Goal: Transaction & Acquisition: Book appointment/travel/reservation

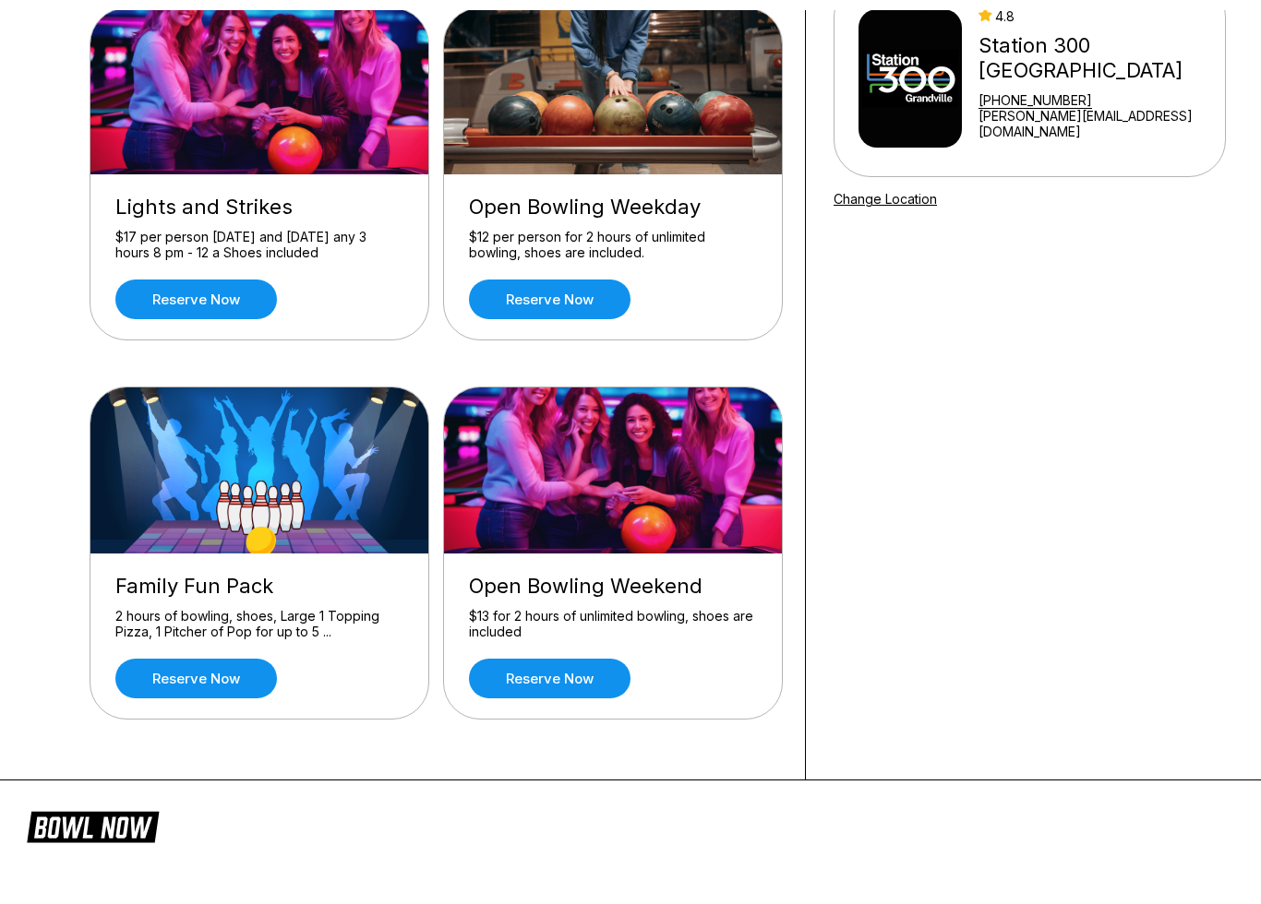
scroll to position [183, 0]
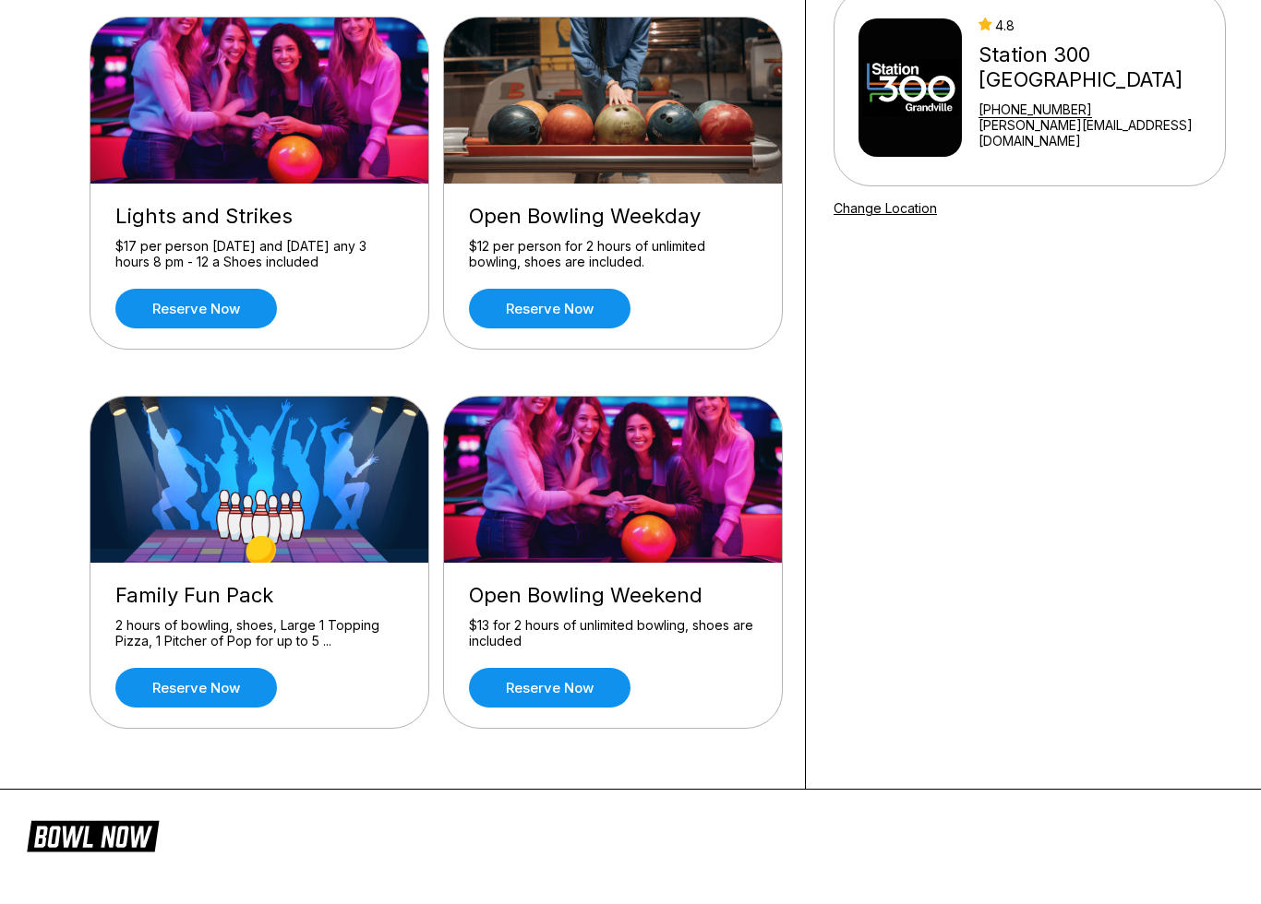
click at [530, 709] on div "Open Bowling Weekend $13 for 2 hours of unlimited bowling, shoes are included R…" at bounding box center [613, 645] width 338 height 165
click at [513, 674] on link "Reserve now" at bounding box center [549, 688] width 161 height 40
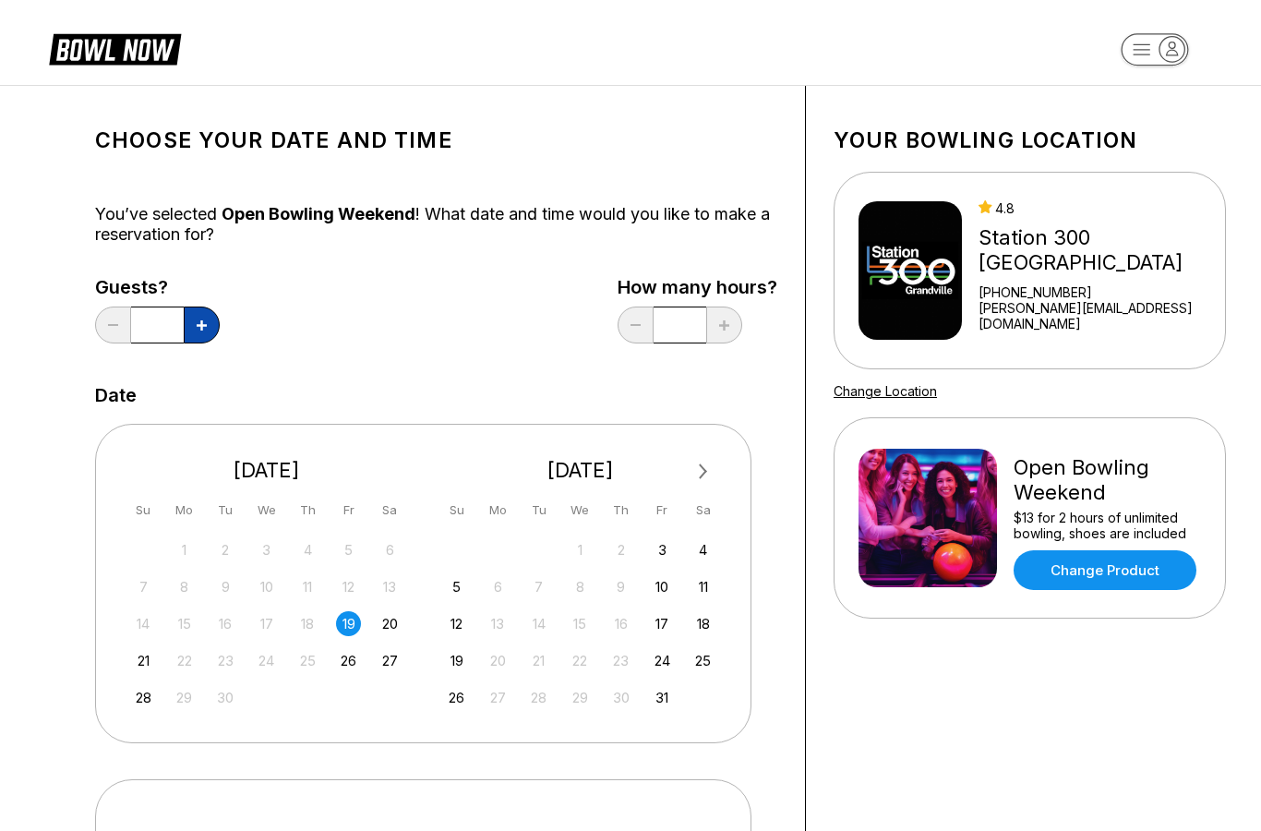
click at [208, 329] on button at bounding box center [202, 324] width 36 height 37
click at [211, 330] on button at bounding box center [202, 324] width 36 height 37
type input "*"
click at [345, 353] on div "Choose your Date and time You’ve selected Open Bowling Weekend ! What date and …" at bounding box center [436, 772] width 682 height 1316
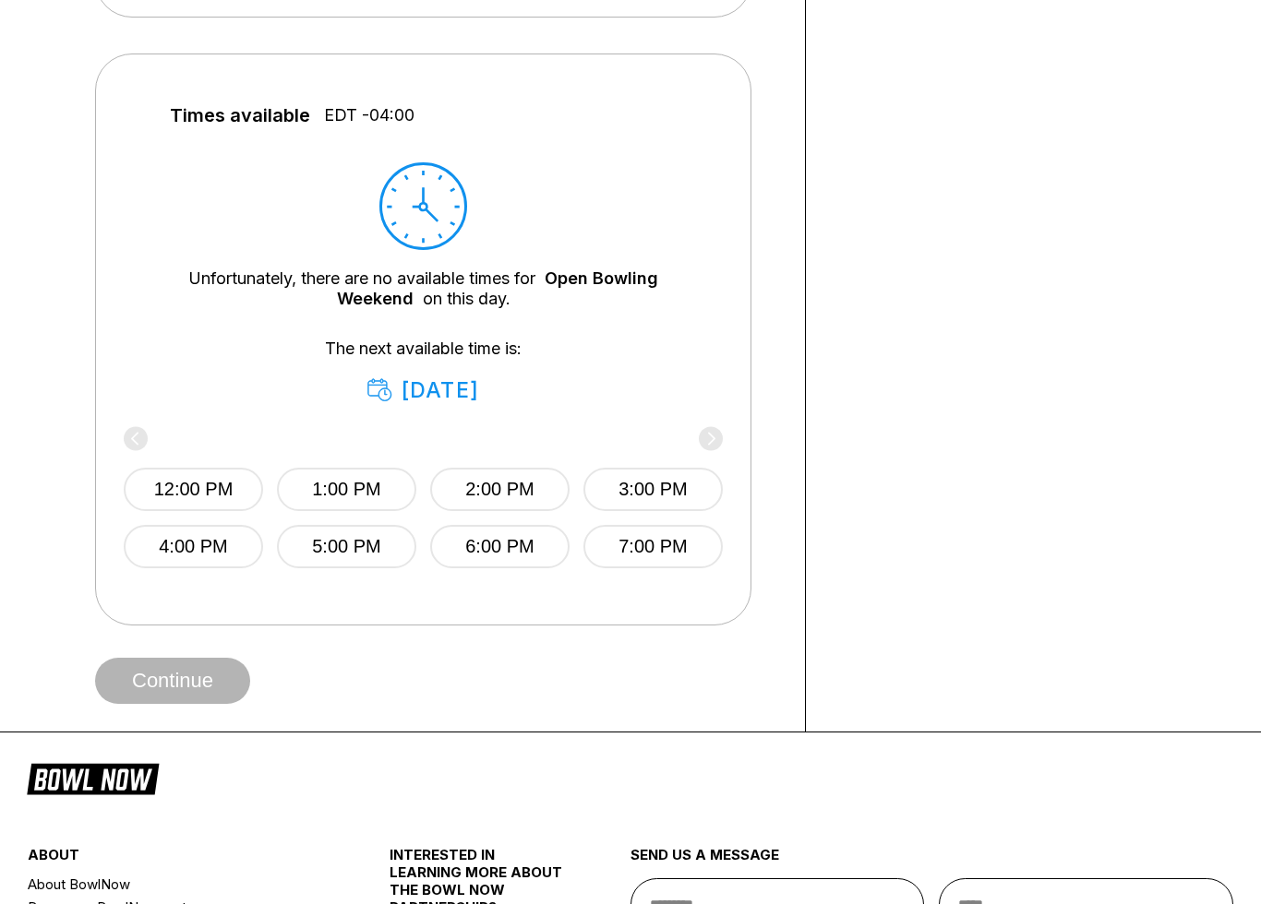
scroll to position [738, 0]
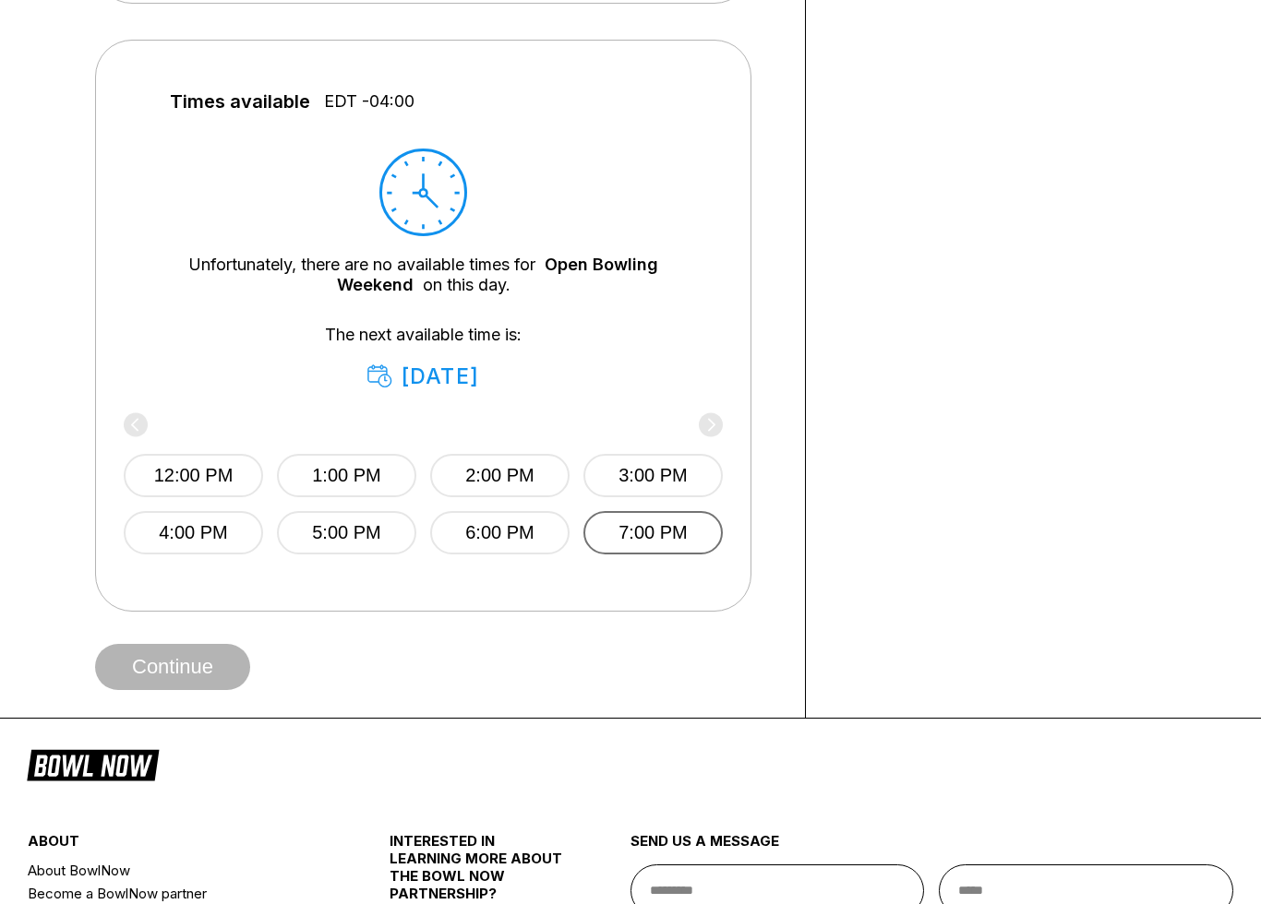
click at [678, 542] on button "7:00 PM" at bounding box center [652, 533] width 139 height 43
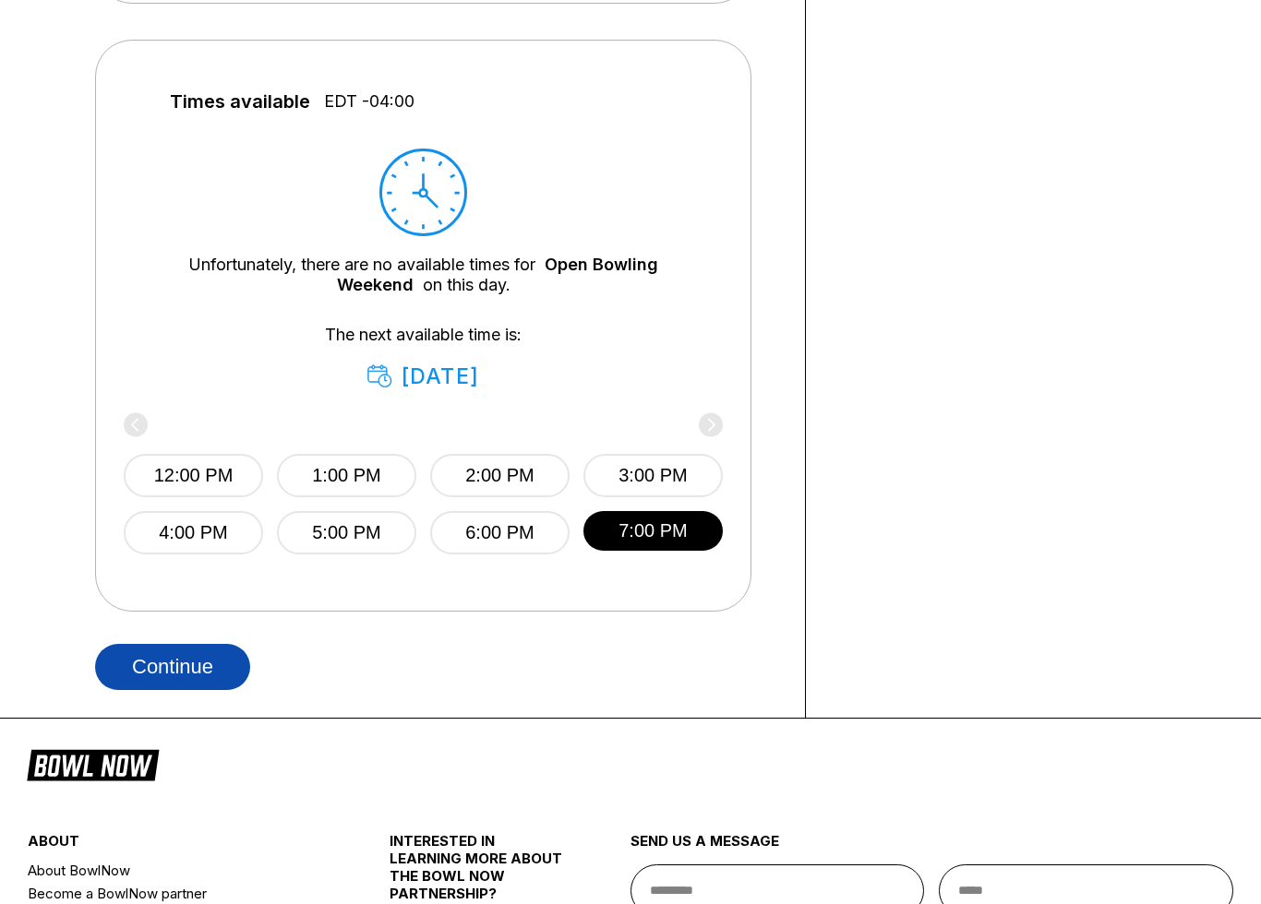
click at [157, 668] on button "Continue" at bounding box center [172, 667] width 155 height 46
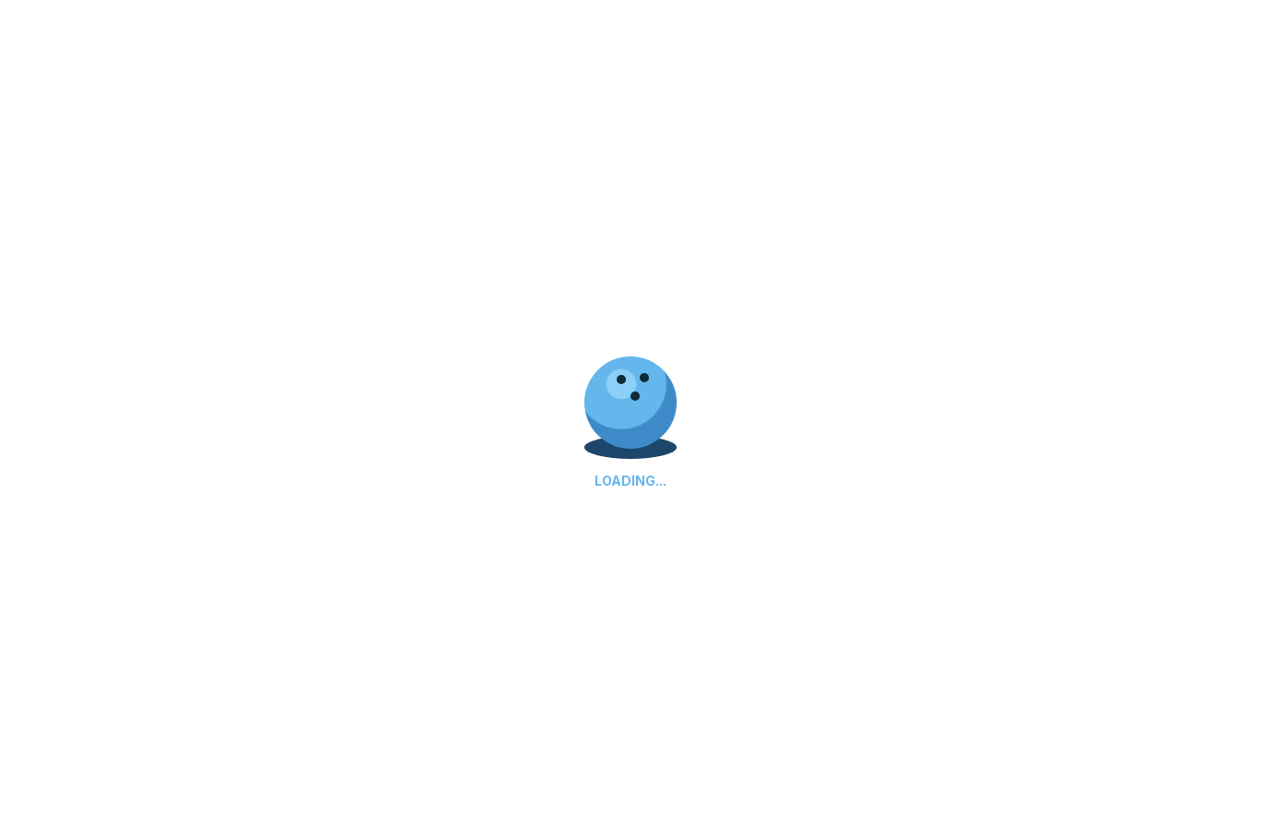
select select "**"
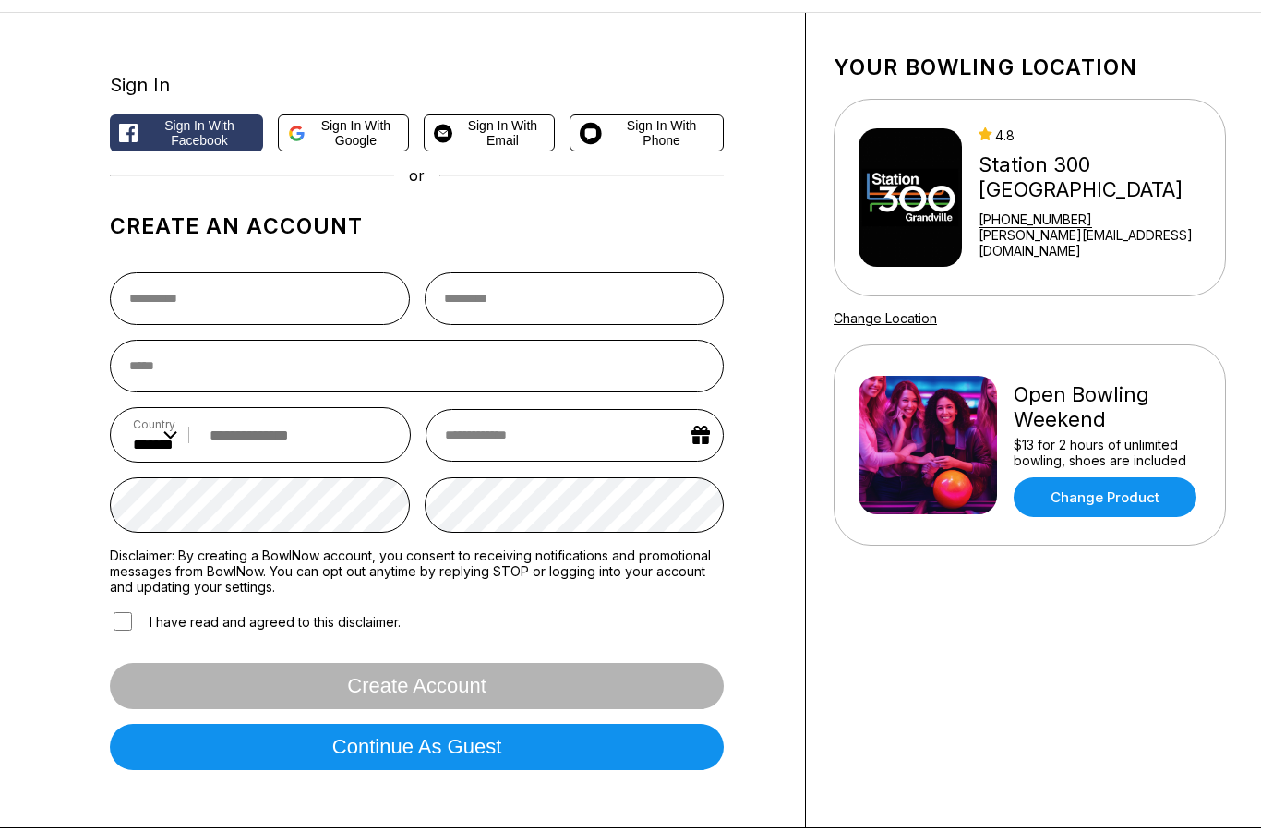
scroll to position [73, 0]
click at [339, 125] on span "Sign in with Google" at bounding box center [356, 133] width 87 height 30
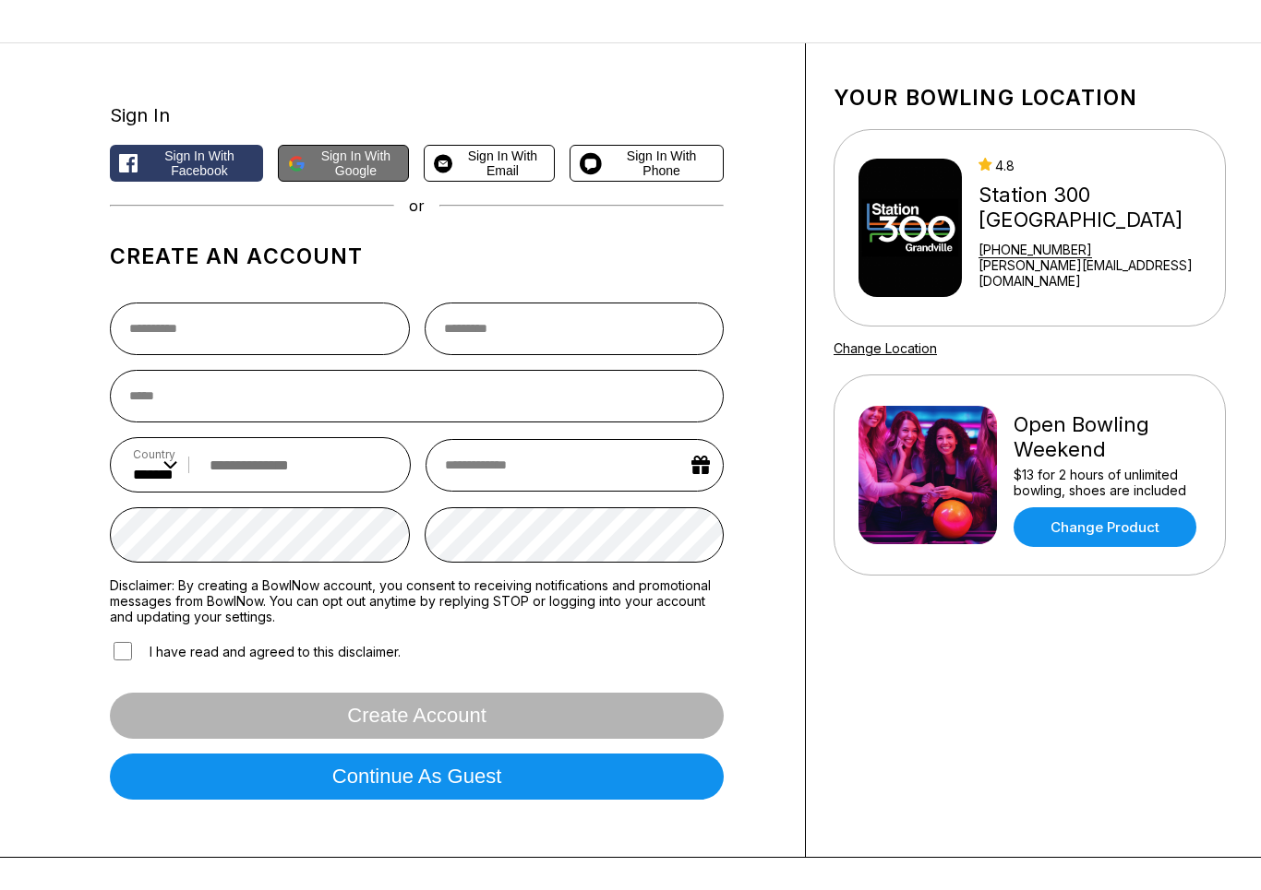
scroll to position [0, 0]
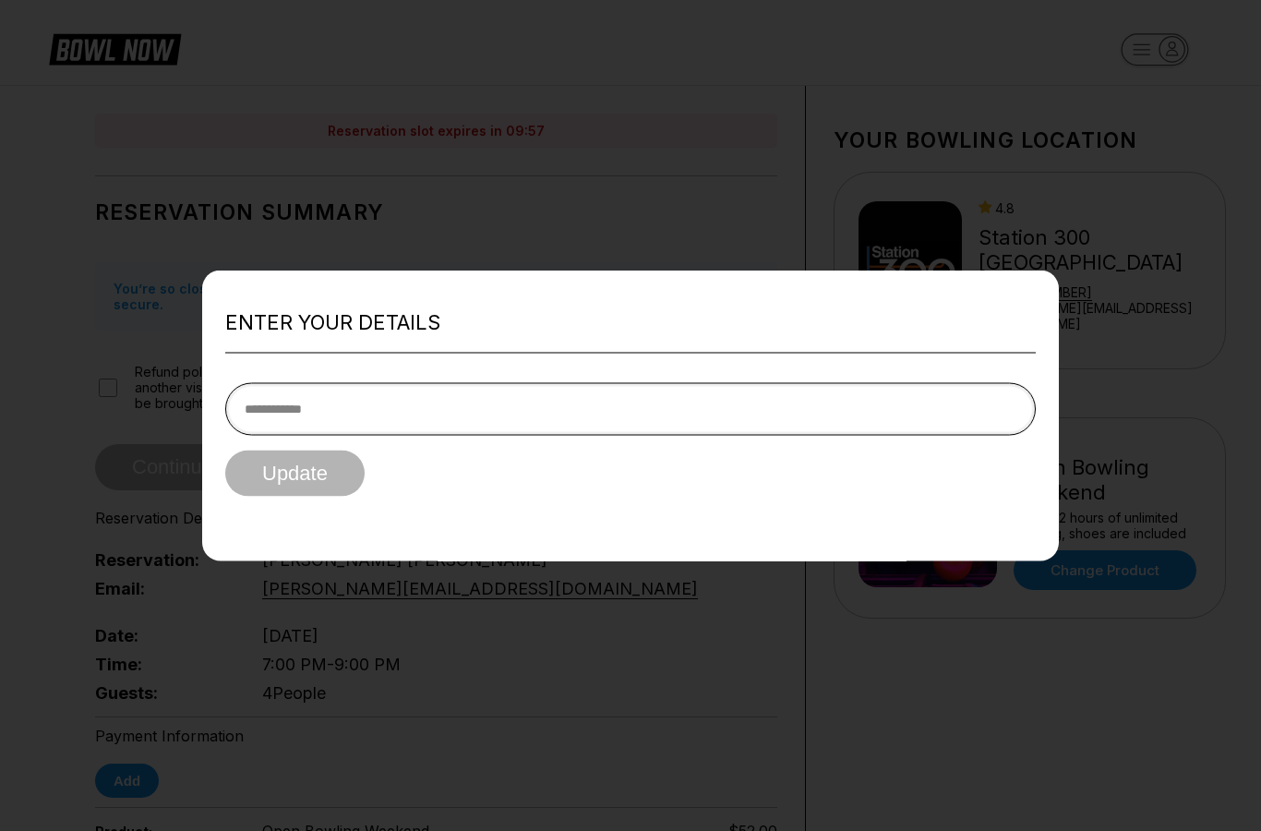
click at [552, 430] on input "tel" at bounding box center [630, 408] width 810 height 53
type input "**********"
click at [294, 475] on button "Update" at bounding box center [294, 472] width 139 height 46
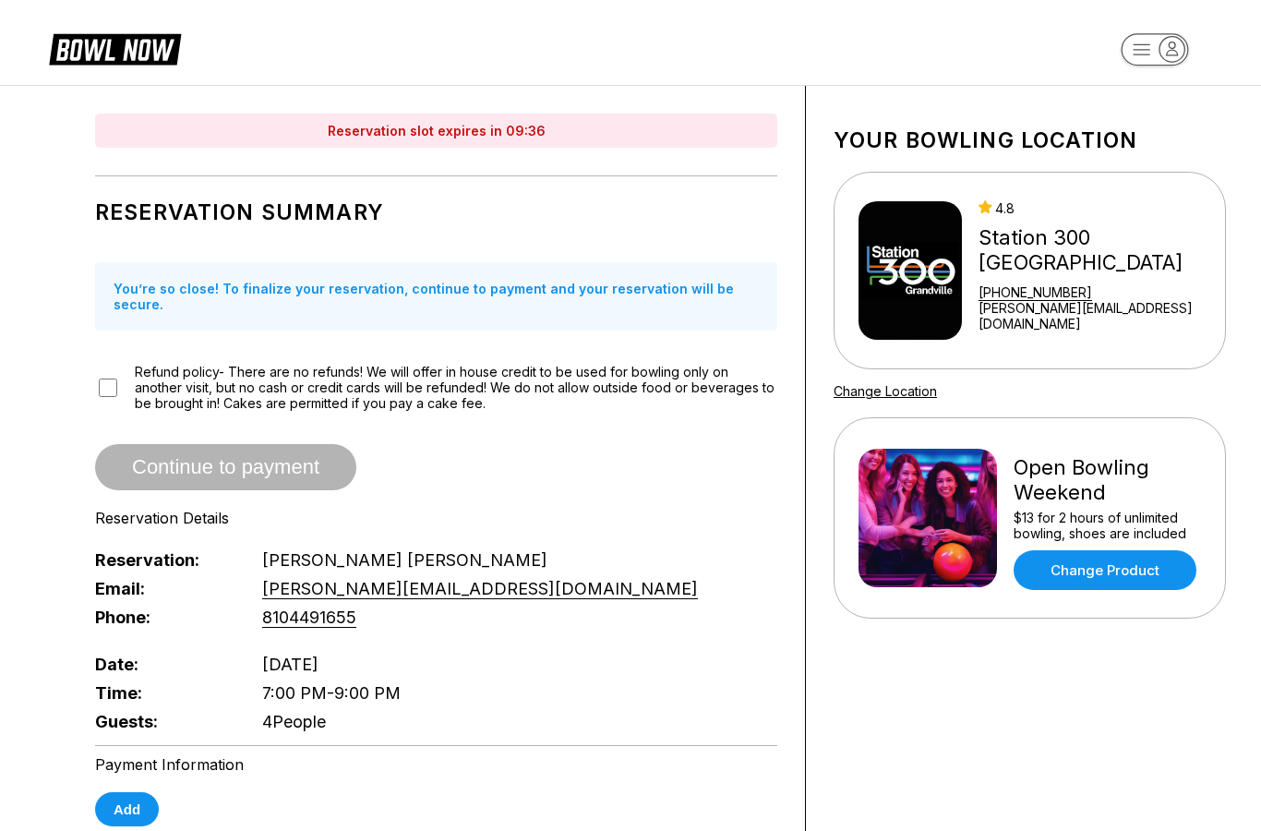
click at [179, 372] on span "Refund policy- There are no refunds! We will offer in house credit to be used f…" at bounding box center [456, 387] width 642 height 47
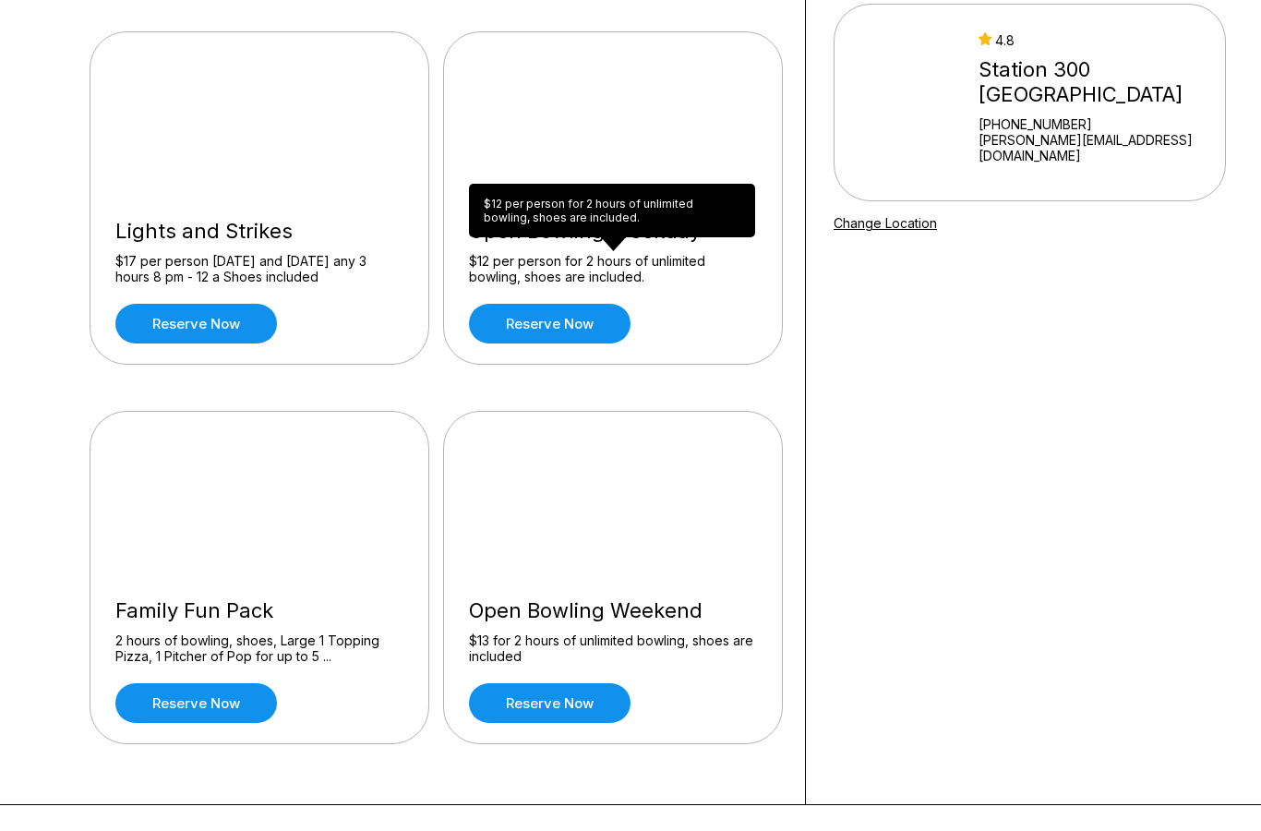
scroll to position [168, 0]
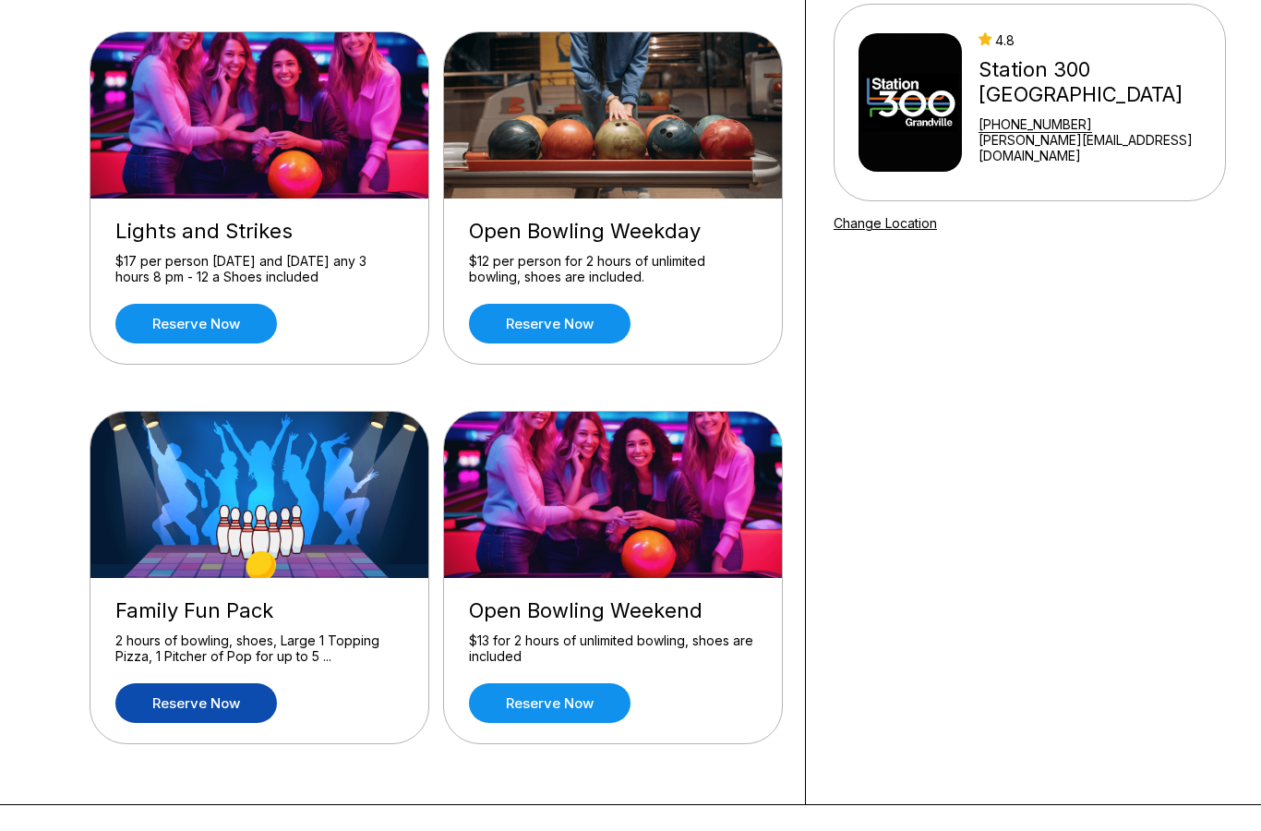
click at [176, 712] on link "Reserve now" at bounding box center [195, 703] width 161 height 40
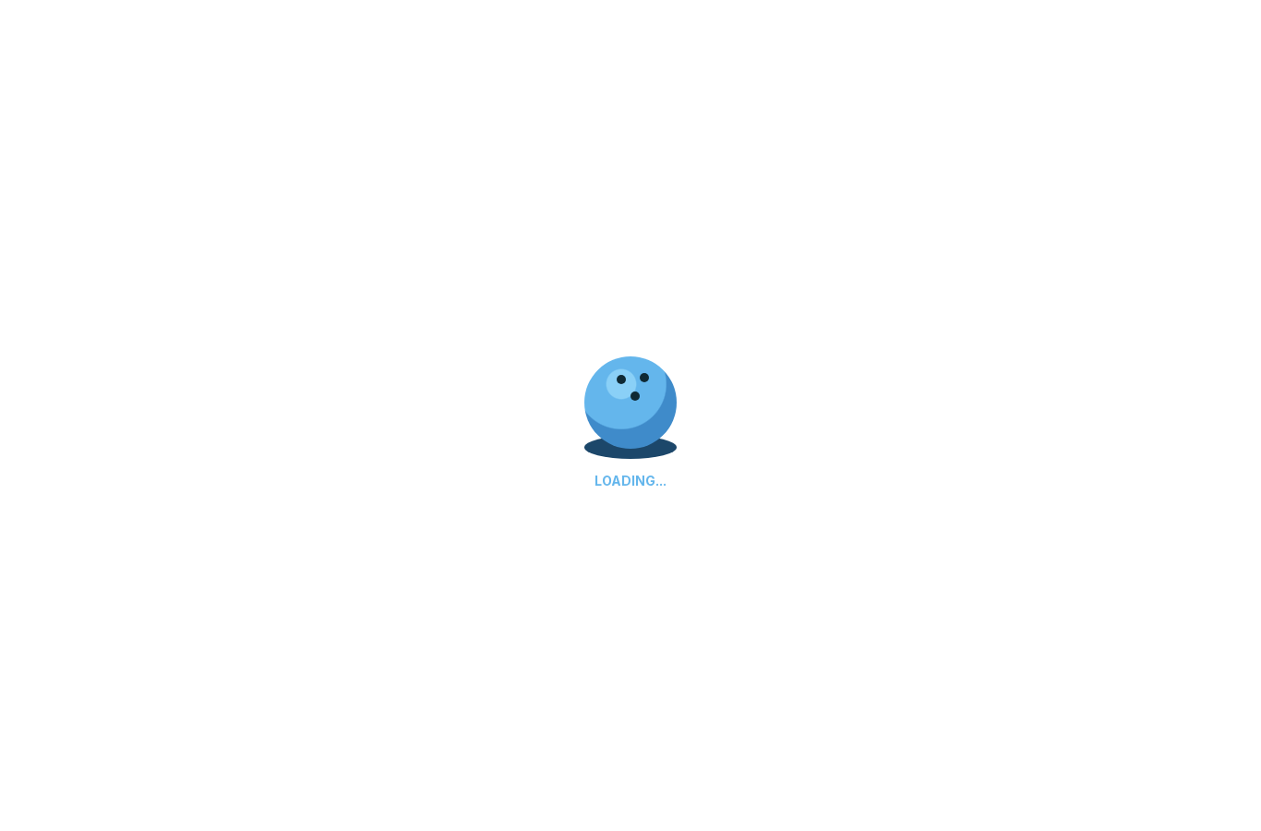
scroll to position [0, 0]
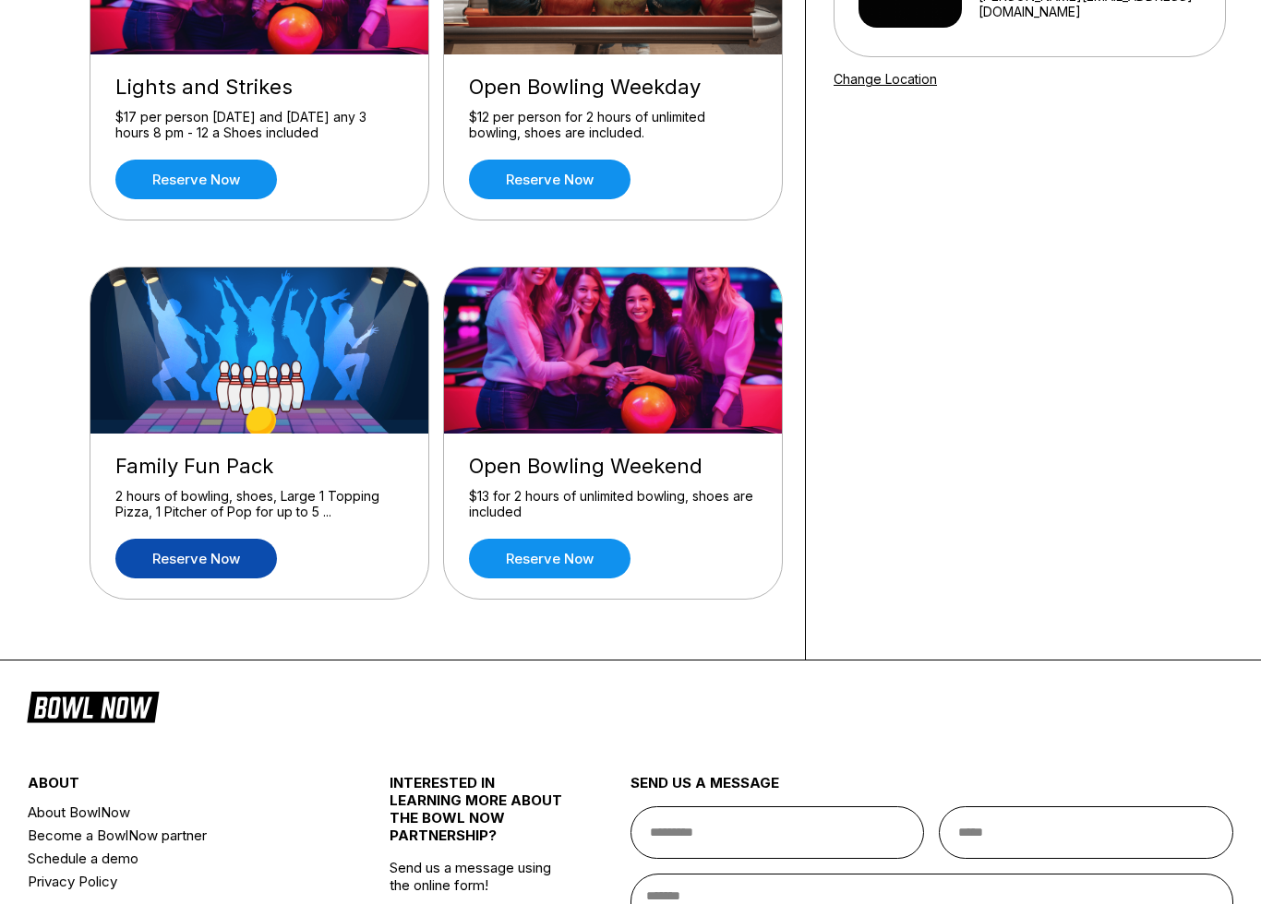
click at [197, 566] on link "Reserve now" at bounding box center [195, 560] width 161 height 40
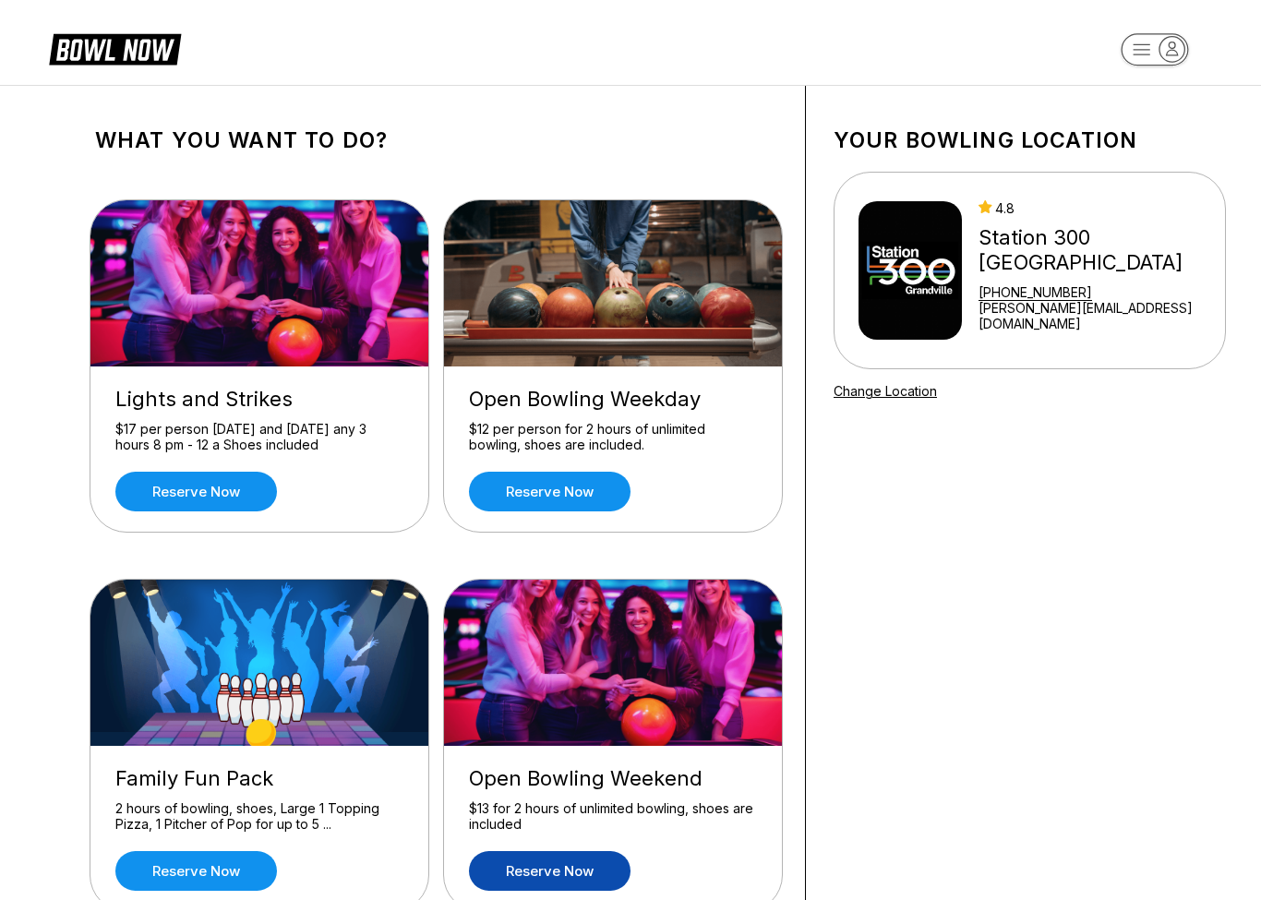
click at [559, 870] on link "Reserve now" at bounding box center [549, 871] width 161 height 40
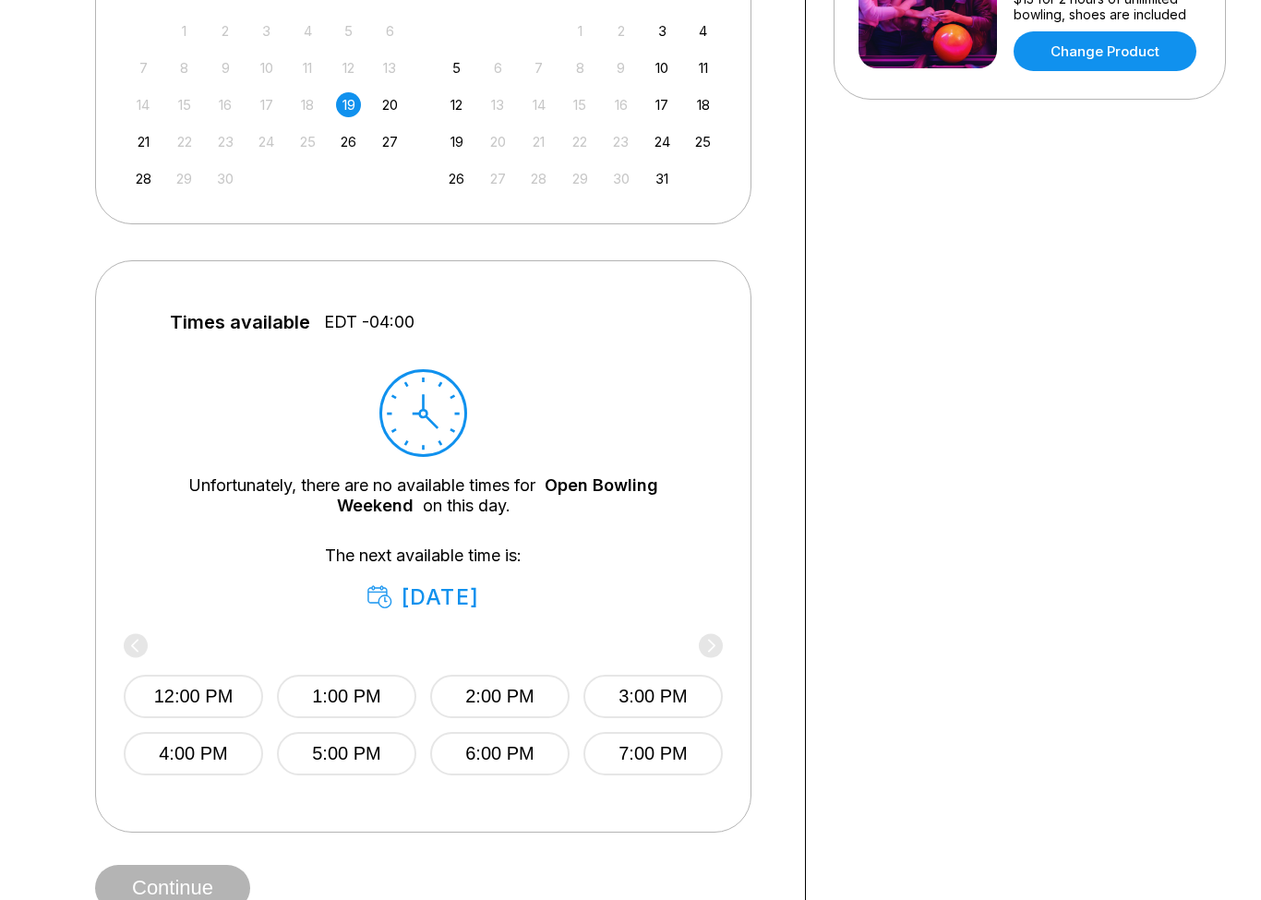
scroll to position [417, 0]
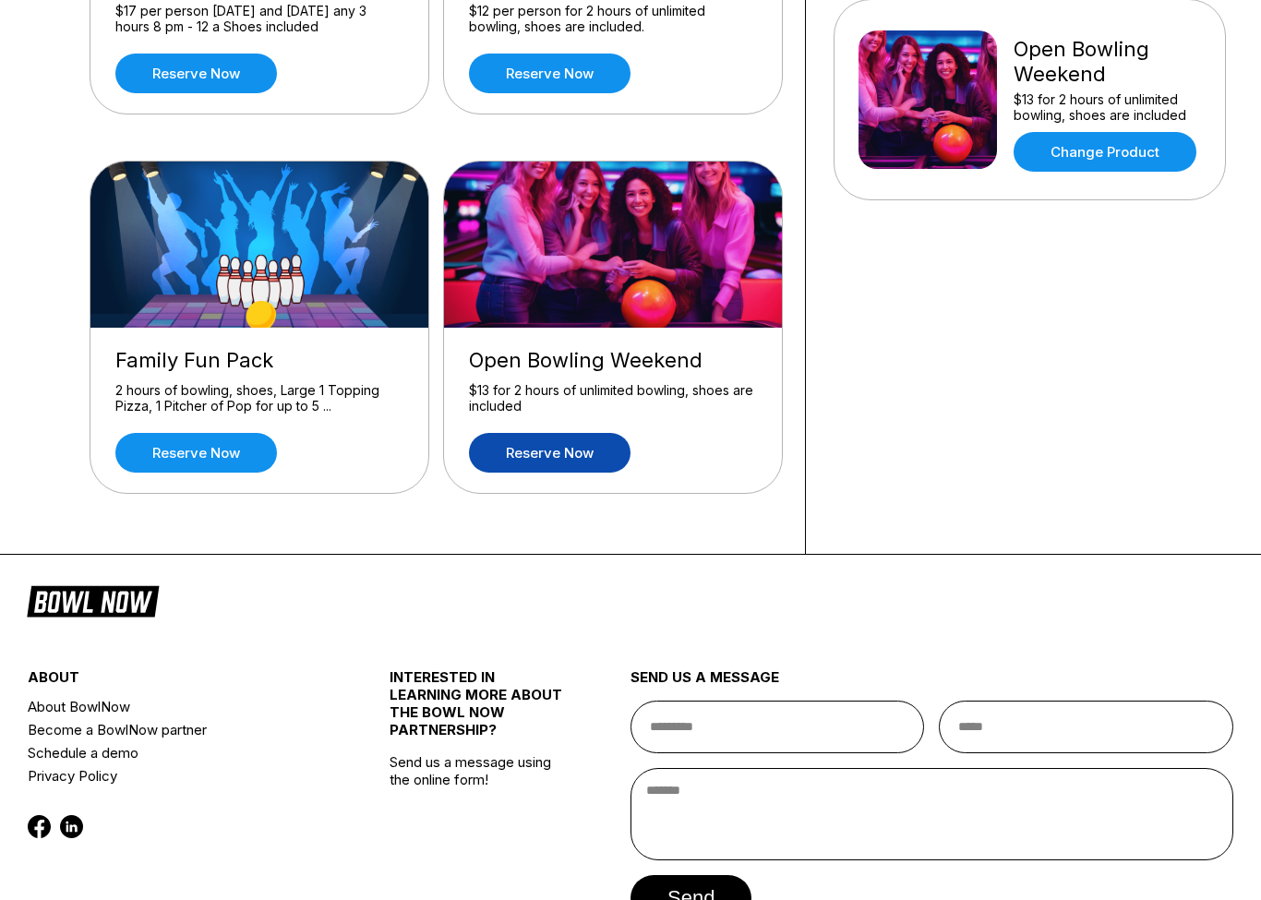
scroll to position [74, 0]
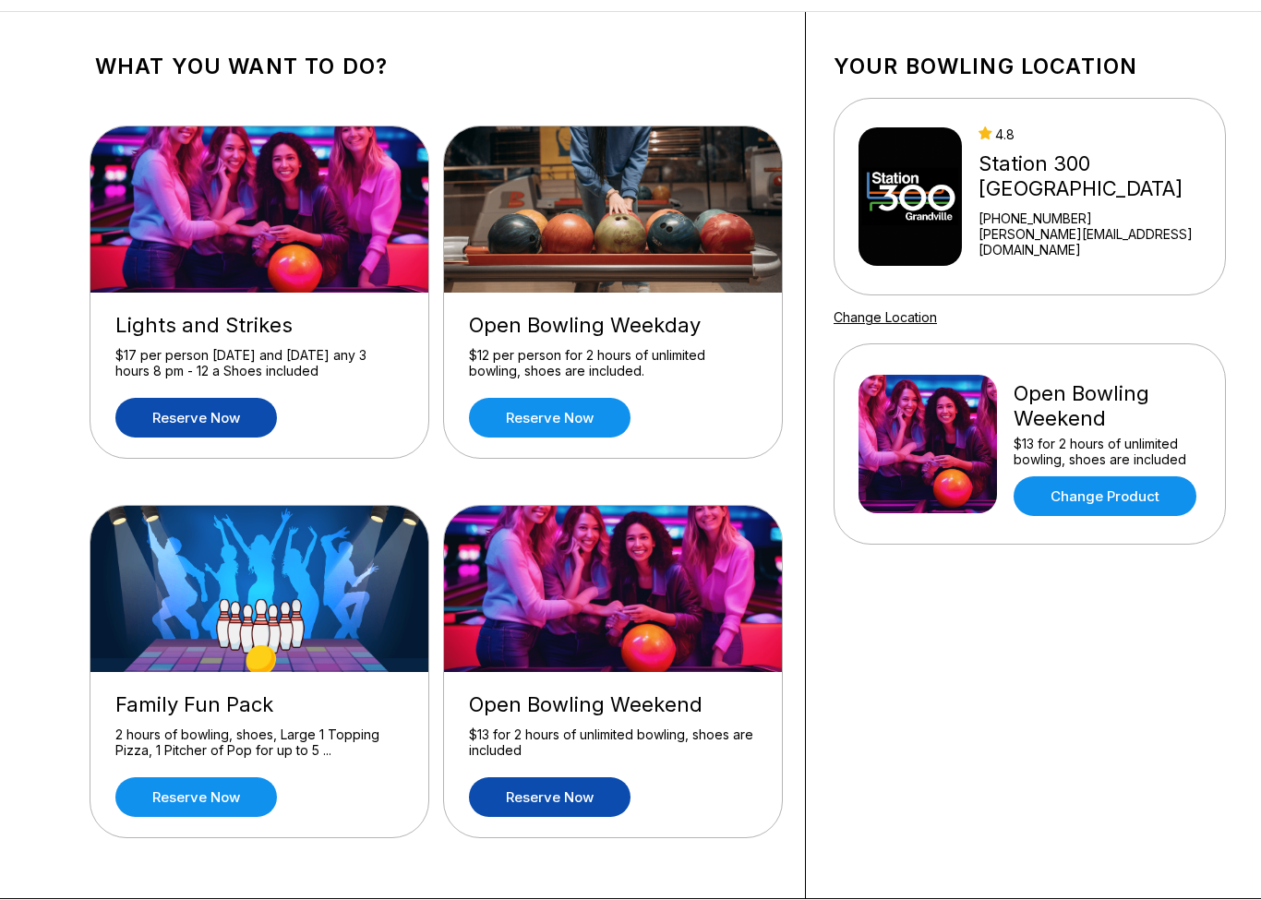
click at [229, 420] on link "Reserve now" at bounding box center [195, 418] width 161 height 40
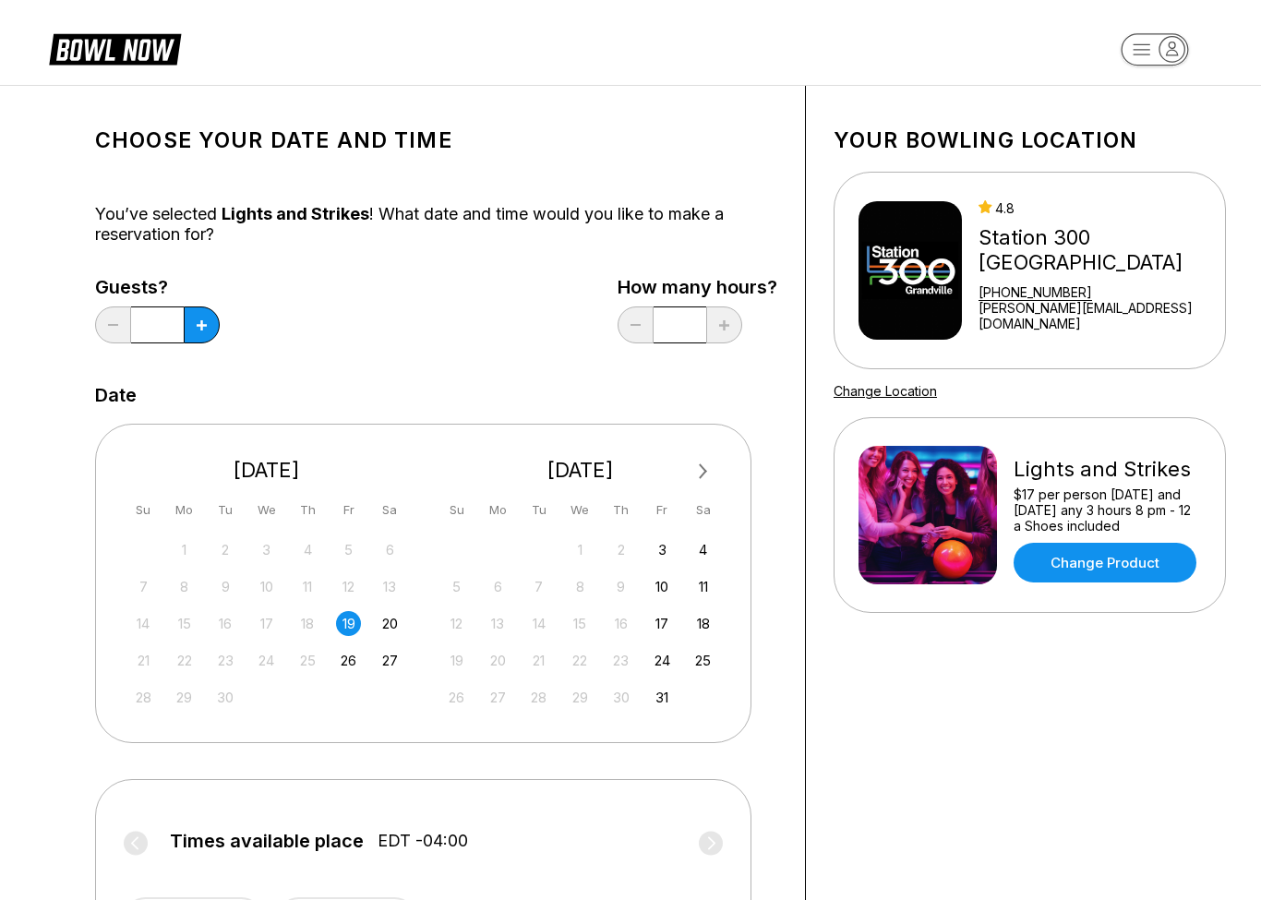
click at [655, 329] on input "*" at bounding box center [679, 324] width 53 height 37
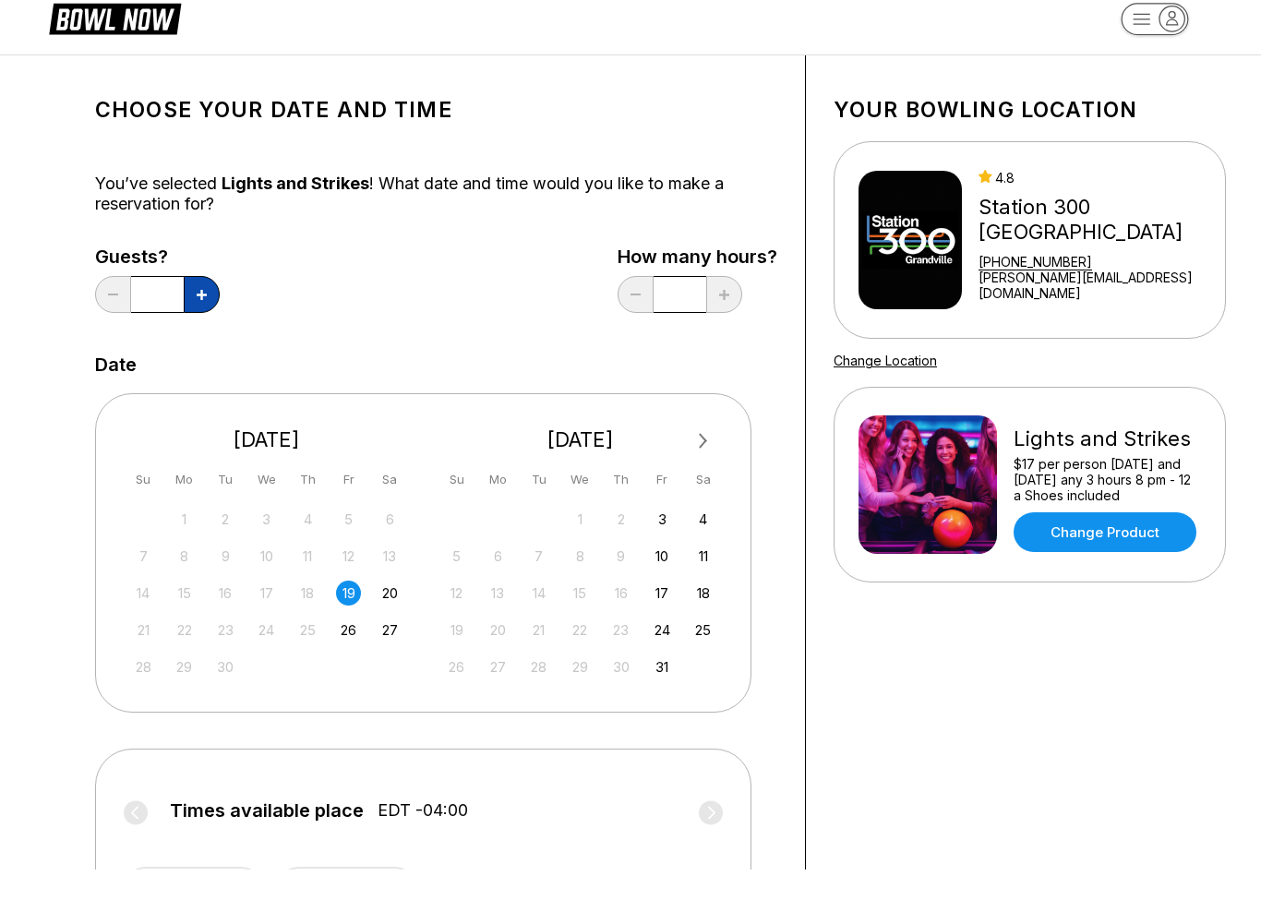
click at [219, 306] on button at bounding box center [202, 324] width 36 height 37
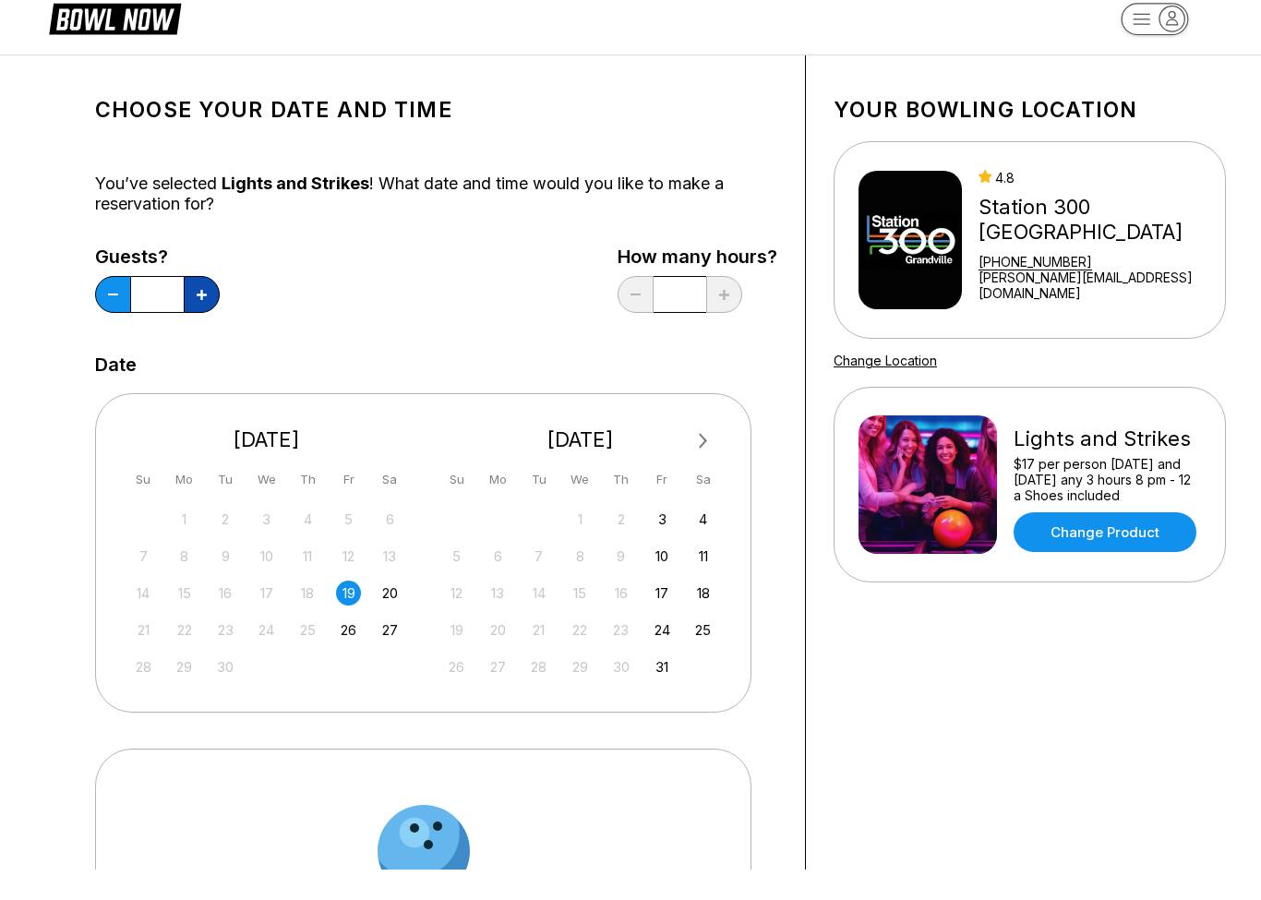
click at [215, 306] on button at bounding box center [202, 324] width 36 height 37
click at [209, 306] on button at bounding box center [202, 324] width 36 height 37
type input "*"
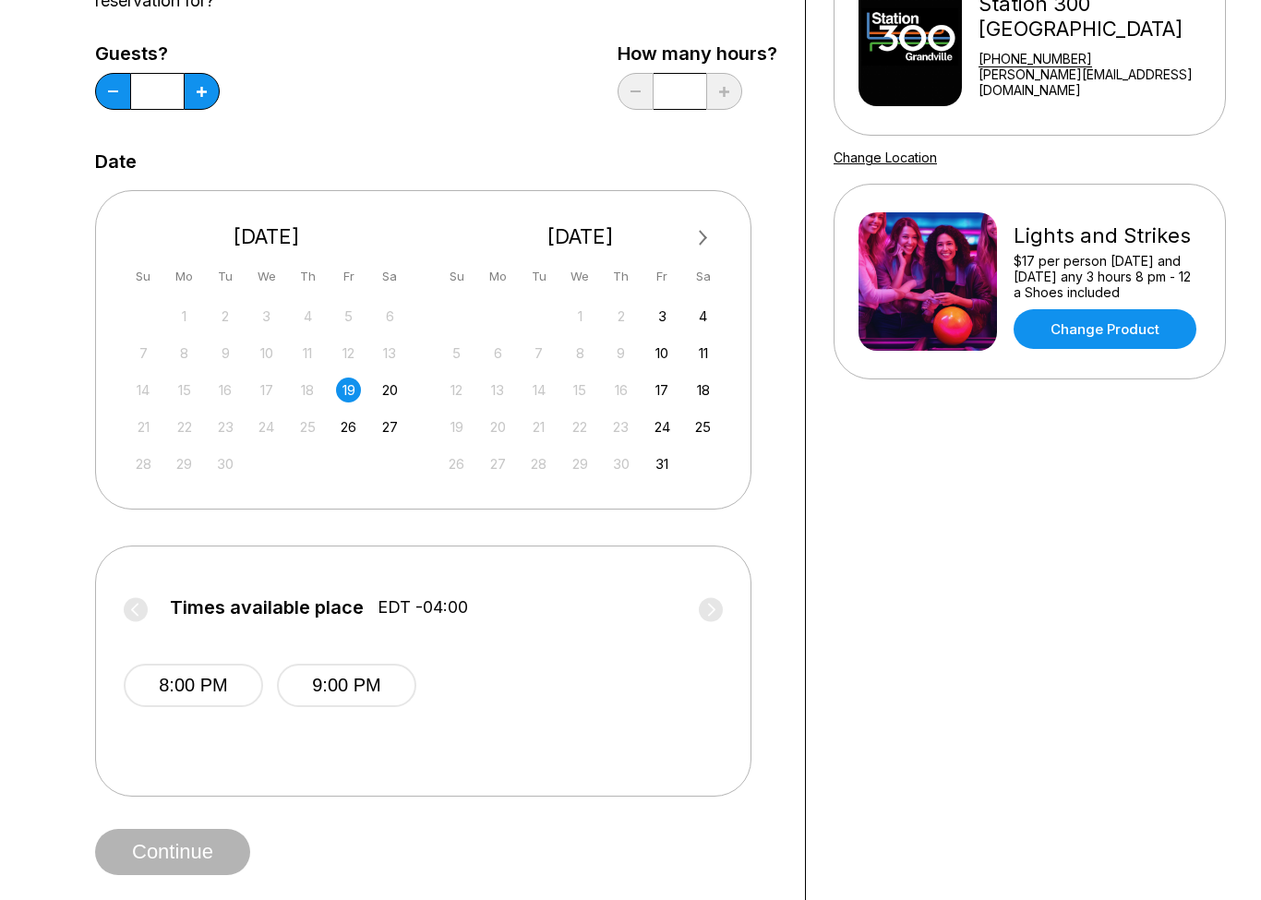
scroll to position [312, 0]
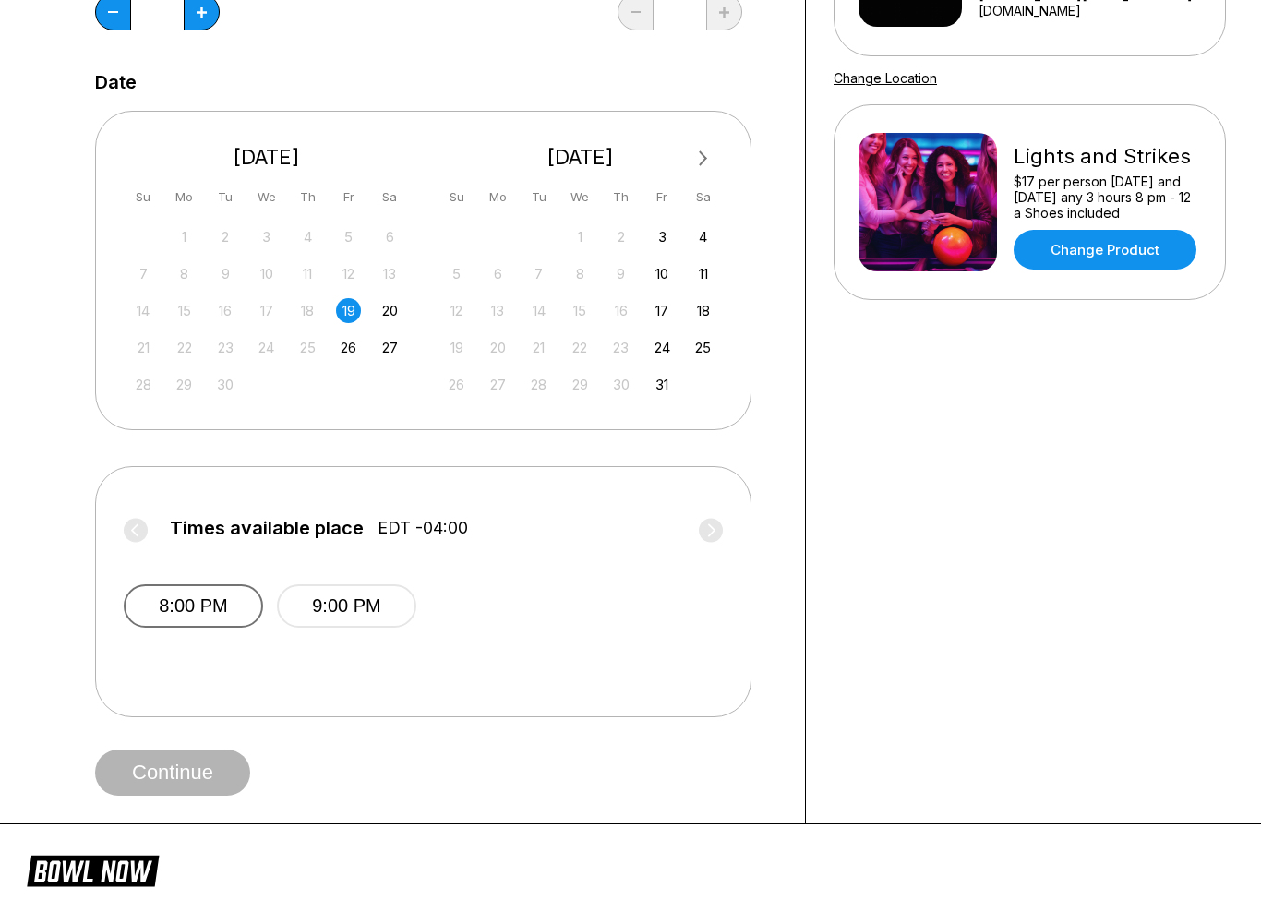
click at [209, 614] on button "8:00 PM" at bounding box center [193, 606] width 139 height 43
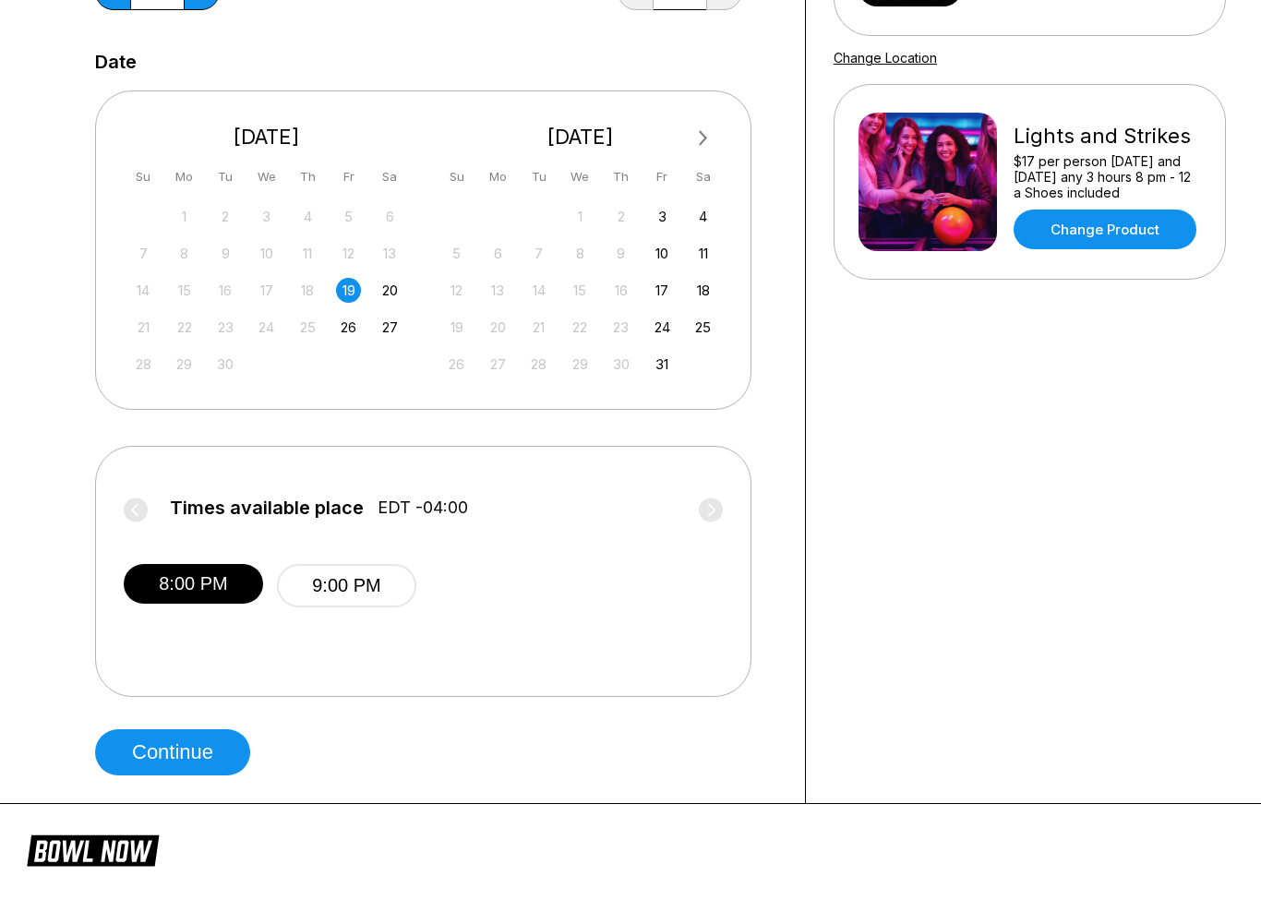
scroll to position [356, 0]
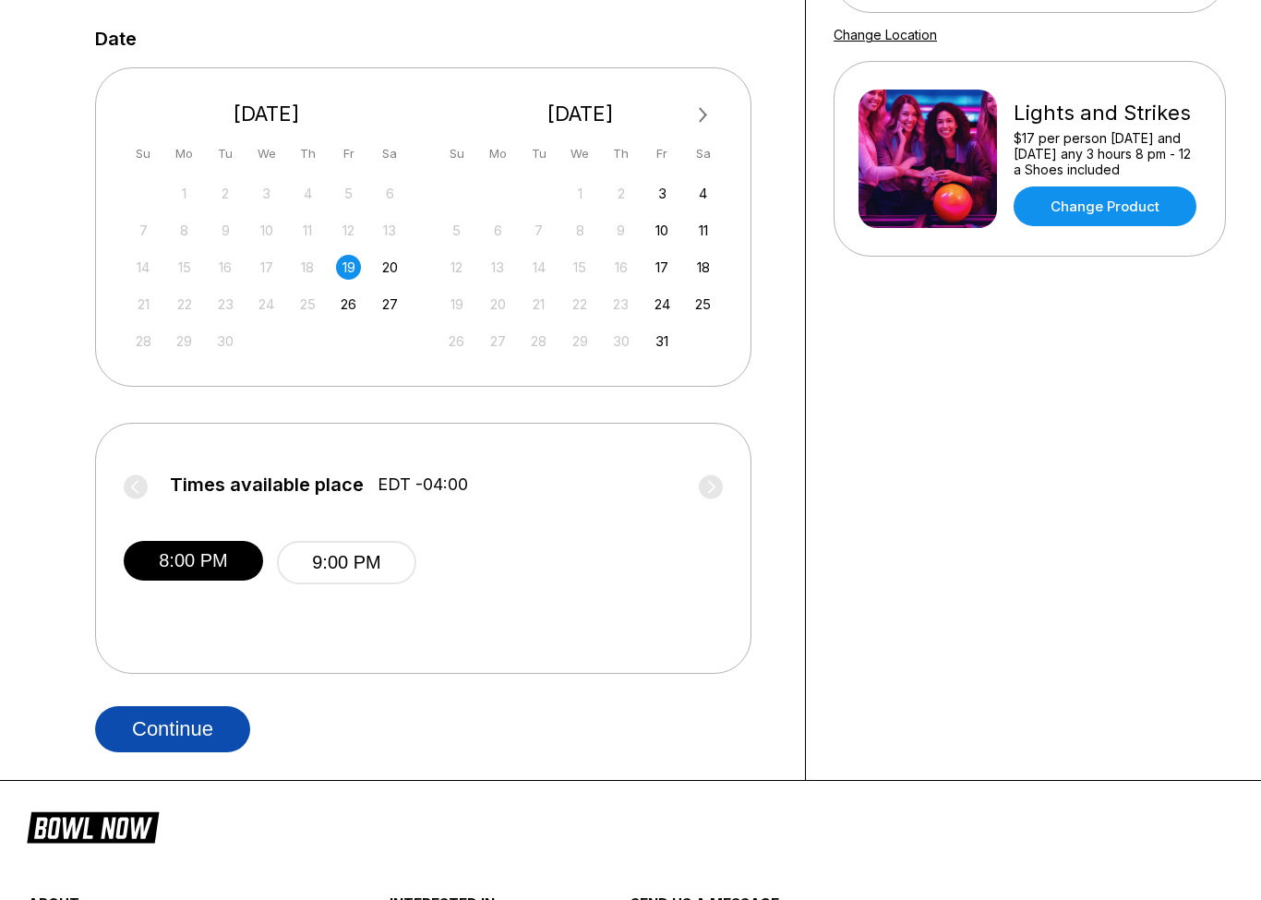
click at [156, 745] on button "Continue" at bounding box center [172, 729] width 155 height 46
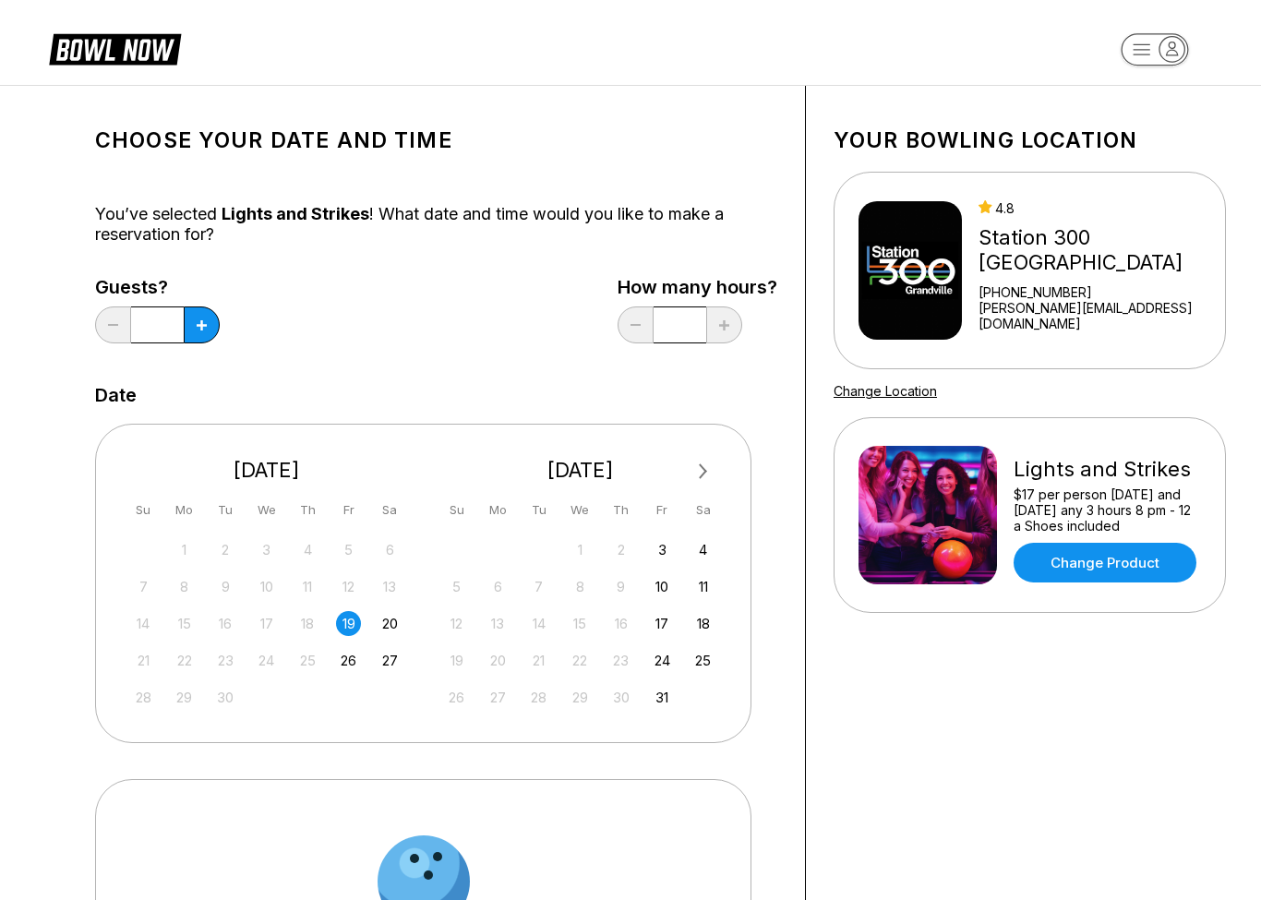
scroll to position [5, 0]
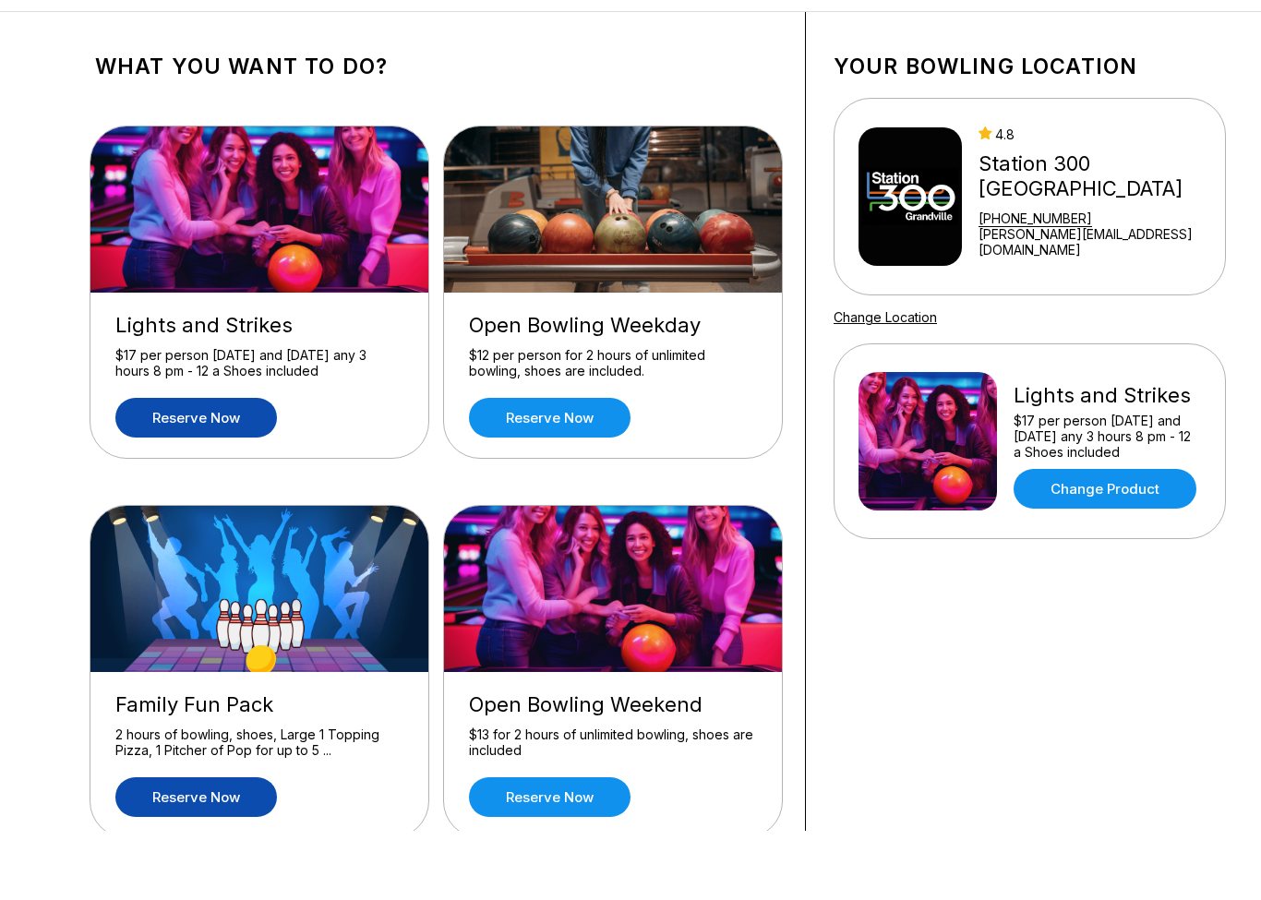
click at [203, 846] on link "Reserve now" at bounding box center [195, 866] width 161 height 40
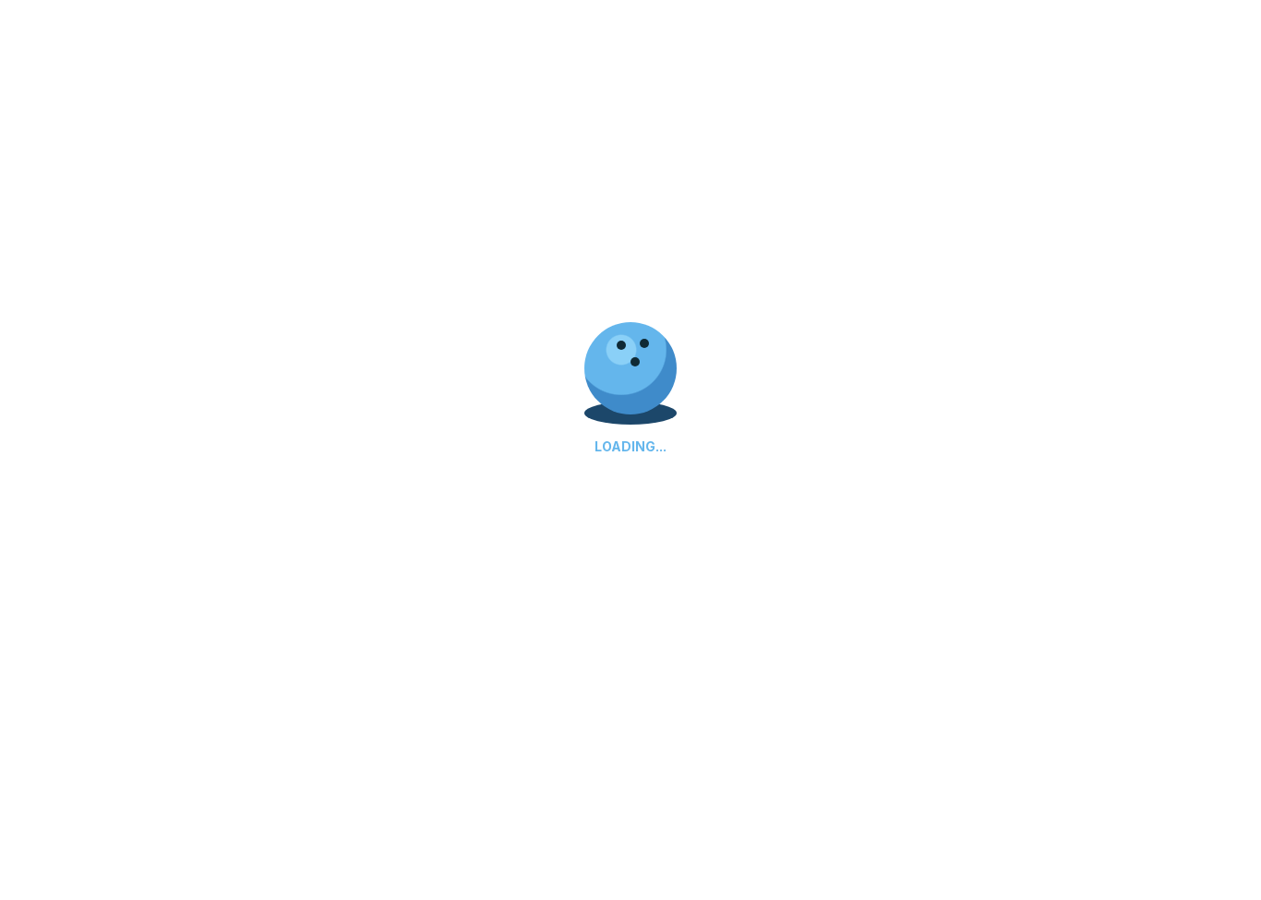
scroll to position [0, 0]
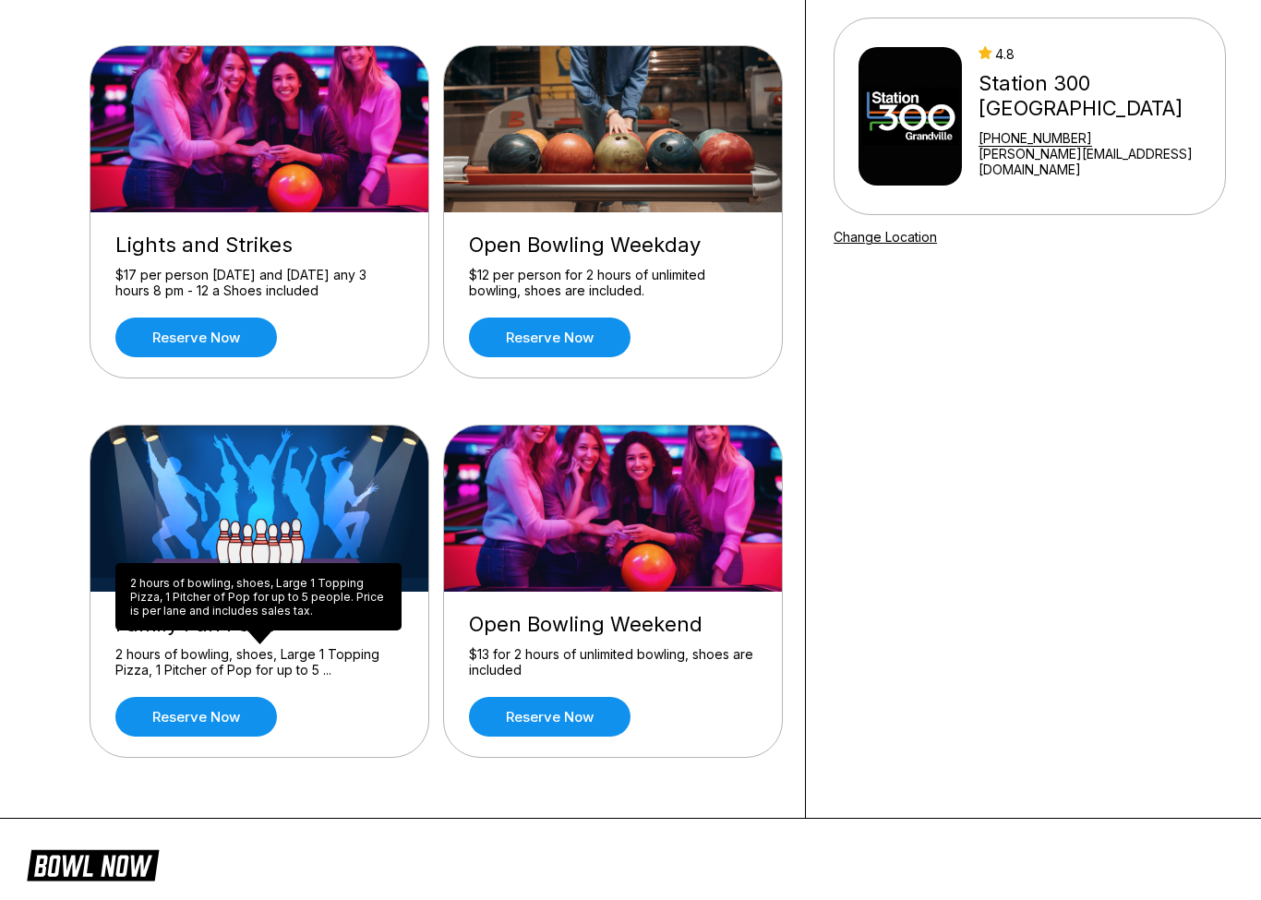
scroll to position [154, 0]
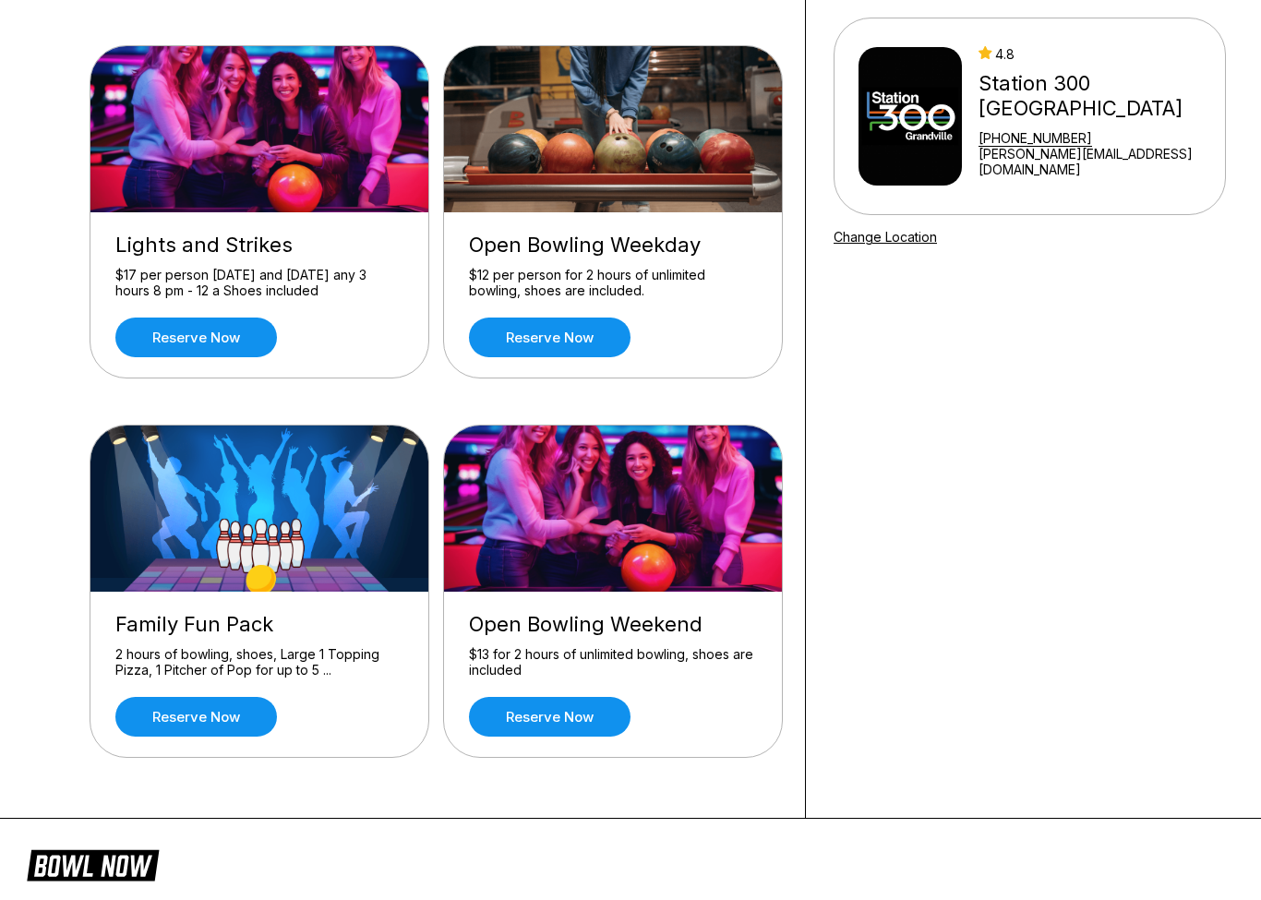
click at [258, 663] on div "2 hours of bowling, shoes, Large 1 Topping Pizza, 1 Pitcher of Pop for up to 5 …" at bounding box center [259, 662] width 288 height 32
click at [215, 716] on link "Reserve now" at bounding box center [195, 717] width 161 height 40
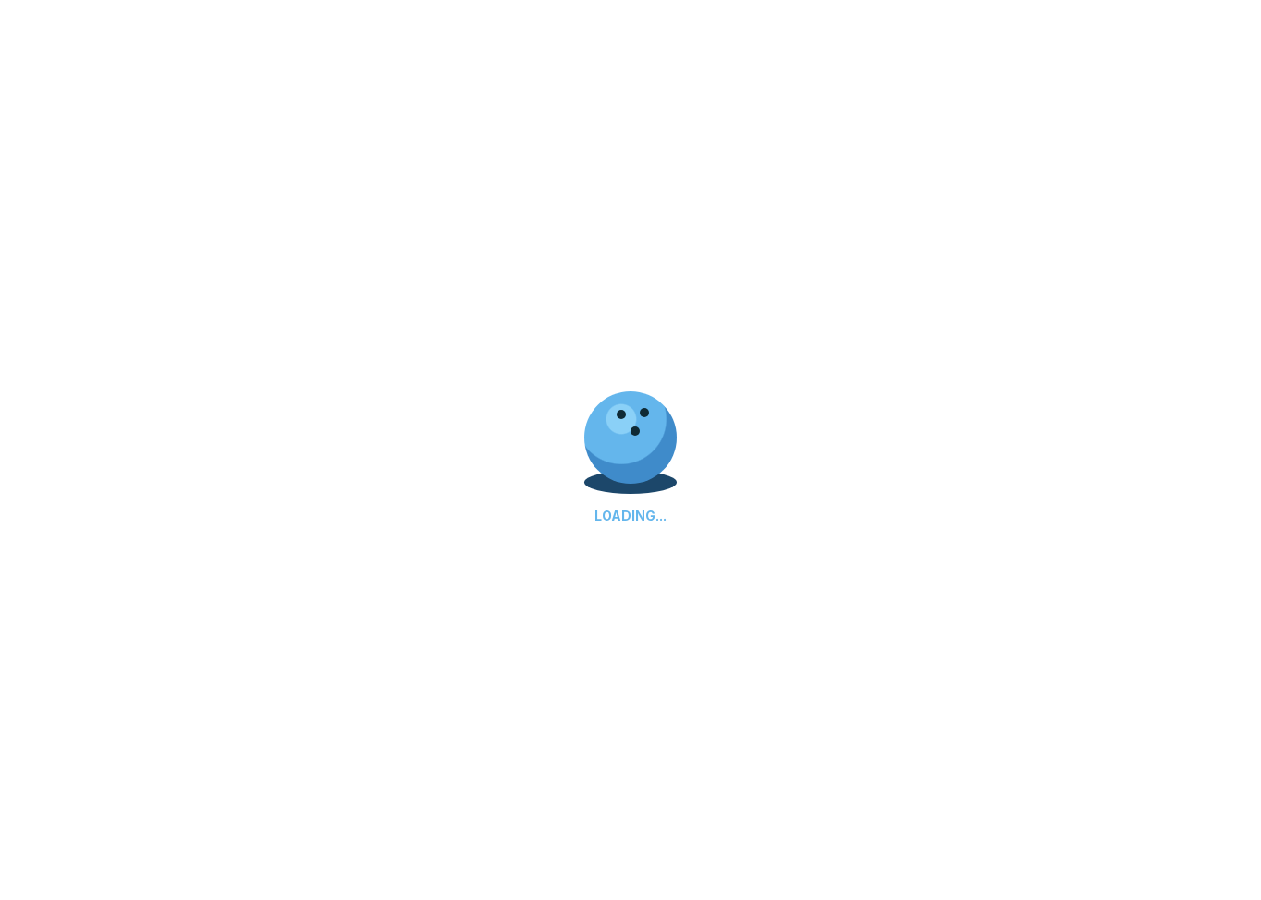
scroll to position [0, 0]
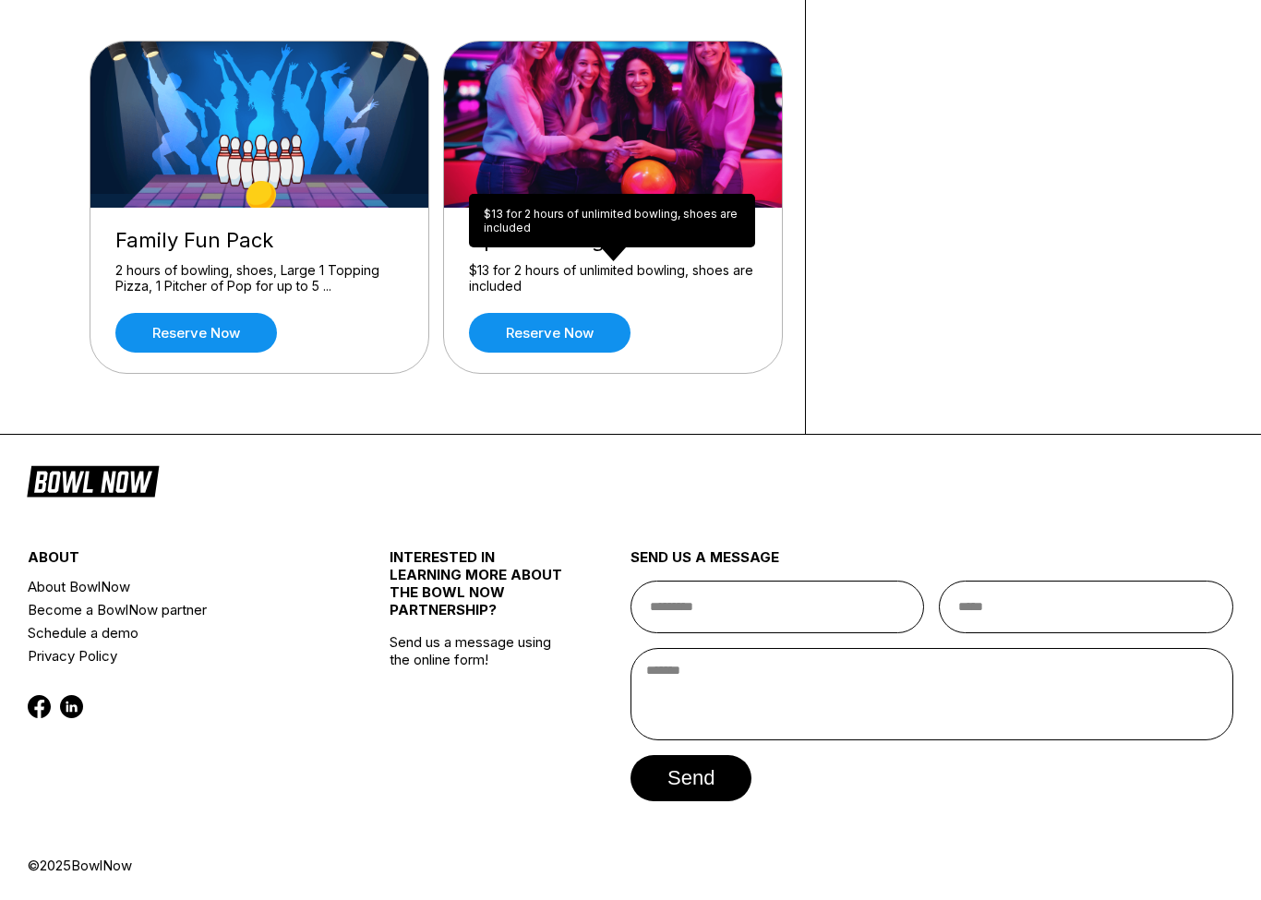
scroll to position [535, 0]
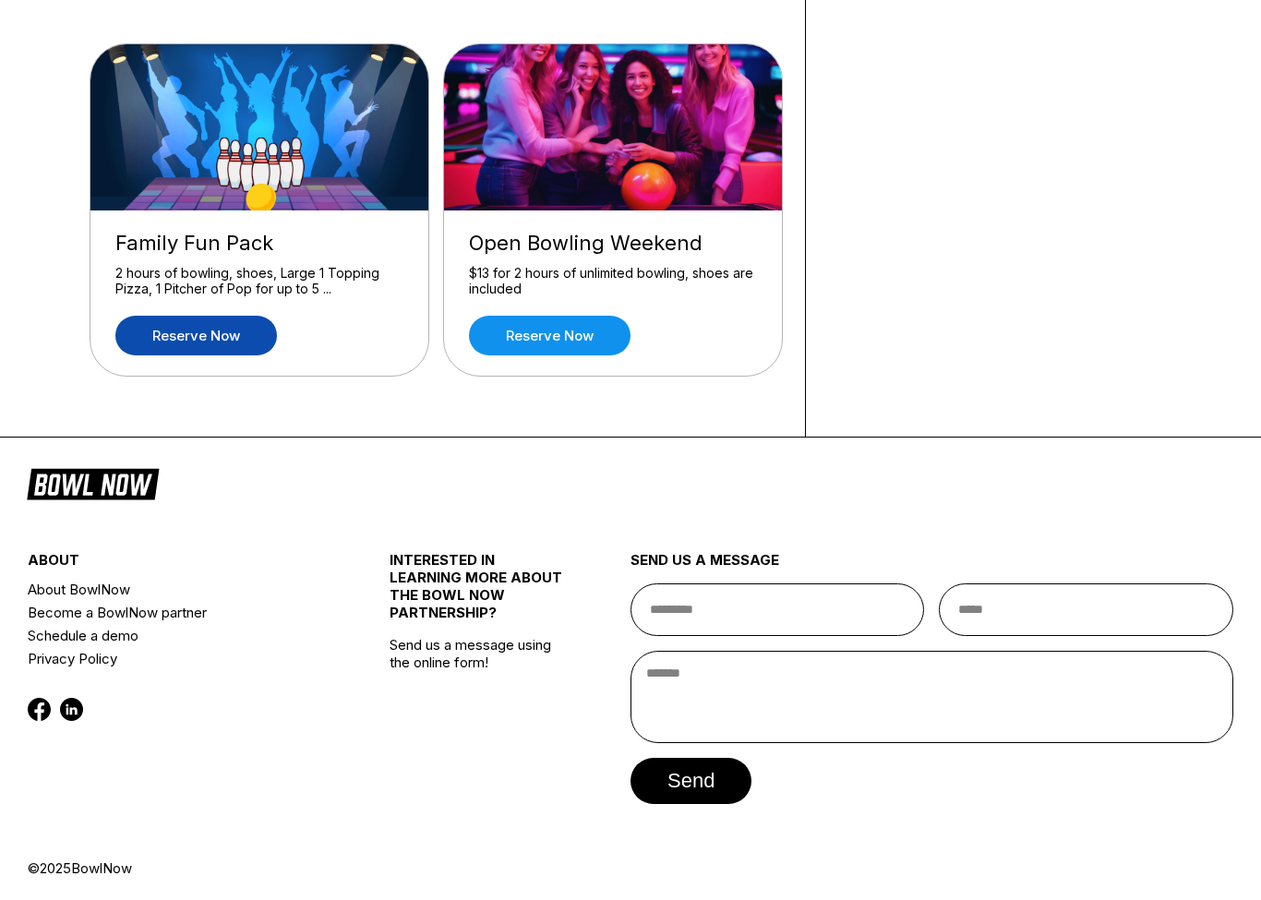
click at [231, 333] on link "Reserve now" at bounding box center [195, 336] width 161 height 40
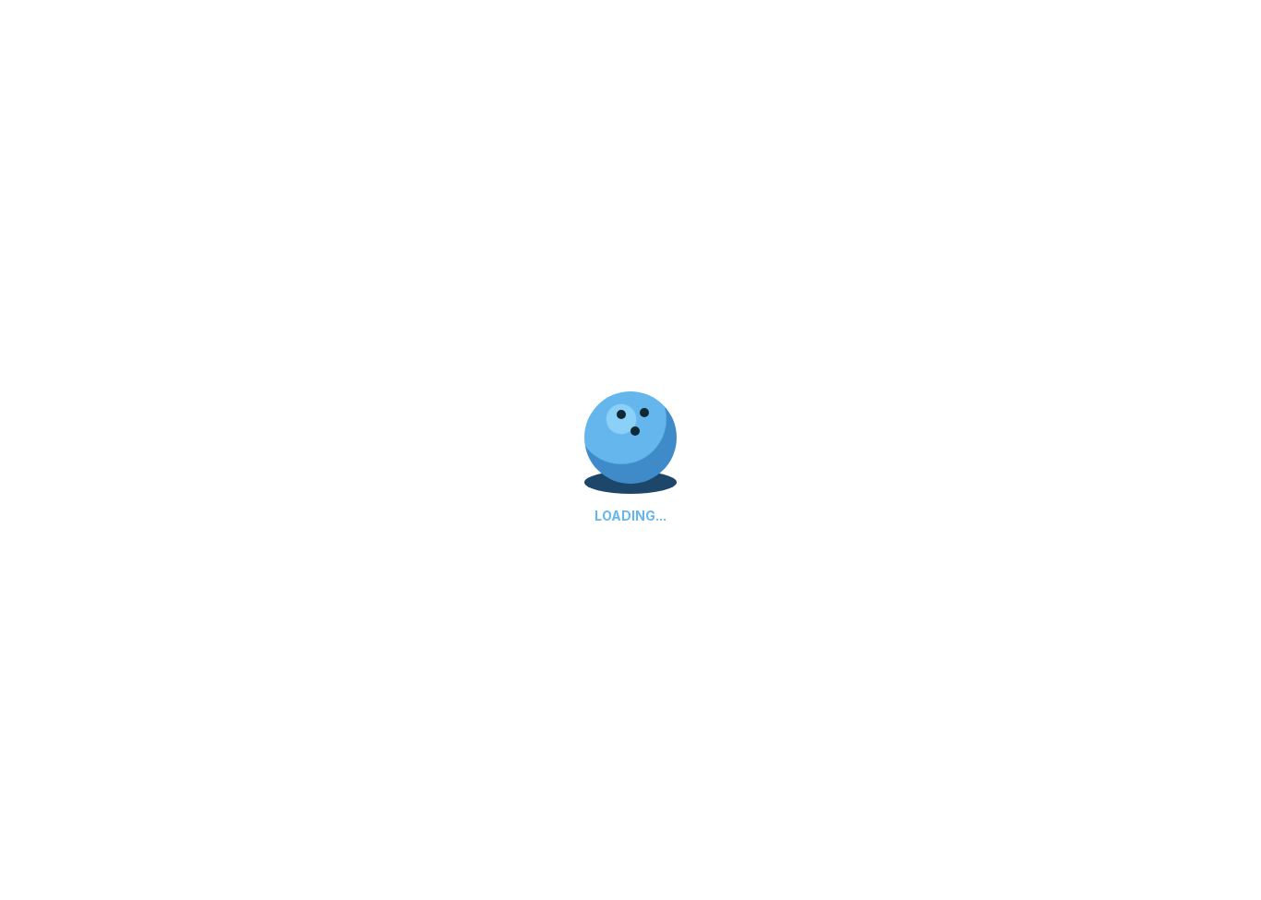
scroll to position [0, 0]
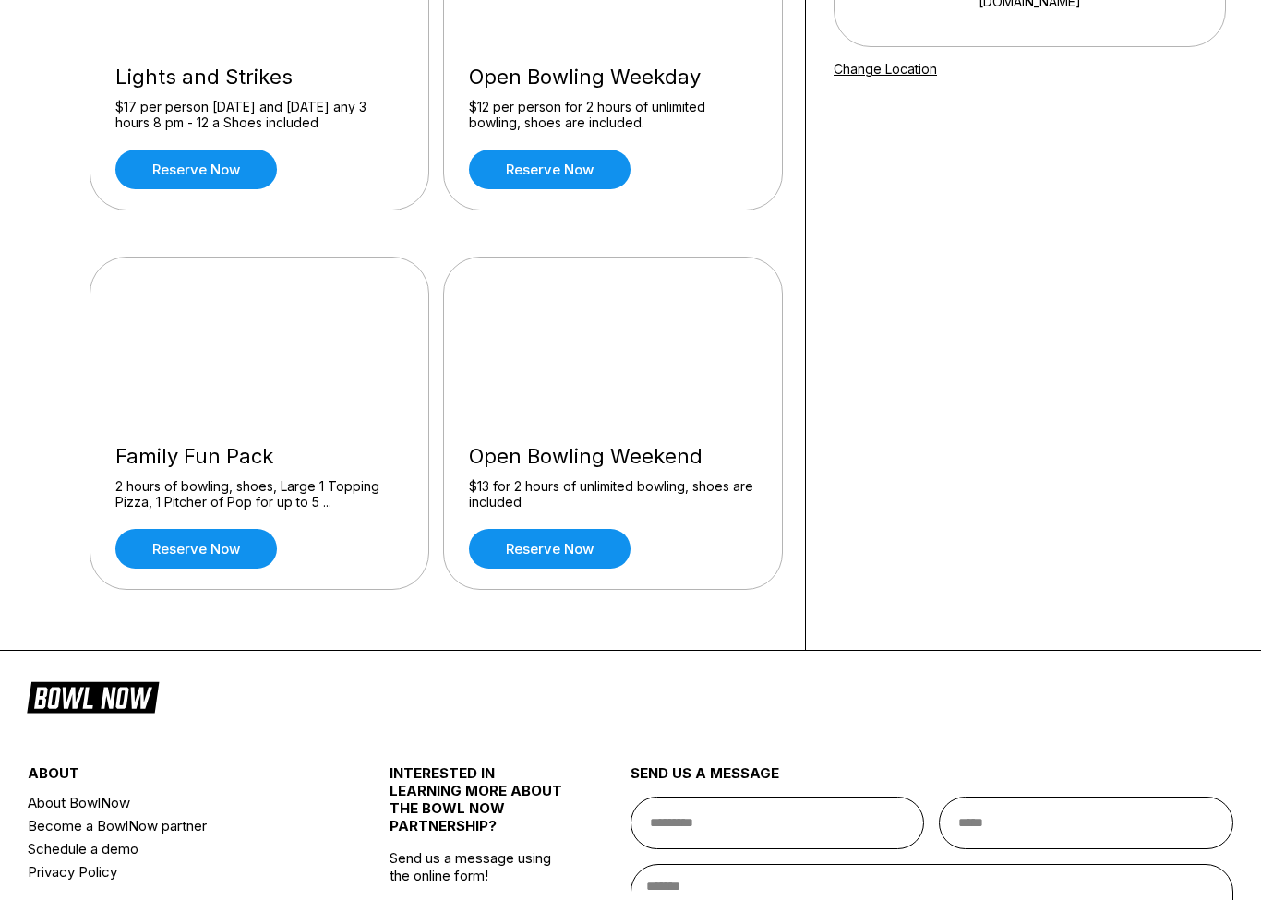
scroll to position [321, 0]
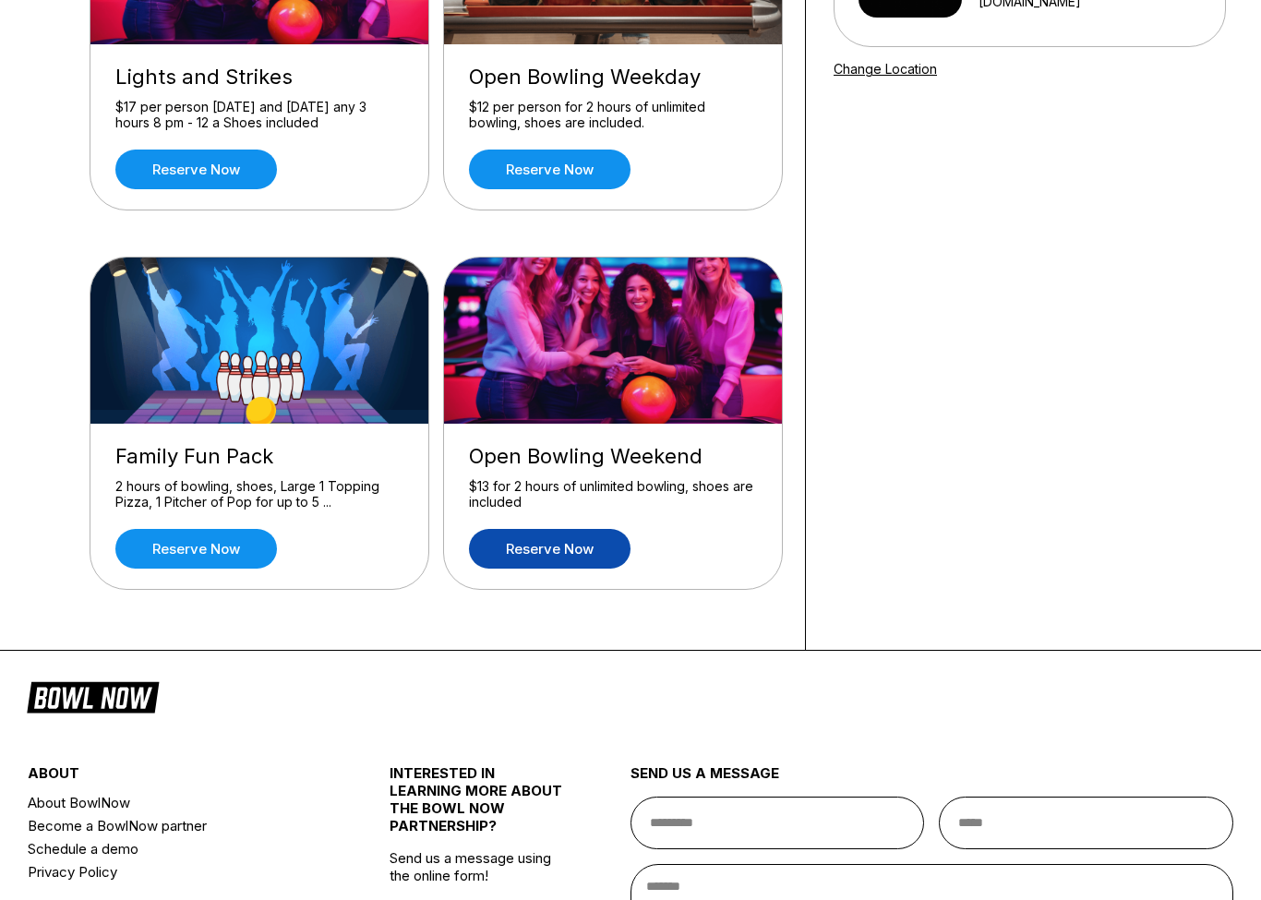
click at [575, 556] on link "Reserve now" at bounding box center [549, 550] width 161 height 40
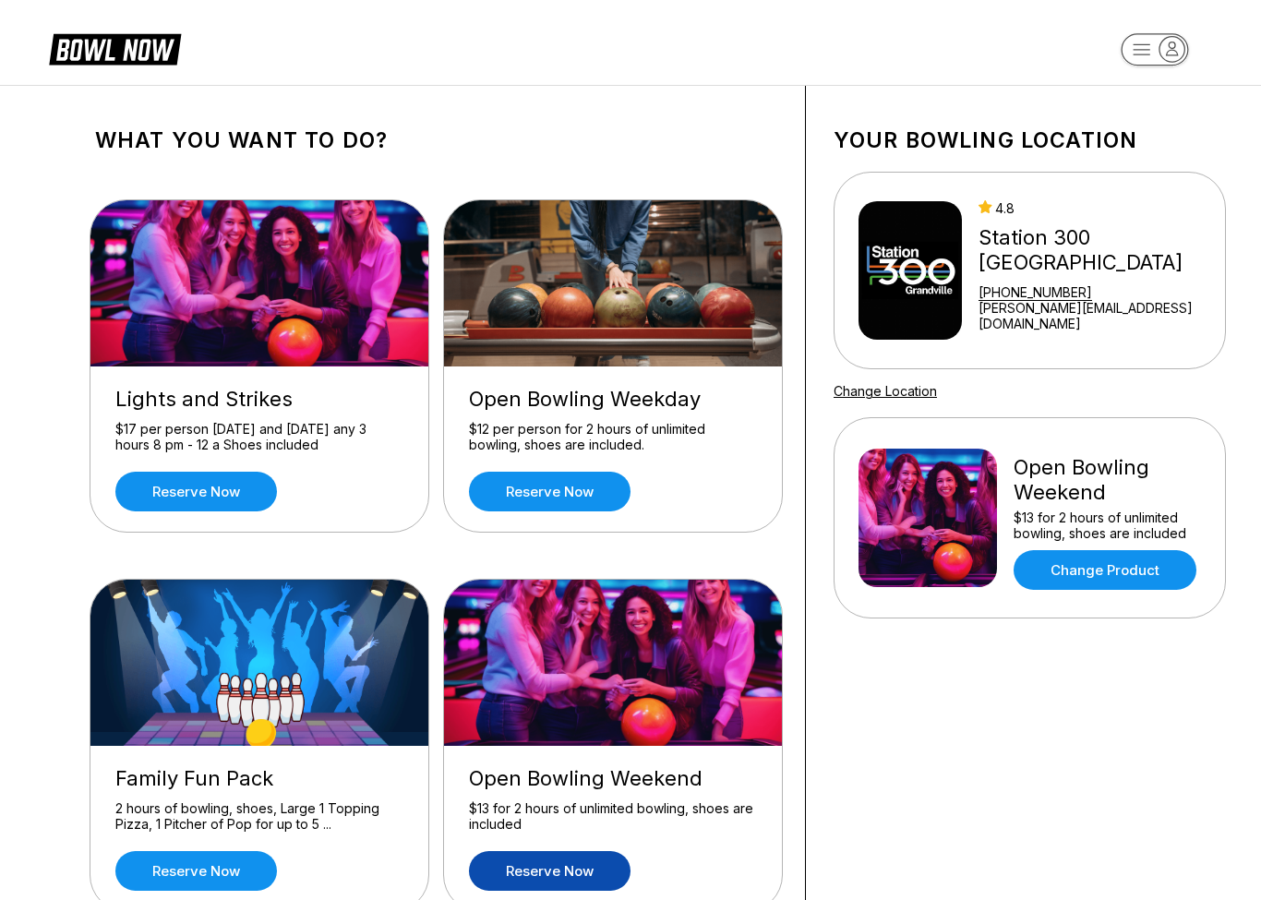
drag, startPoint x: 1092, startPoint y: 299, endPoint x: 999, endPoint y: 297, distance: 92.3
click at [999, 297] on div "4.8 Station 300 Grandville +16165342695 jason@station300.com" at bounding box center [1037, 270] width 359 height 140
drag, startPoint x: 999, startPoint y: 297, endPoint x: 1038, endPoint y: 302, distance: 39.0
click at [1038, 302] on div "4.8 Station 300 Grandville +16165342695 jason@station300.com" at bounding box center [1037, 270] width 359 height 140
drag, startPoint x: 1036, startPoint y: 301, endPoint x: -1, endPoint y: -1, distance: 1080.2
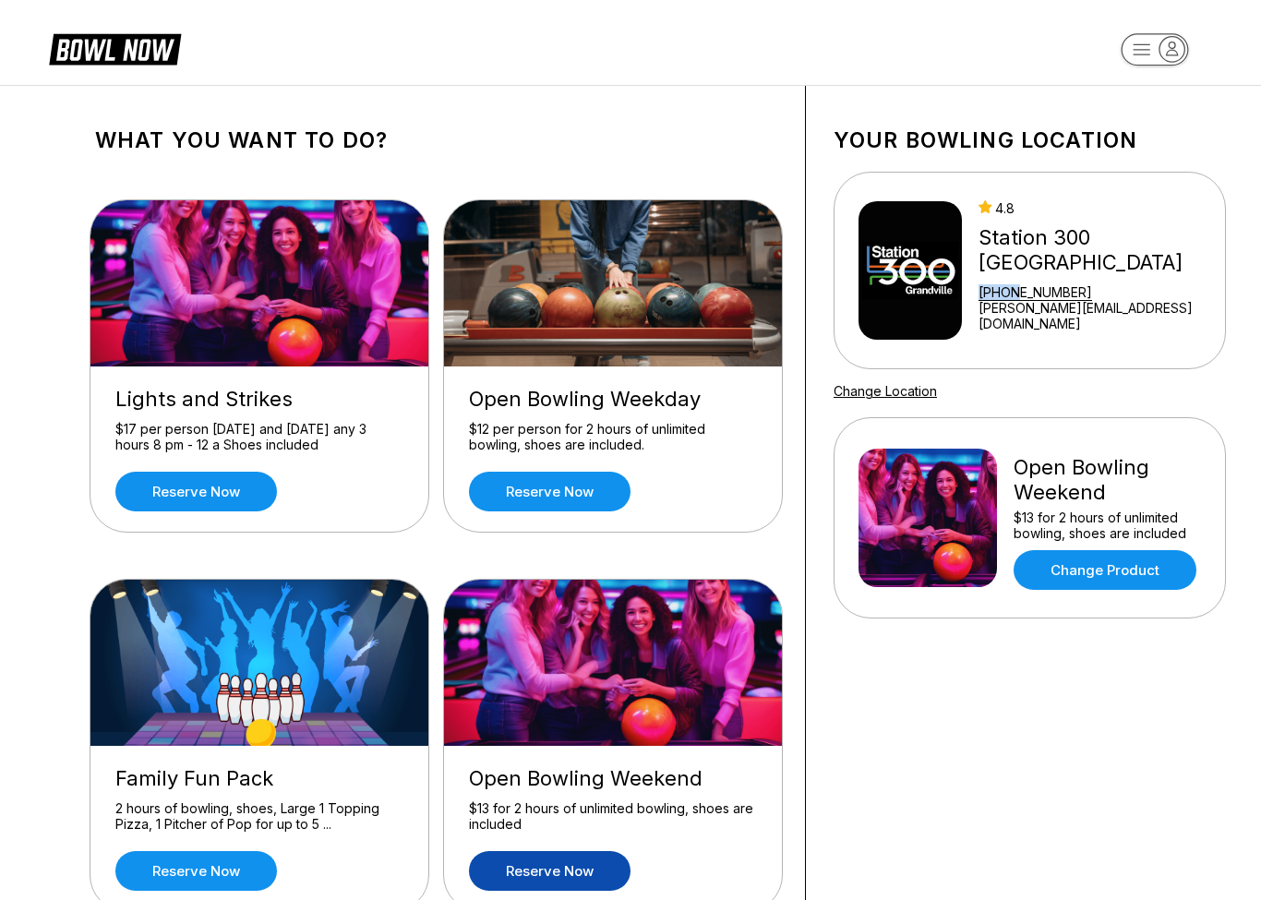
click at [1036, 300] on div "[PHONE_NUMBER]" at bounding box center [1097, 292] width 239 height 16
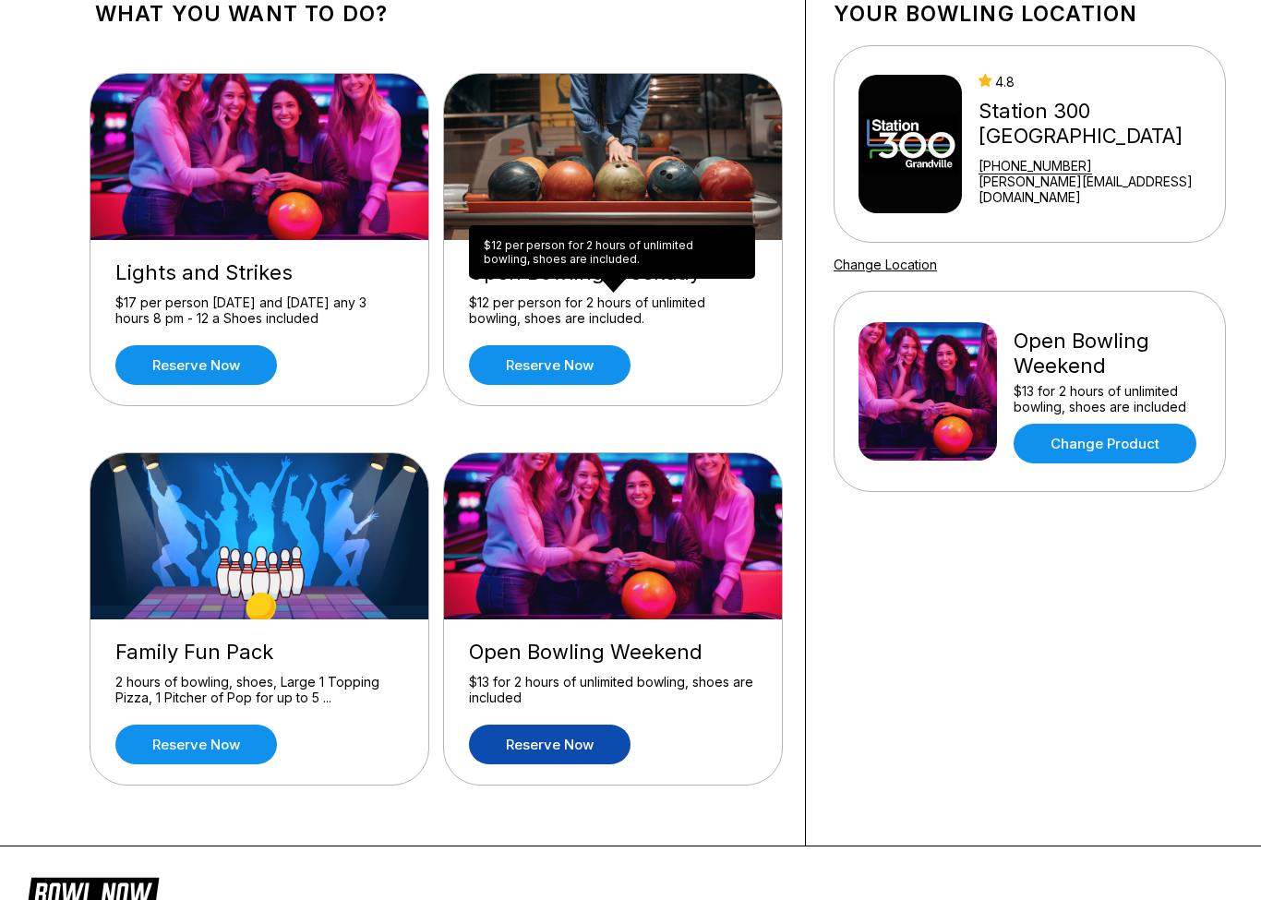
scroll to position [126, 0]
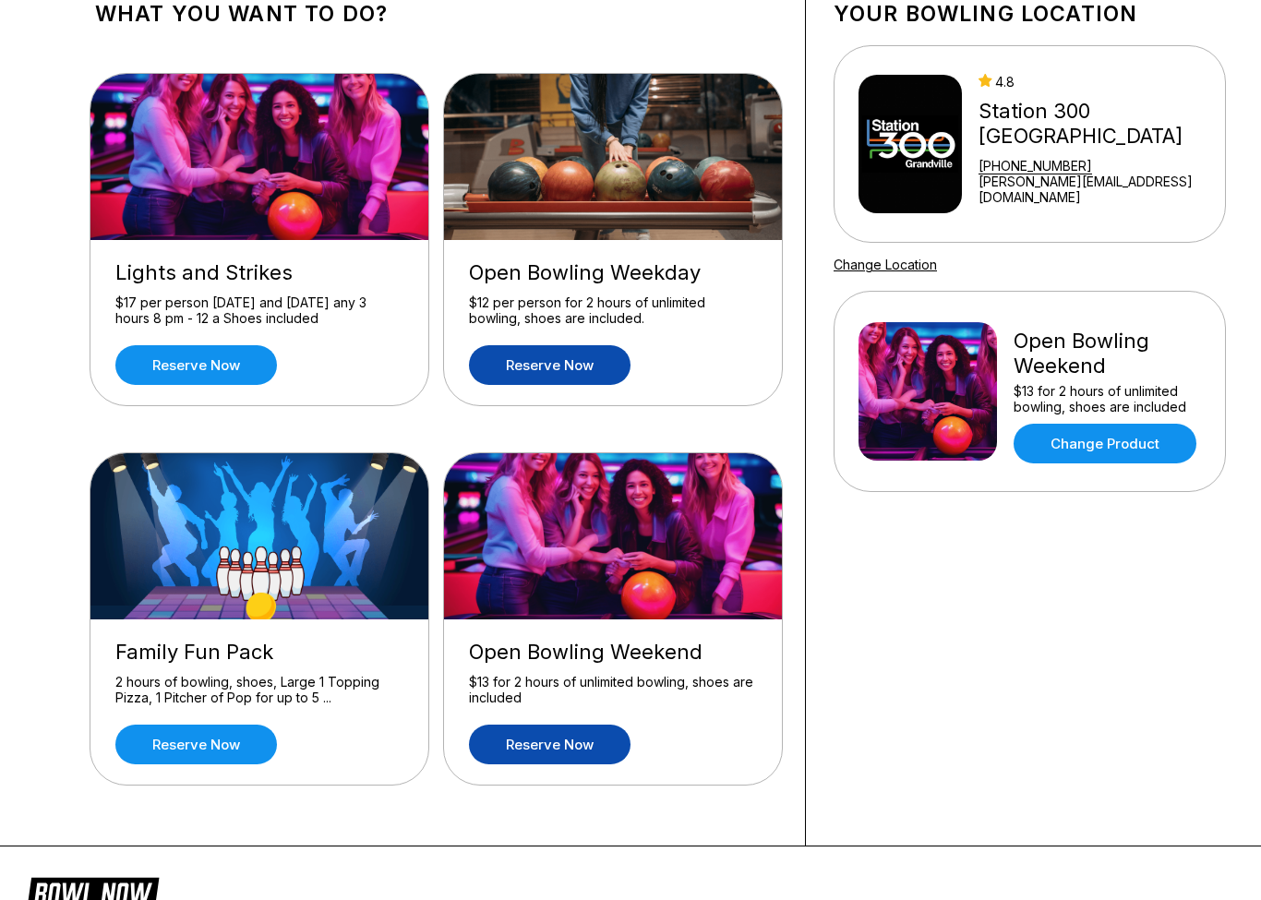
click at [572, 372] on link "Reserve now" at bounding box center [549, 365] width 161 height 40
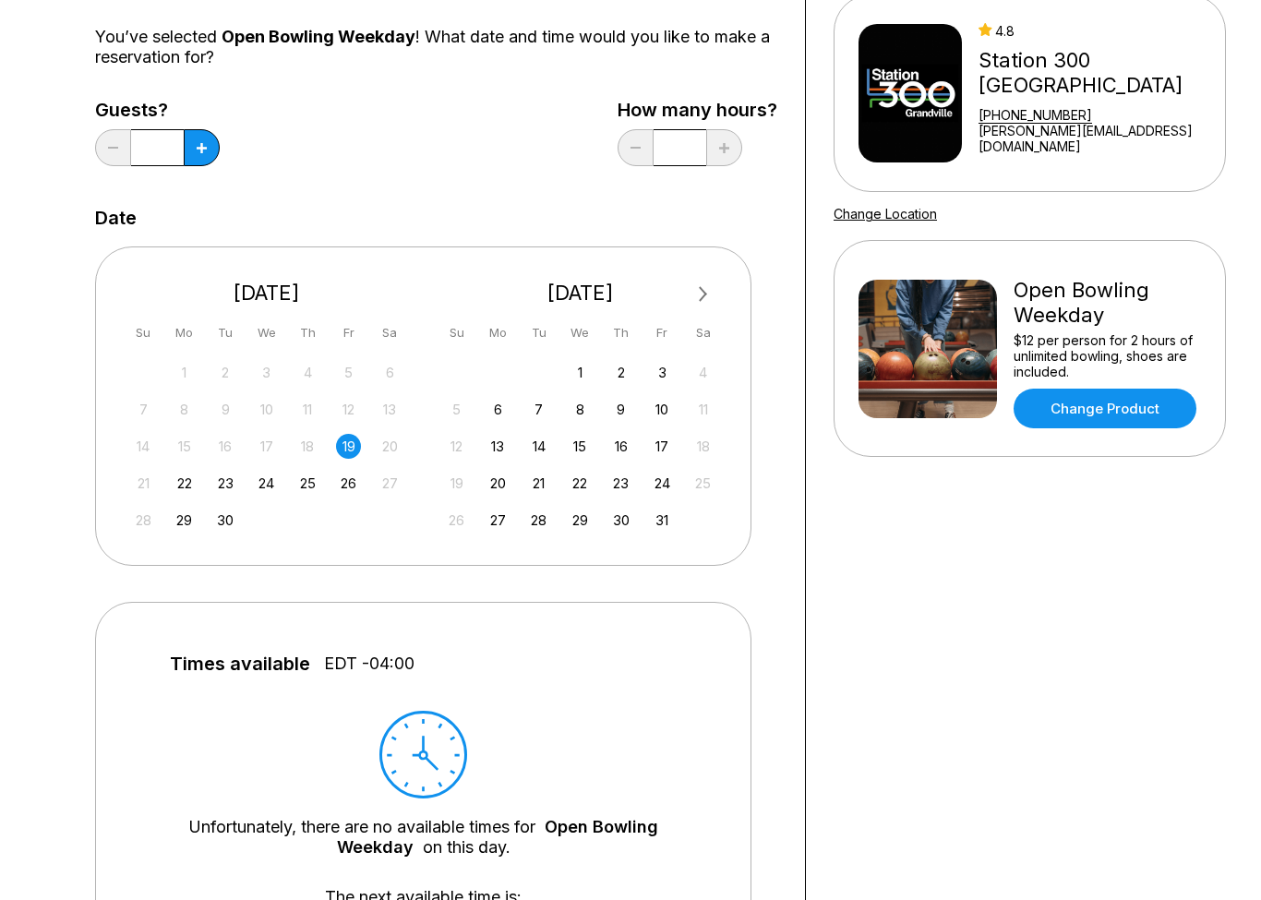
scroll to position [148, 0]
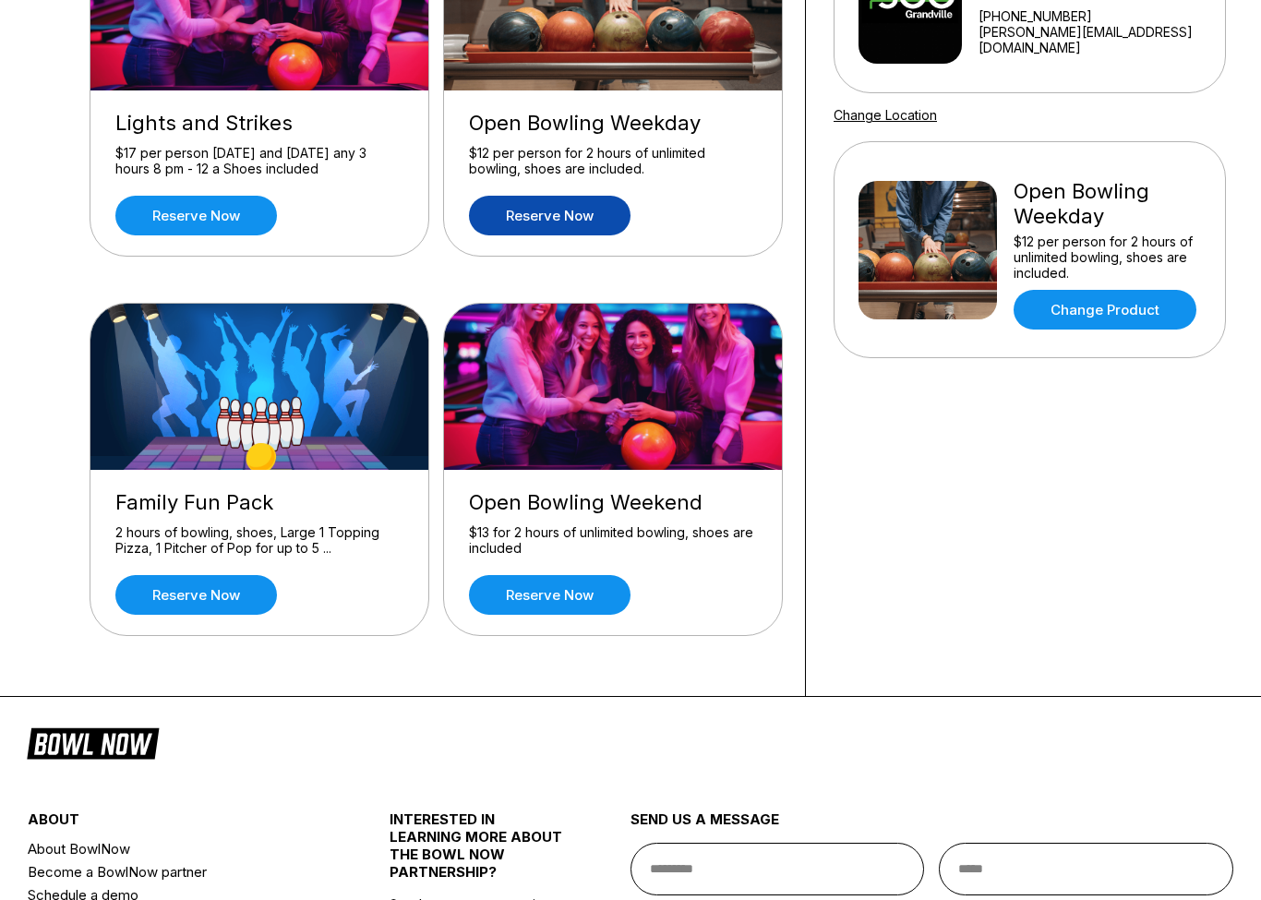
scroll to position [346, 0]
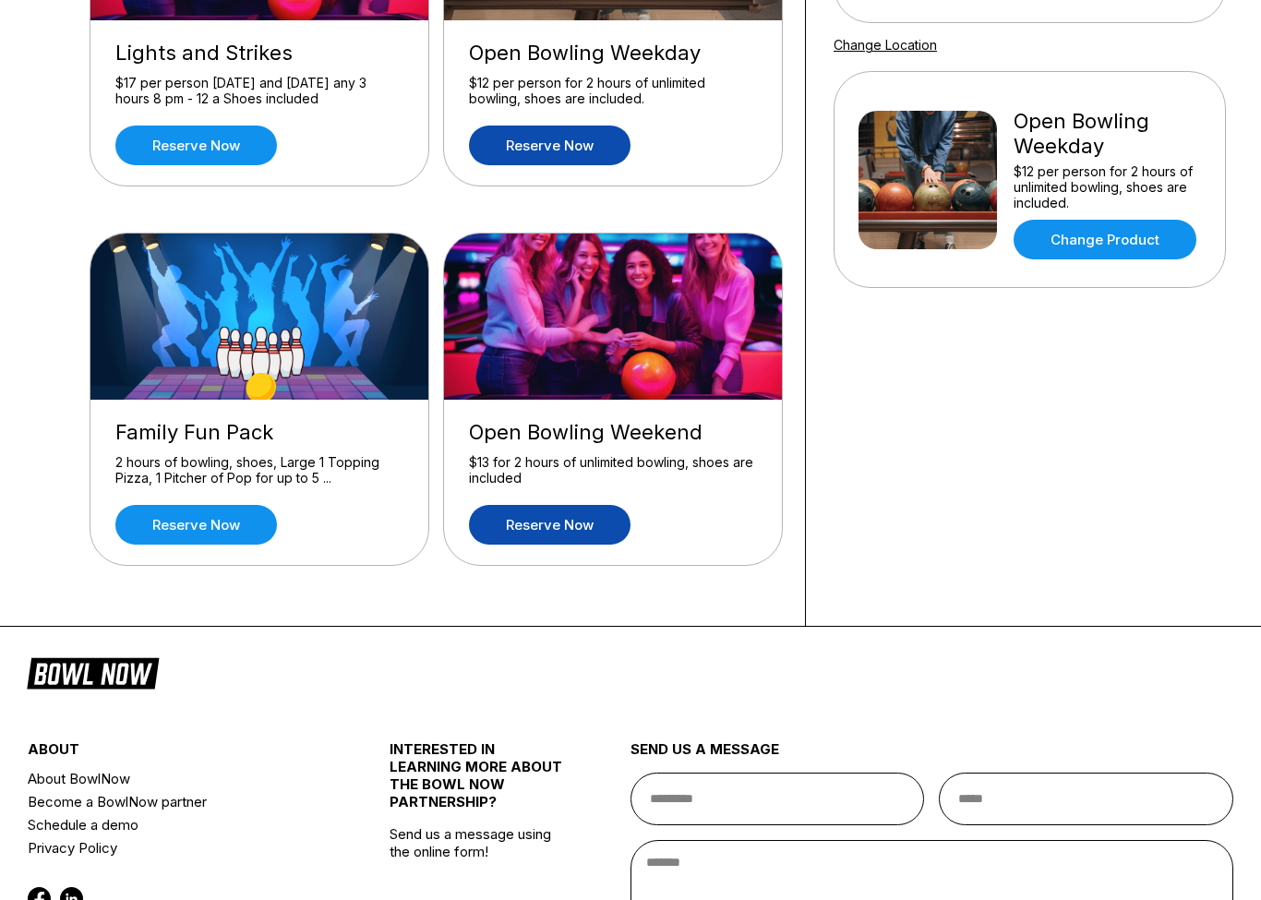
click at [553, 530] on link "Reserve now" at bounding box center [549, 525] width 161 height 40
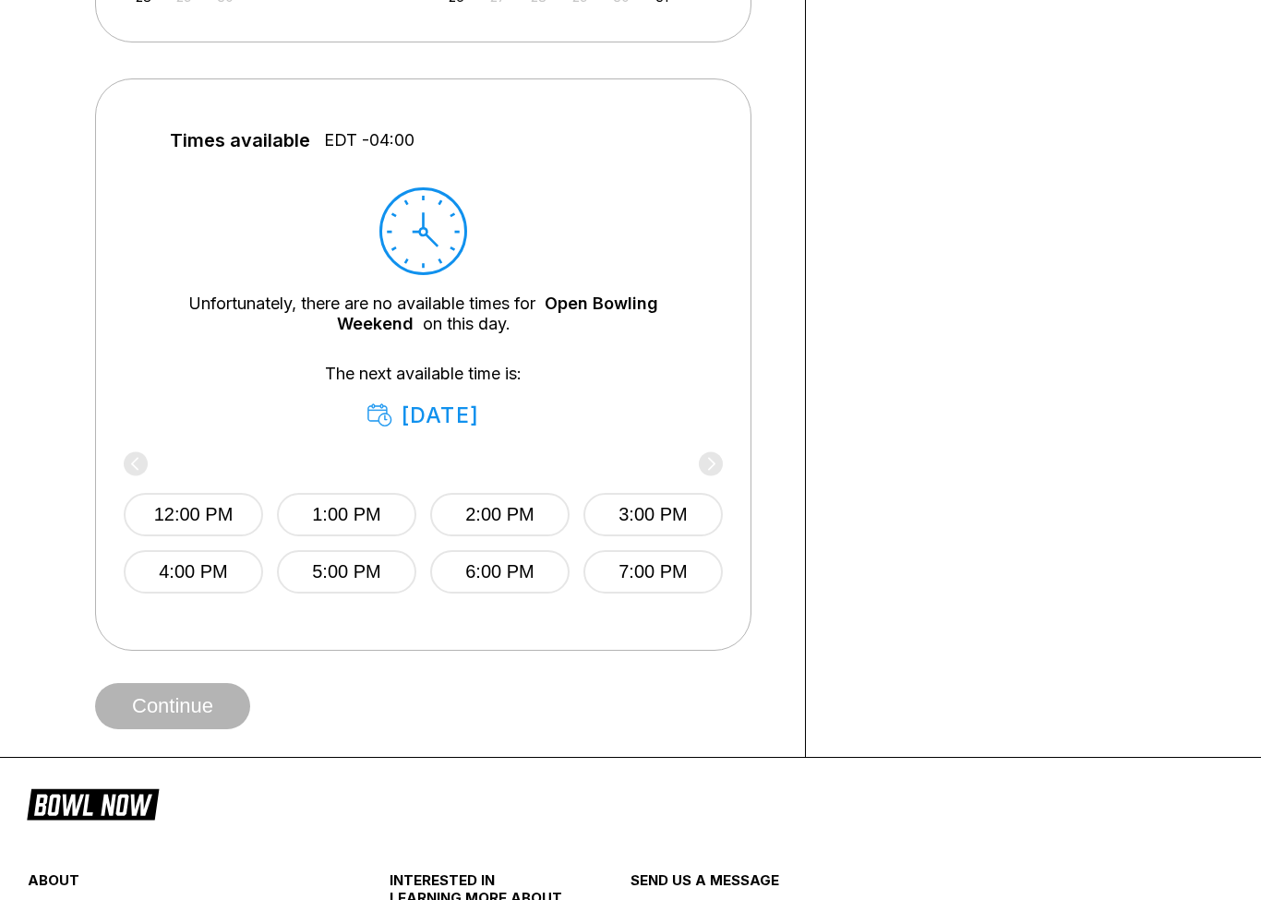
scroll to position [752, 0]
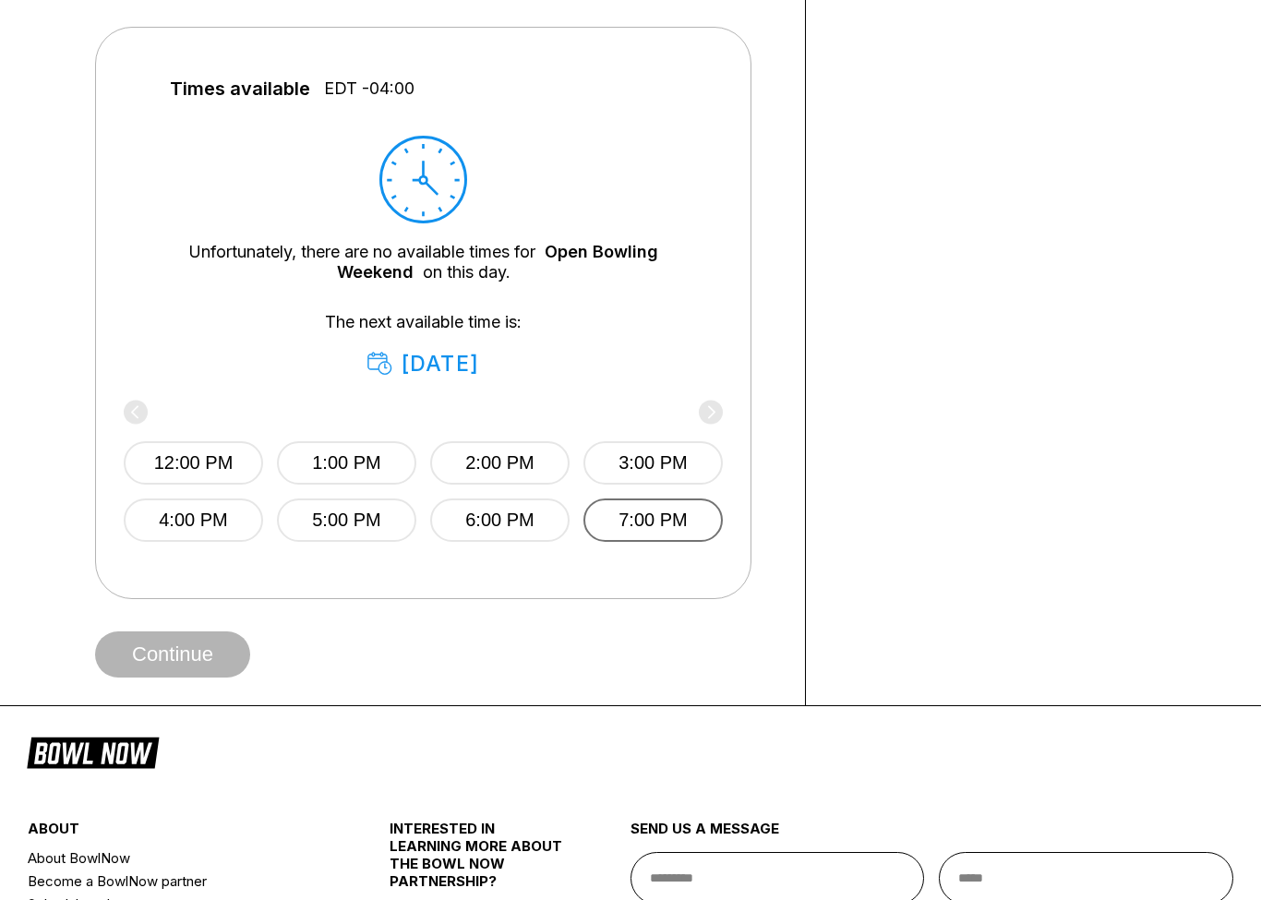
click at [659, 527] on button "7:00 PM" at bounding box center [652, 519] width 139 height 43
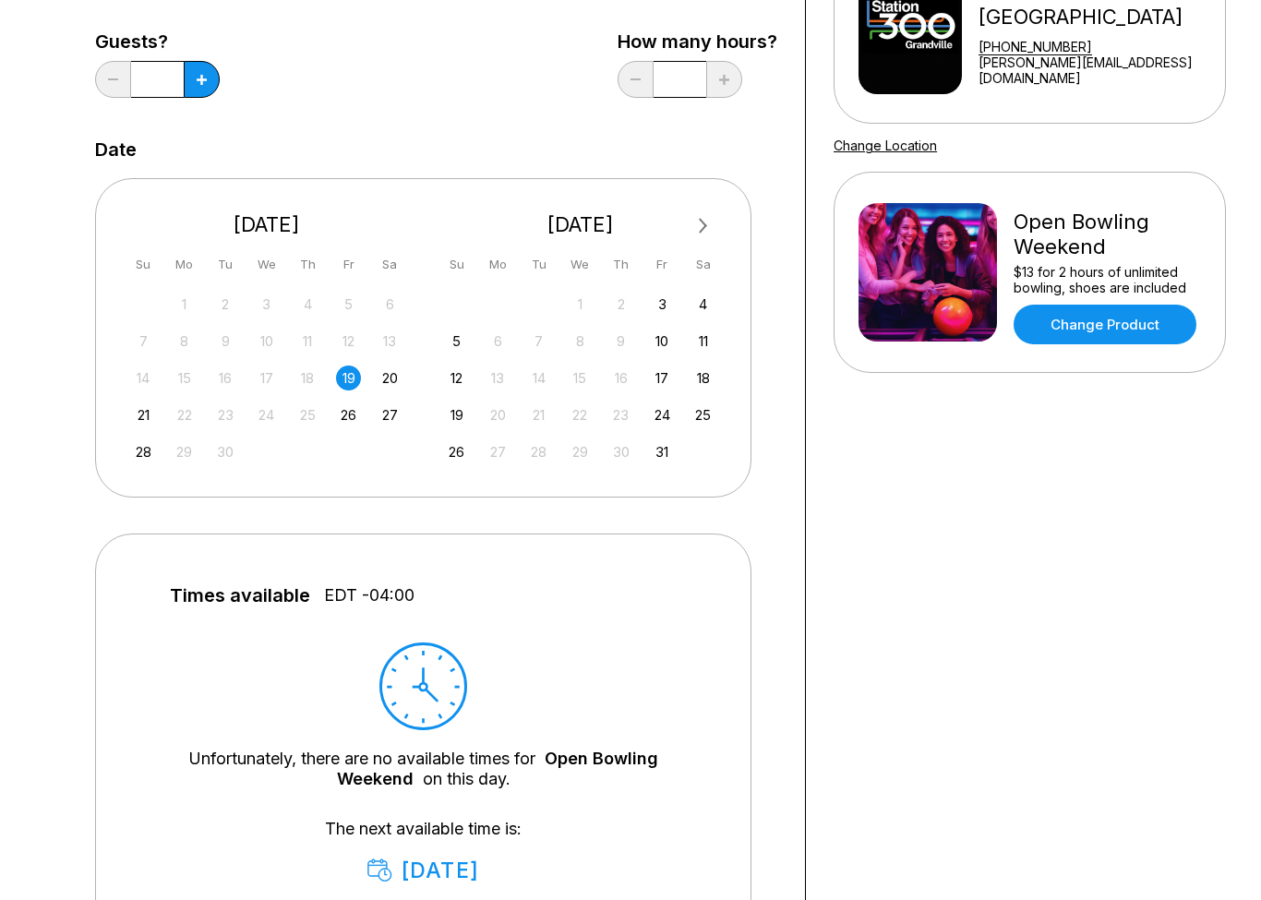
scroll to position [0, 0]
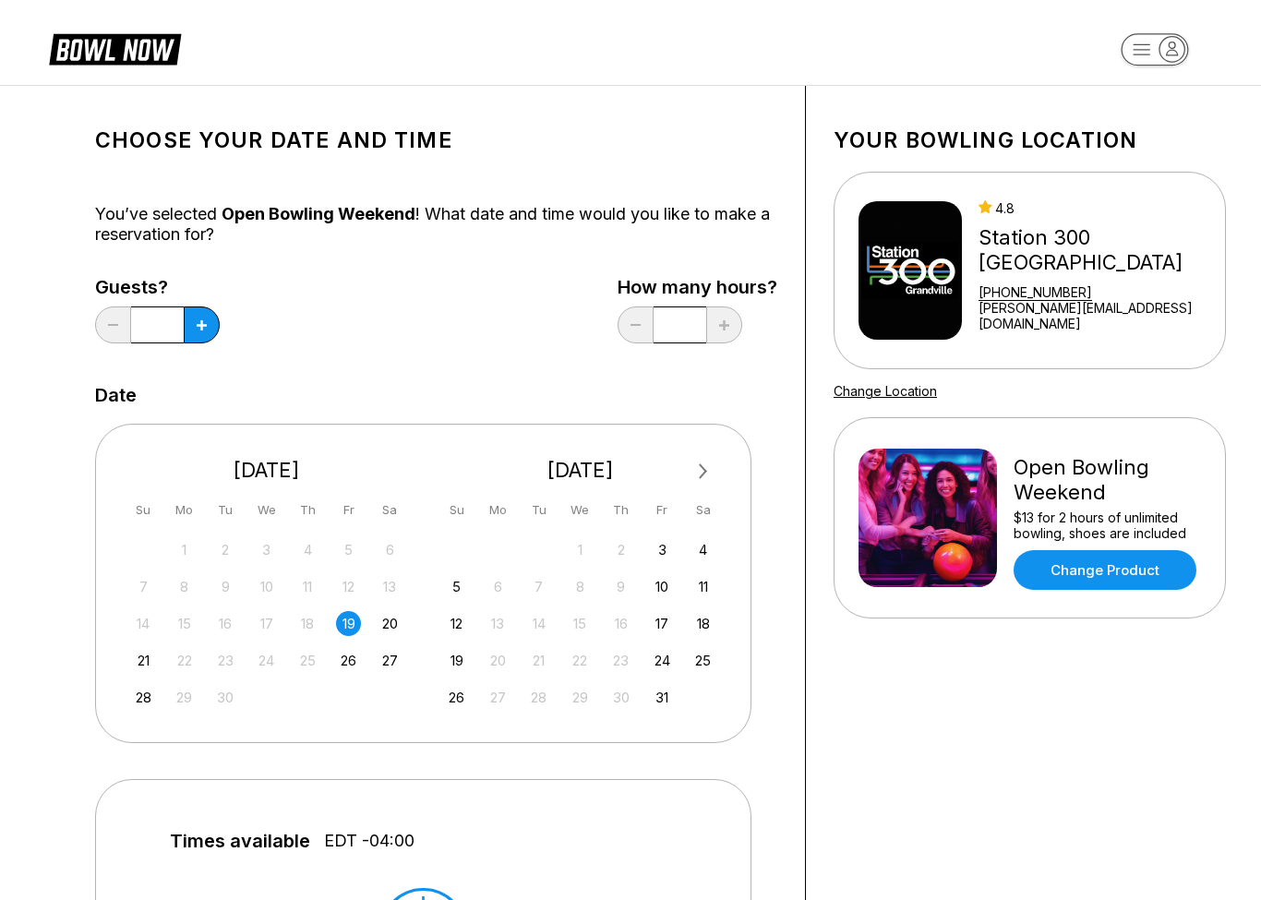
click at [189, 344] on div "Guests? *" at bounding box center [157, 315] width 125 height 76
click at [199, 328] on icon at bounding box center [202, 325] width 10 height 10
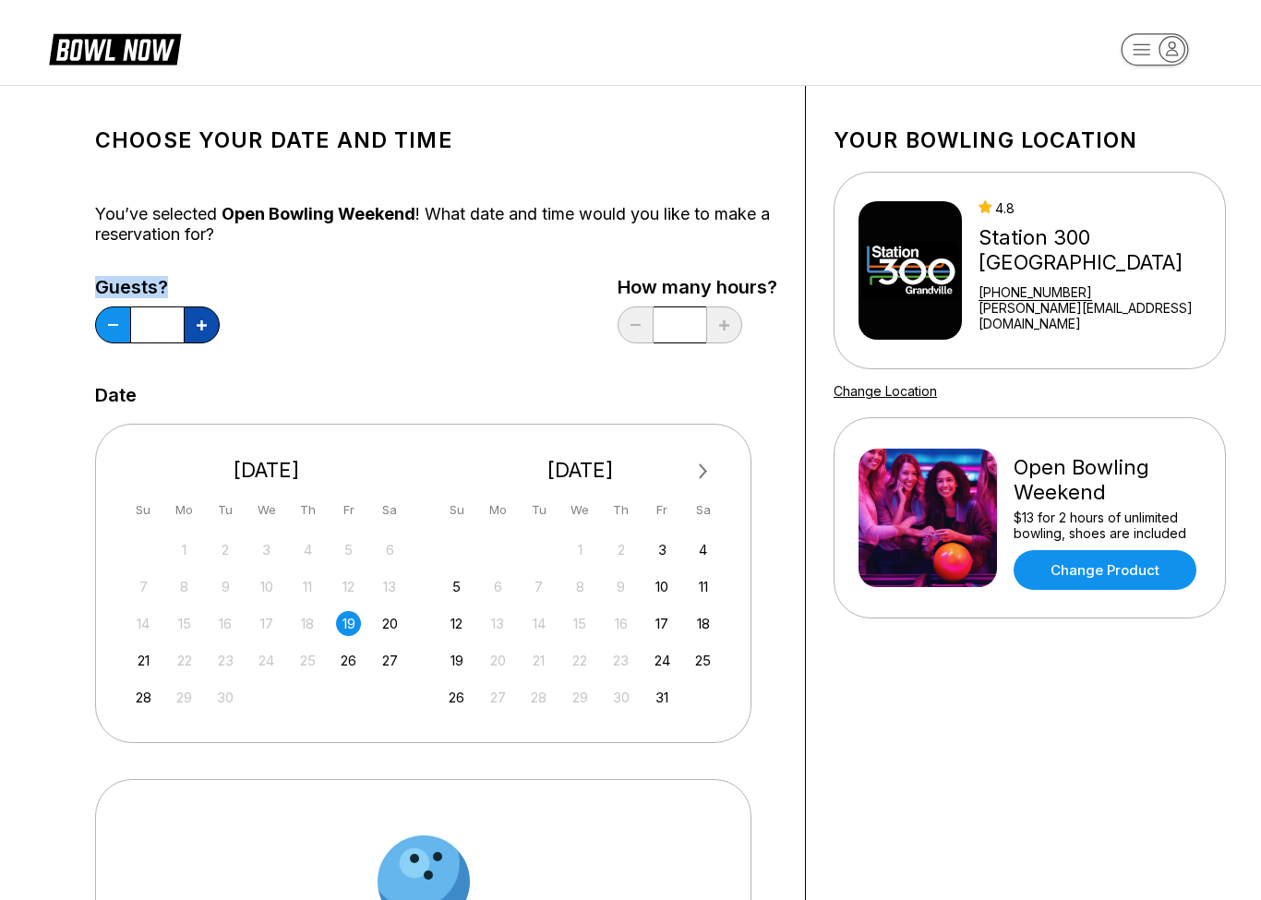
click at [199, 328] on icon at bounding box center [202, 325] width 10 height 10
type input "*"
click at [375, 318] on div "Guests? * How many hours? *" at bounding box center [436, 315] width 682 height 76
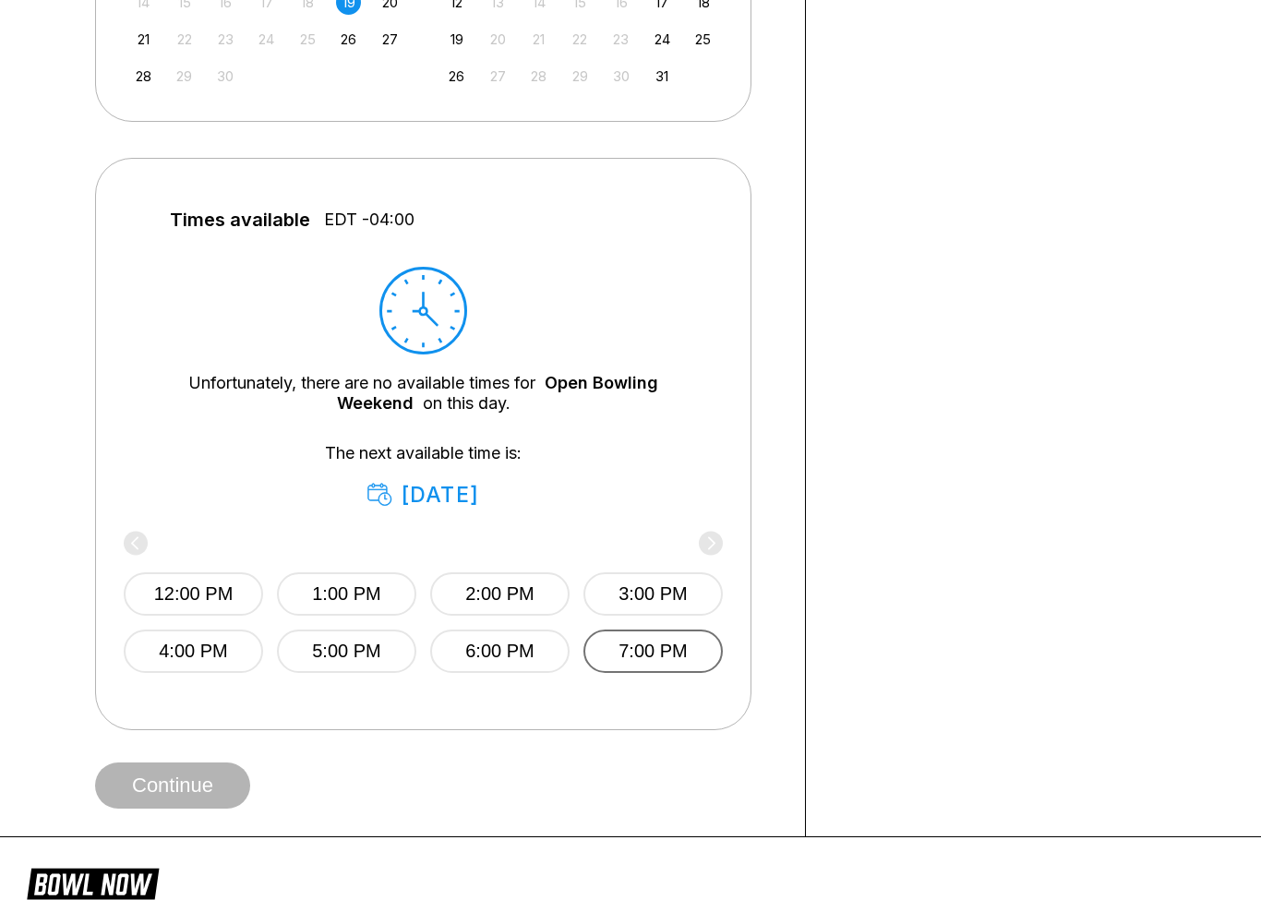
click at [673, 654] on button "7:00 PM" at bounding box center [652, 651] width 139 height 43
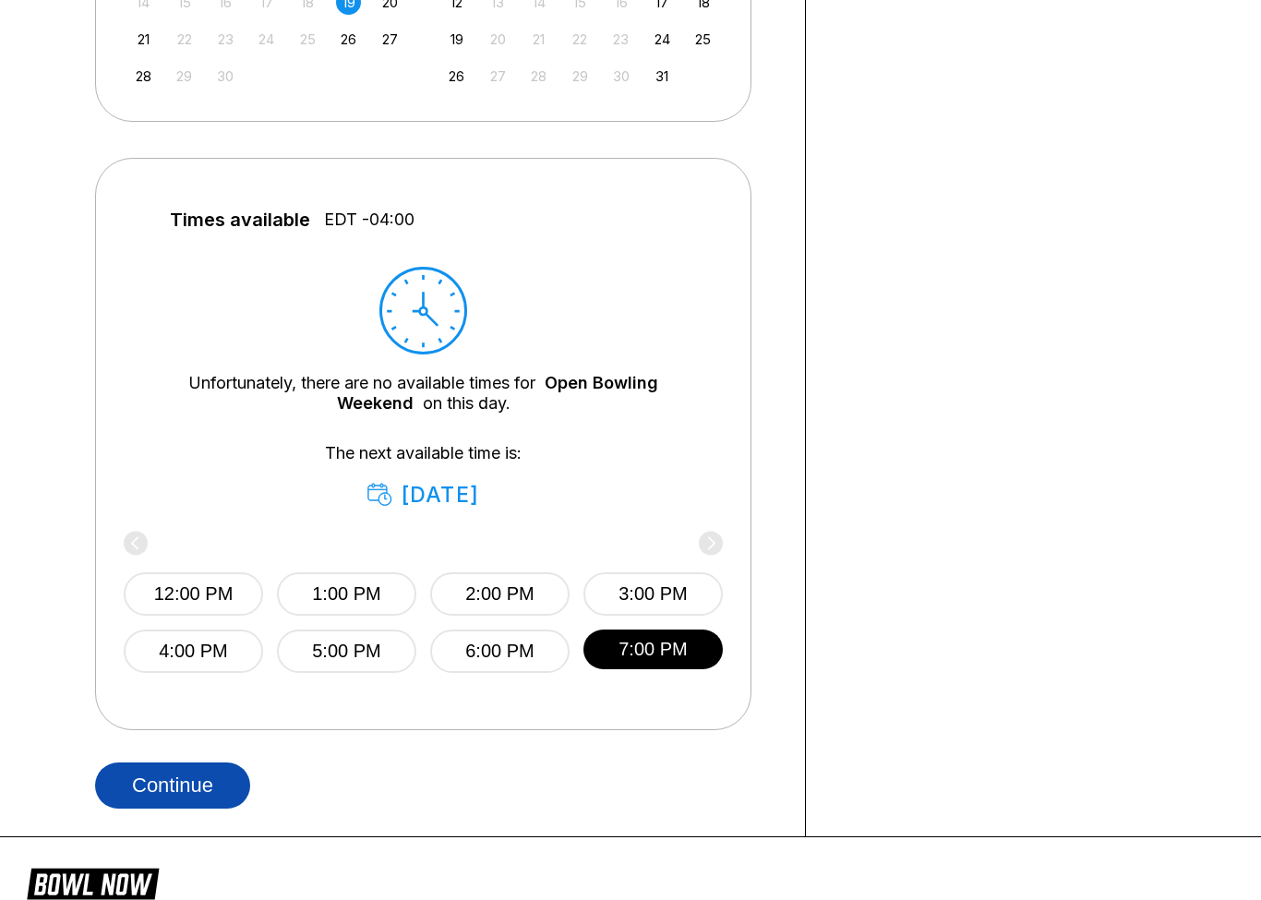
click at [168, 806] on button "Continue" at bounding box center [172, 785] width 155 height 46
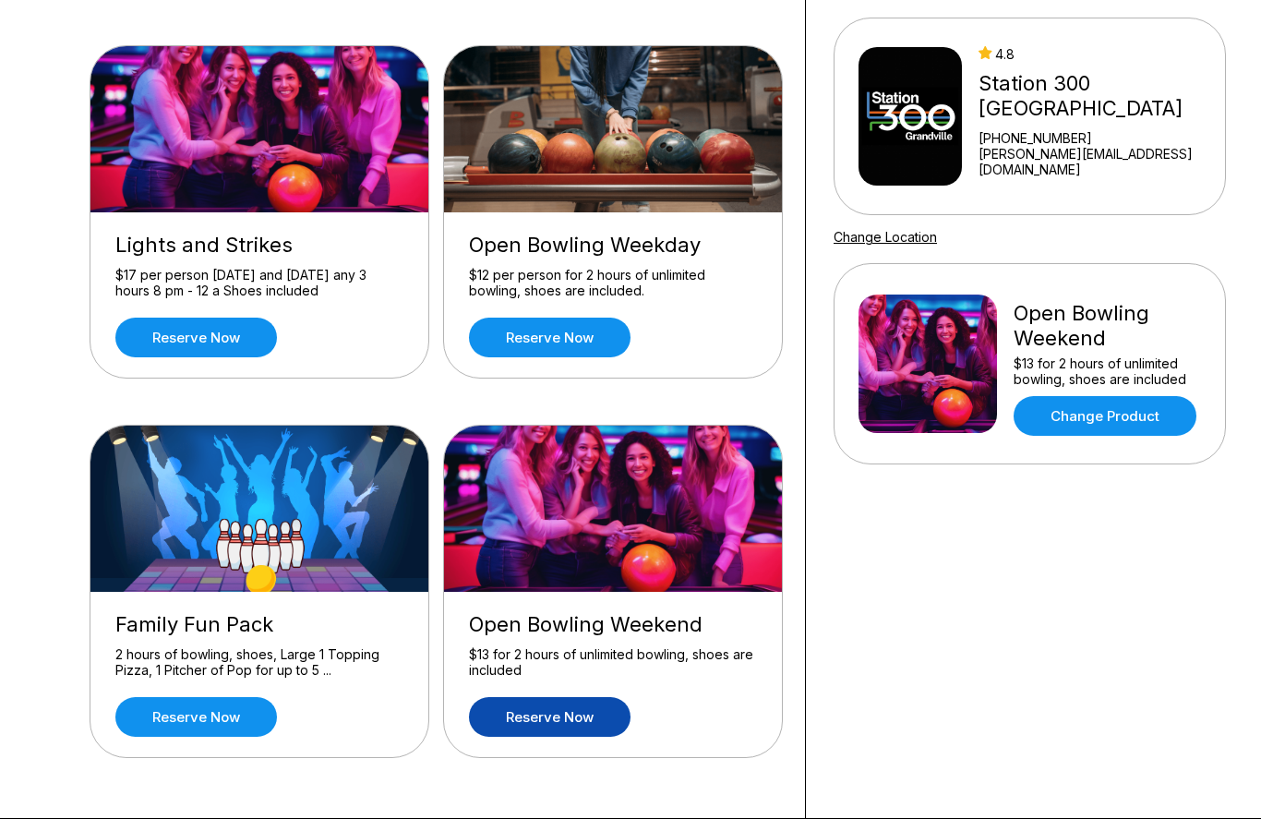
scroll to position [153, 0]
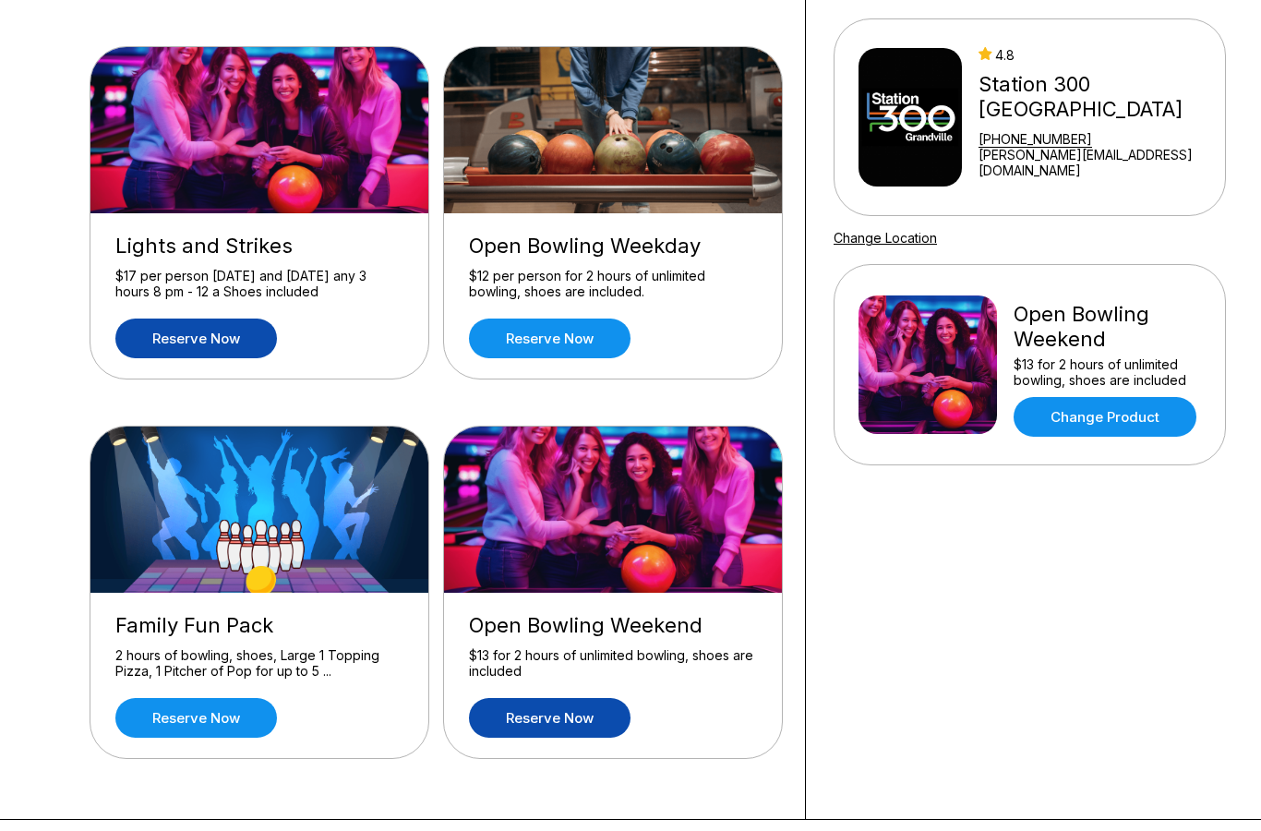
click at [225, 346] on link "Reserve now" at bounding box center [195, 338] width 161 height 40
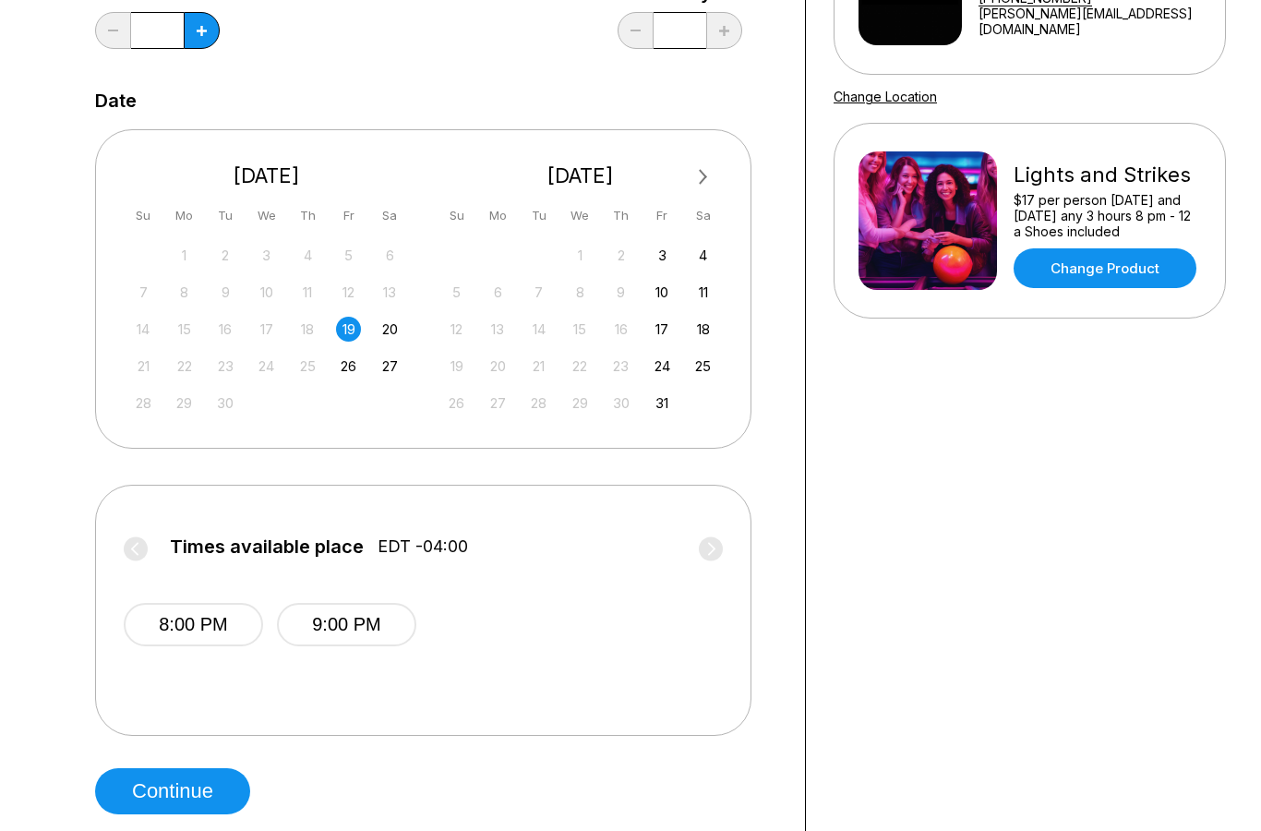
scroll to position [355, 0]
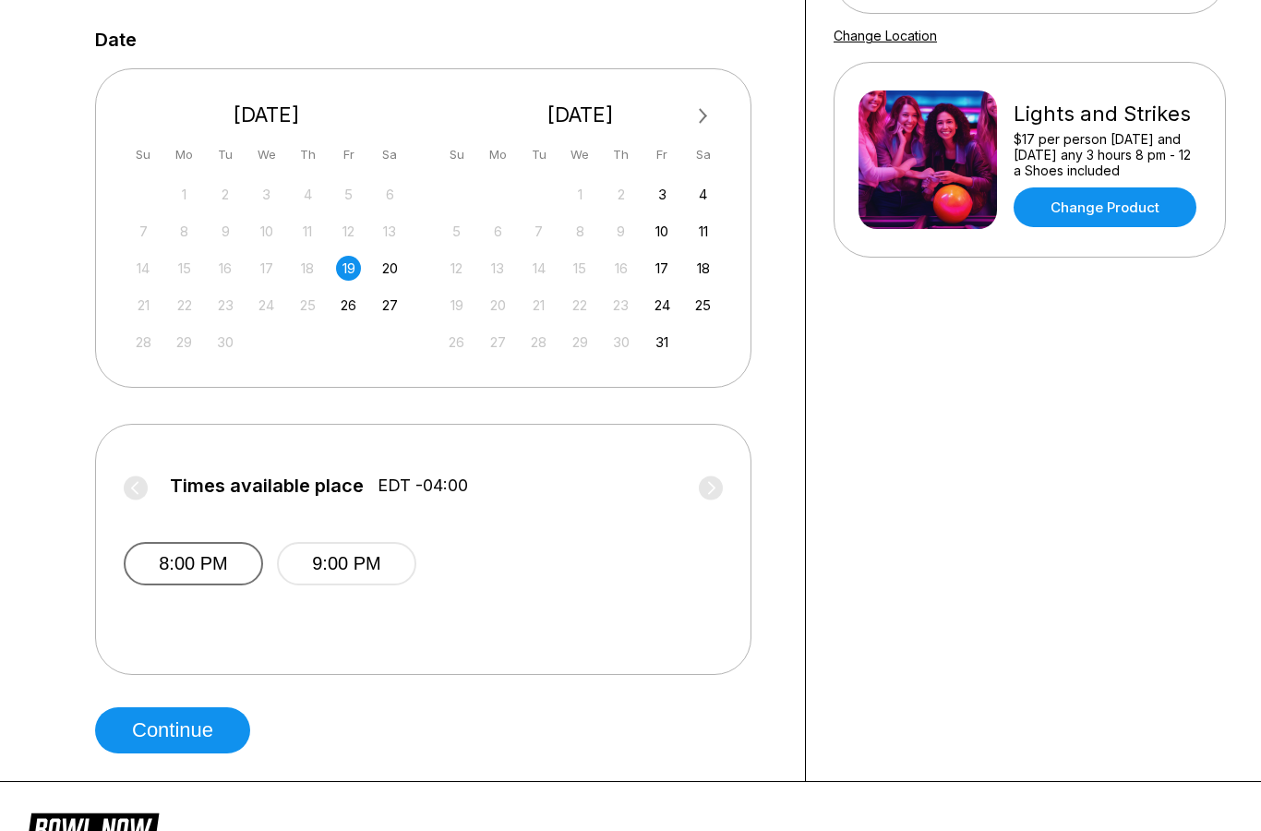
click at [215, 559] on button "8:00 PM" at bounding box center [193, 563] width 139 height 43
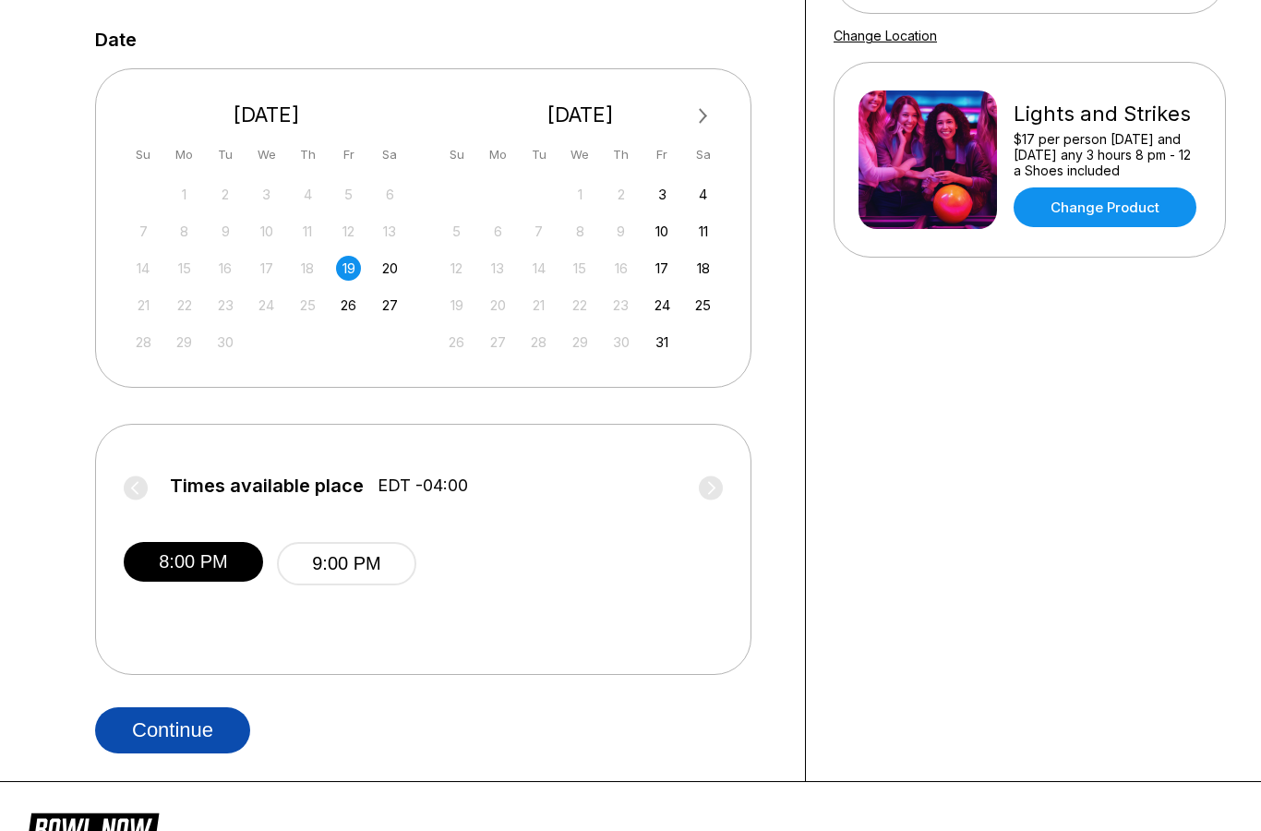
click at [210, 747] on button "Continue" at bounding box center [172, 730] width 155 height 46
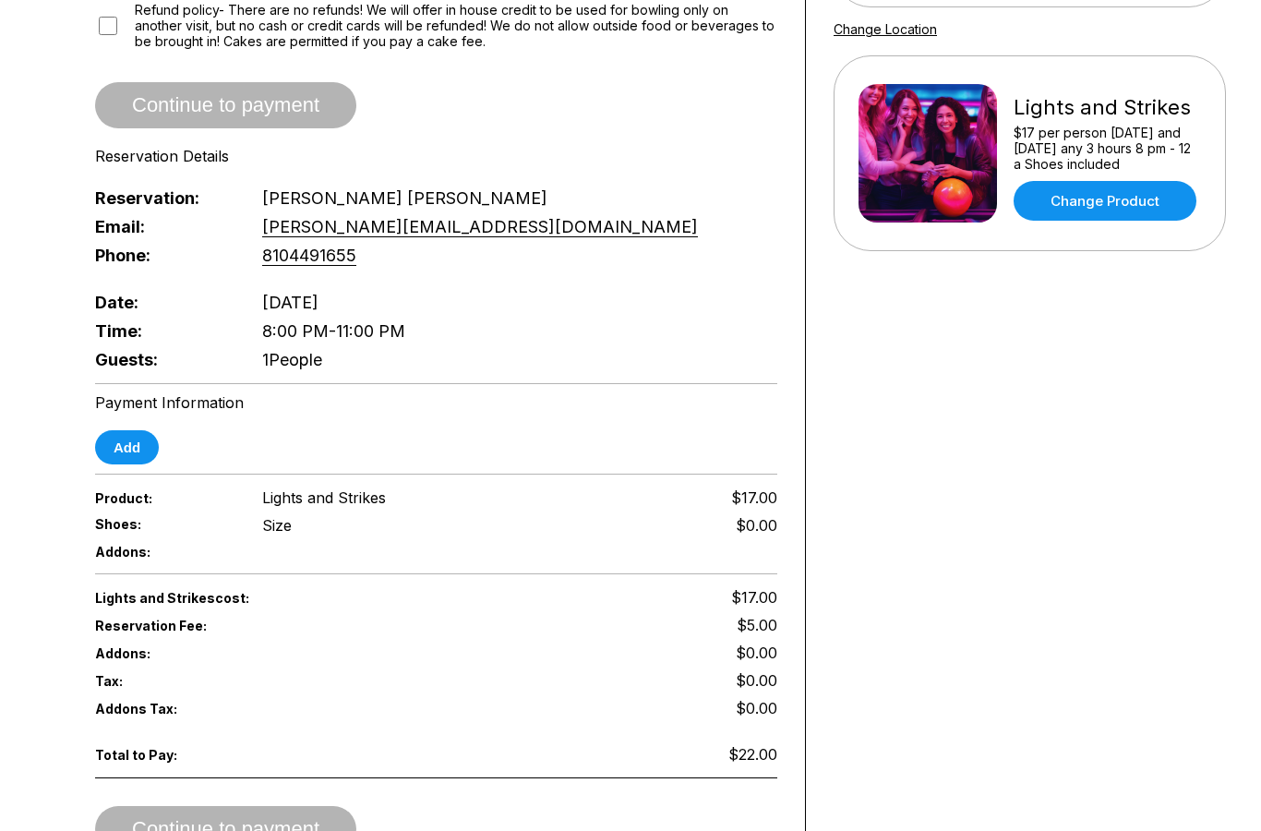
scroll to position [314, 0]
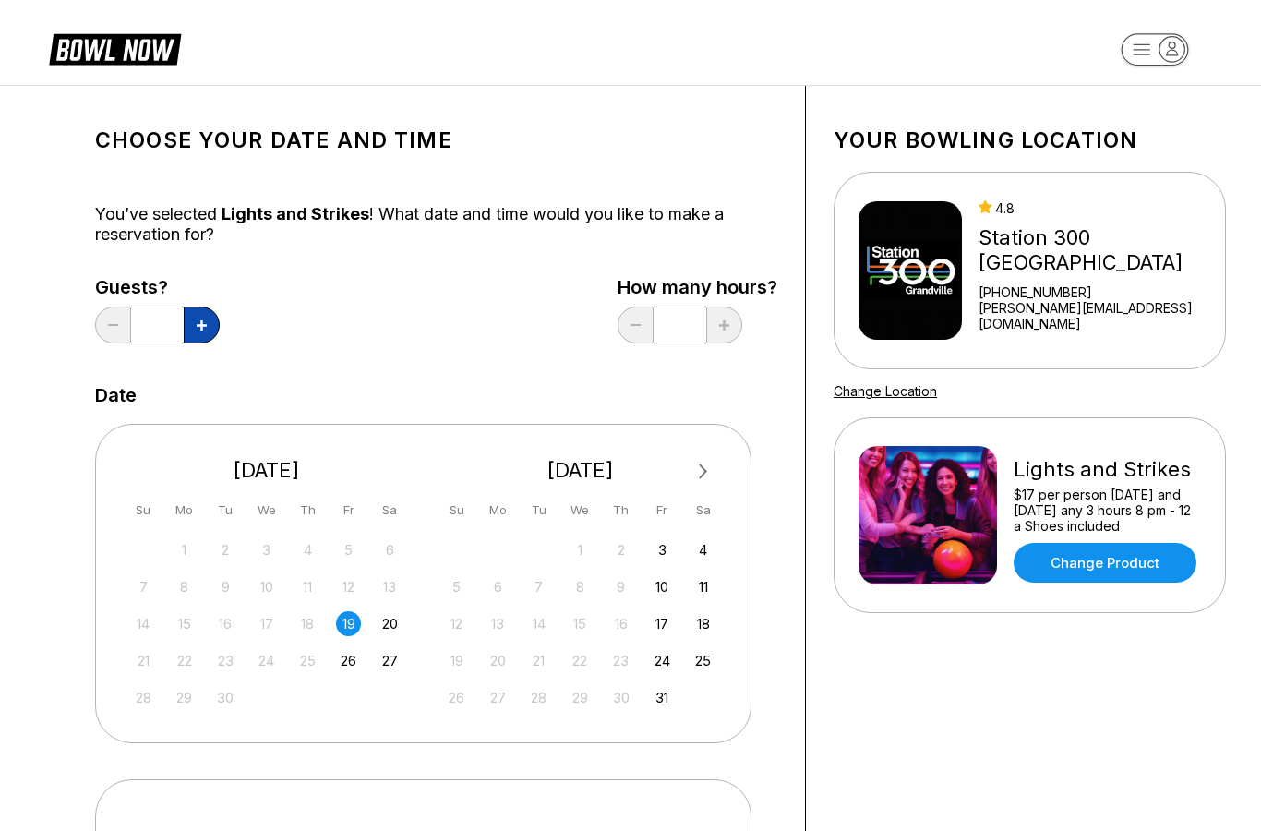
click at [193, 329] on button at bounding box center [202, 324] width 36 height 37
type input "*"
click at [279, 362] on div "Choose your Date and time You’ve selected Lights and Strikes ! What date and ti…" at bounding box center [436, 611] width 682 height 995
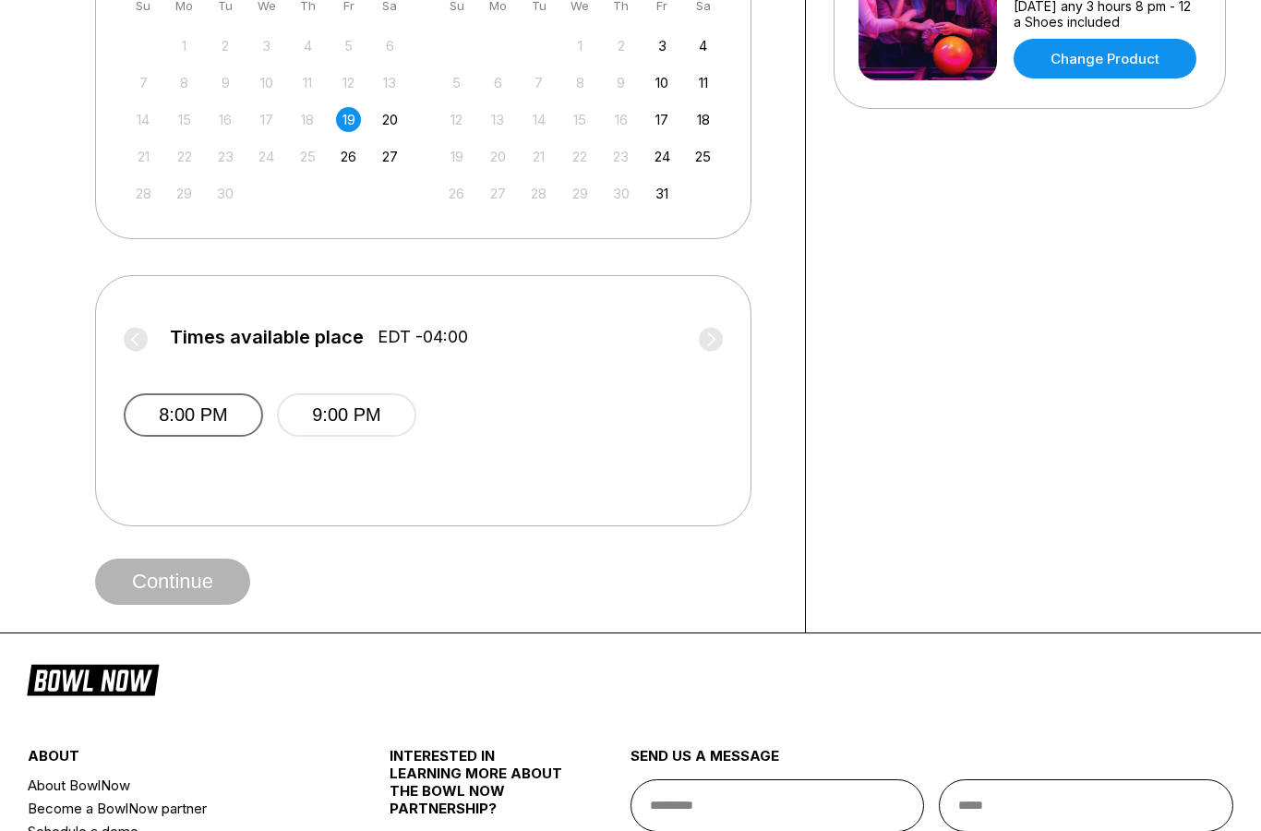
click at [176, 416] on button "8:00 PM" at bounding box center [193, 415] width 139 height 43
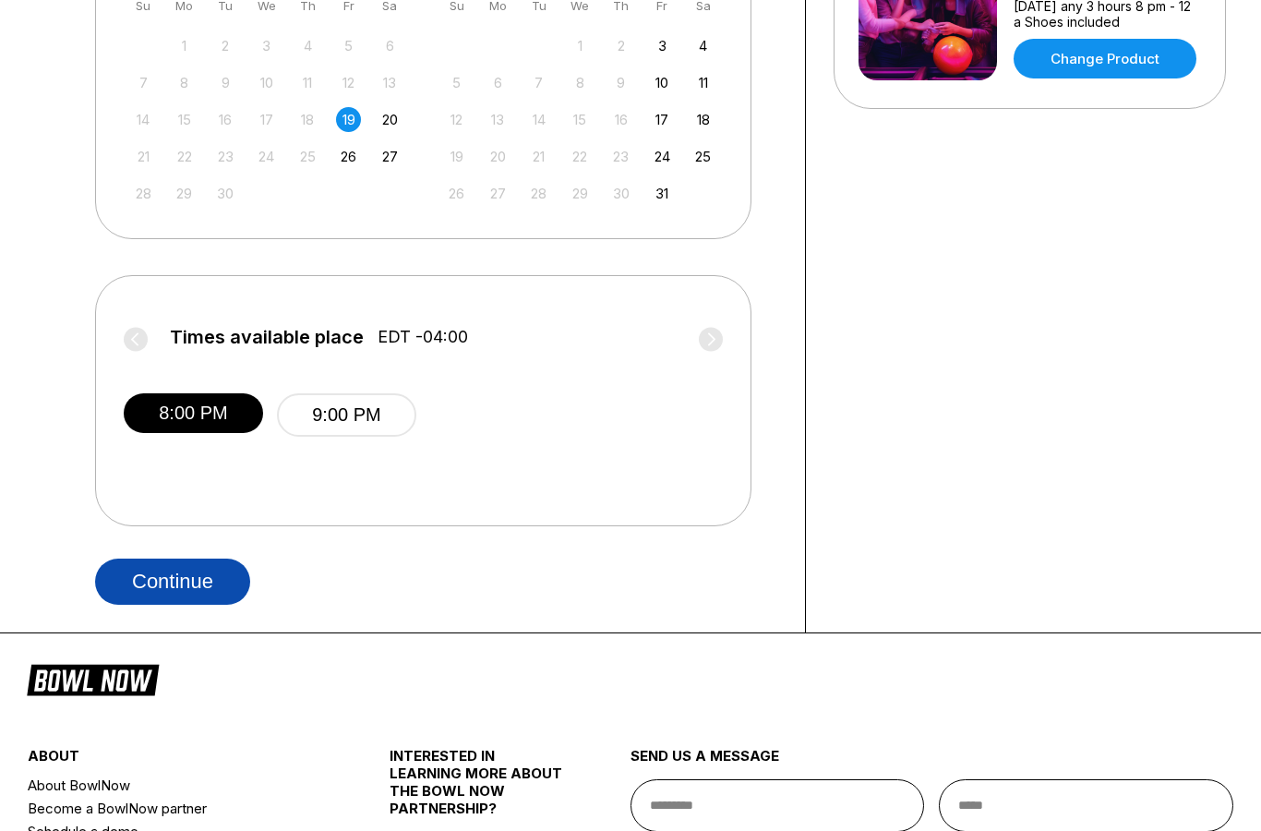
click at [181, 594] on button "Continue" at bounding box center [172, 581] width 155 height 46
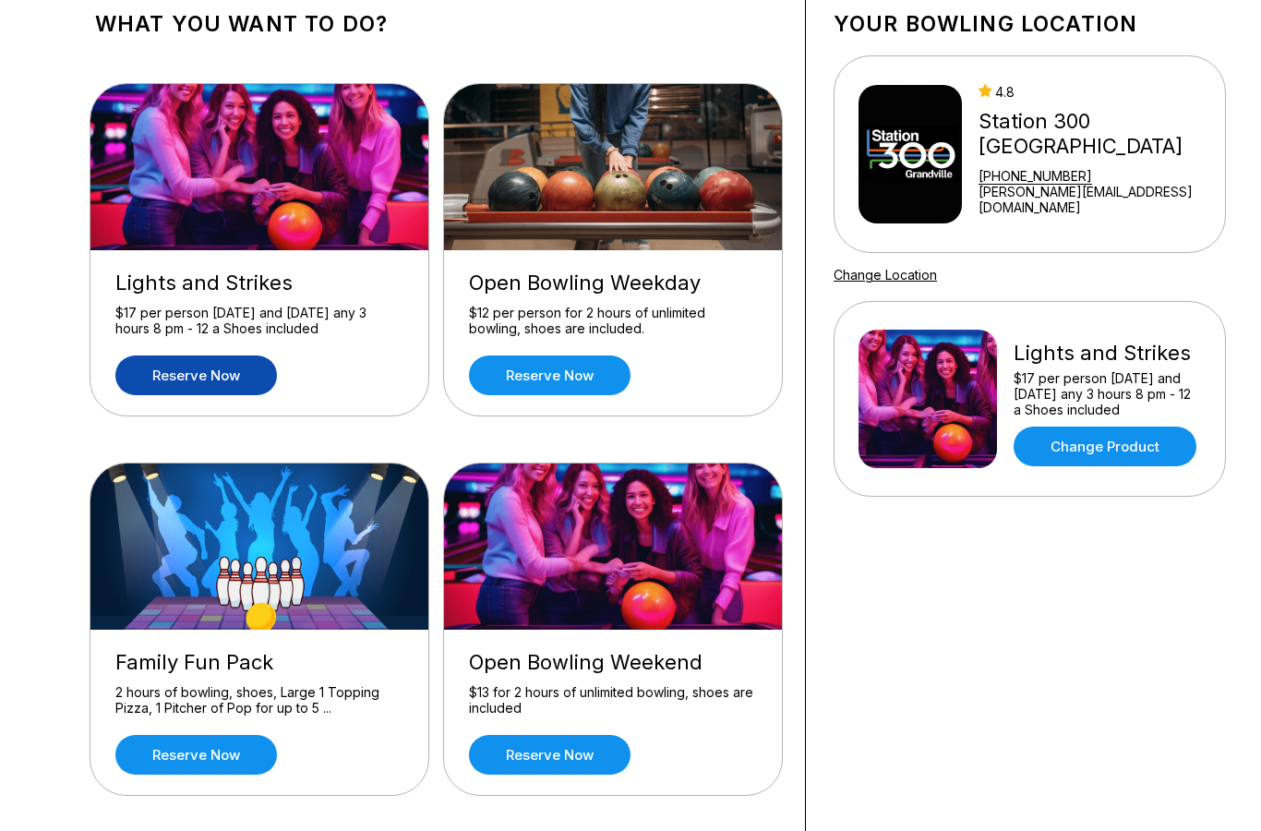
scroll to position [106, 0]
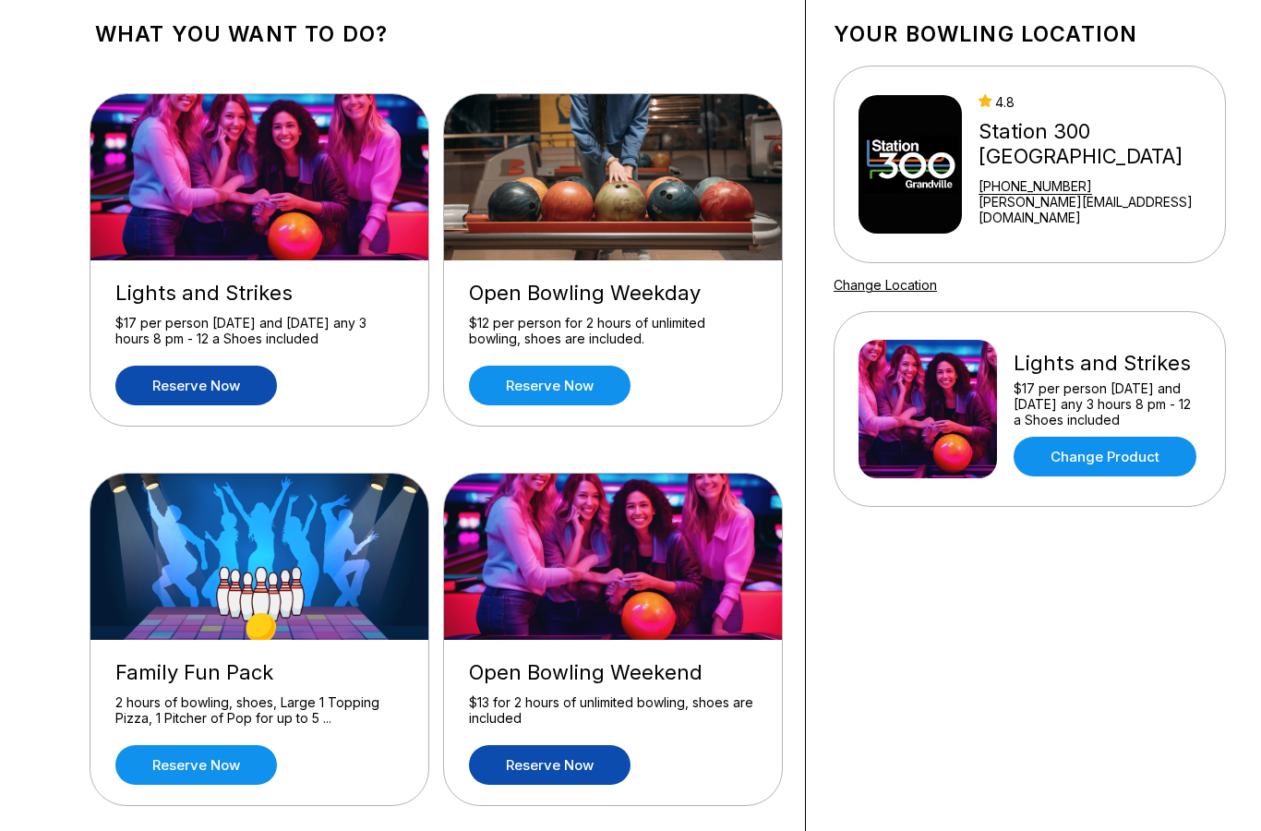
click at [569, 774] on link "Reserve now" at bounding box center [549, 765] width 161 height 40
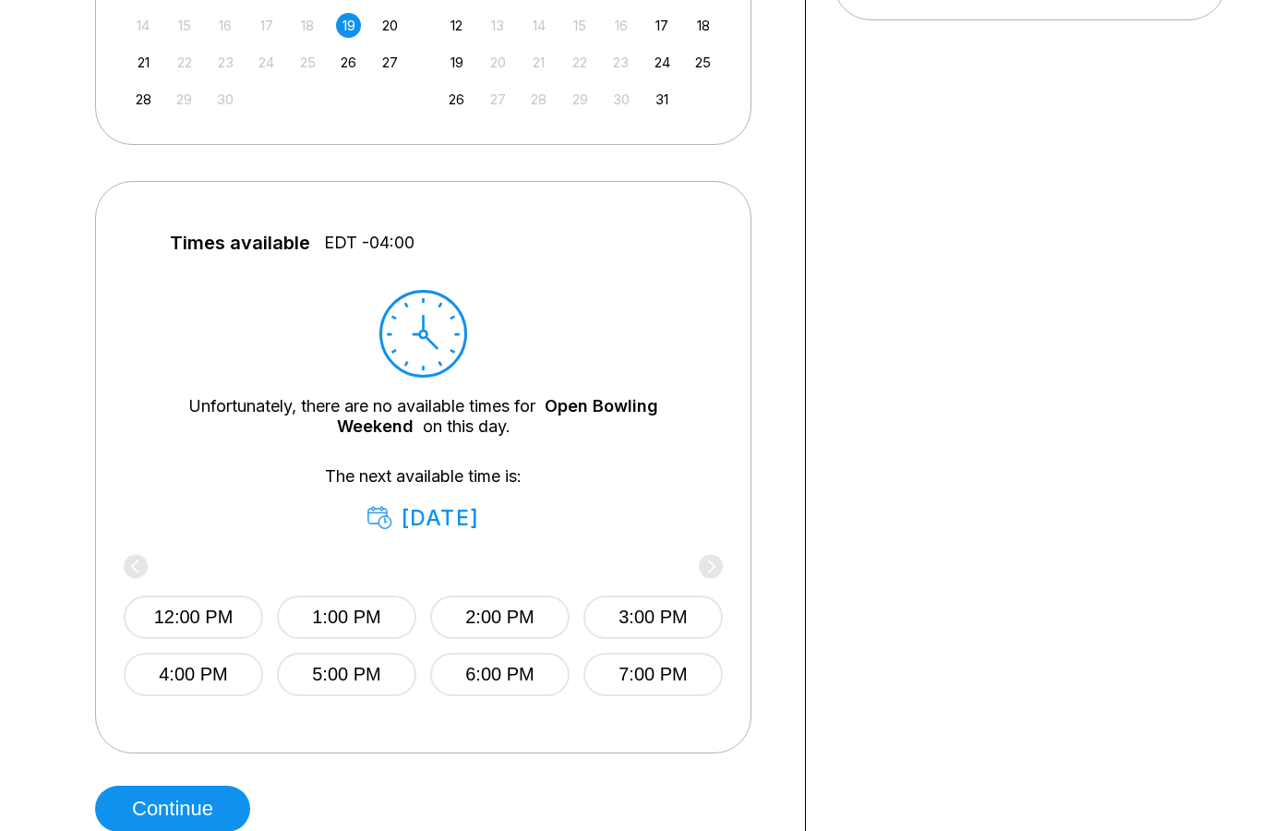
scroll to position [618, 0]
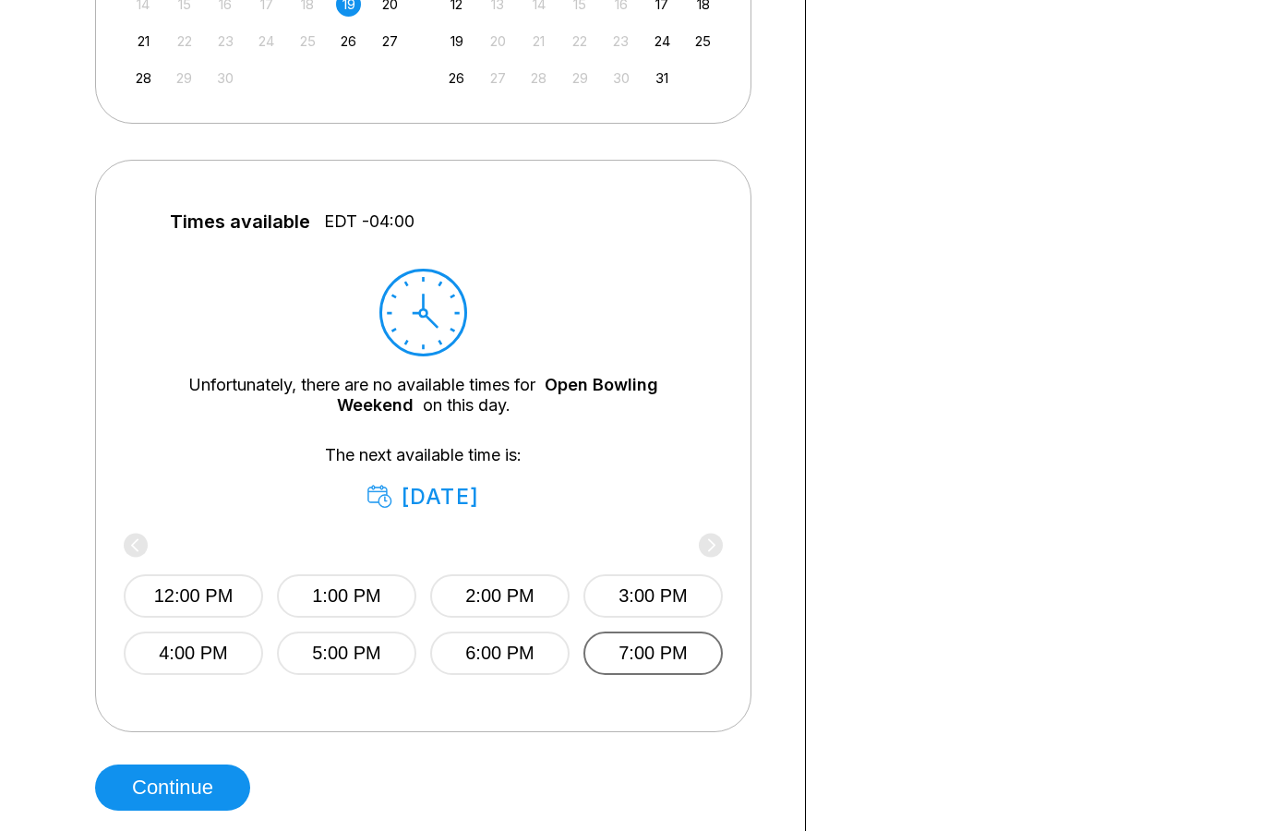
click at [659, 669] on button "7:00 PM" at bounding box center [652, 653] width 139 height 43
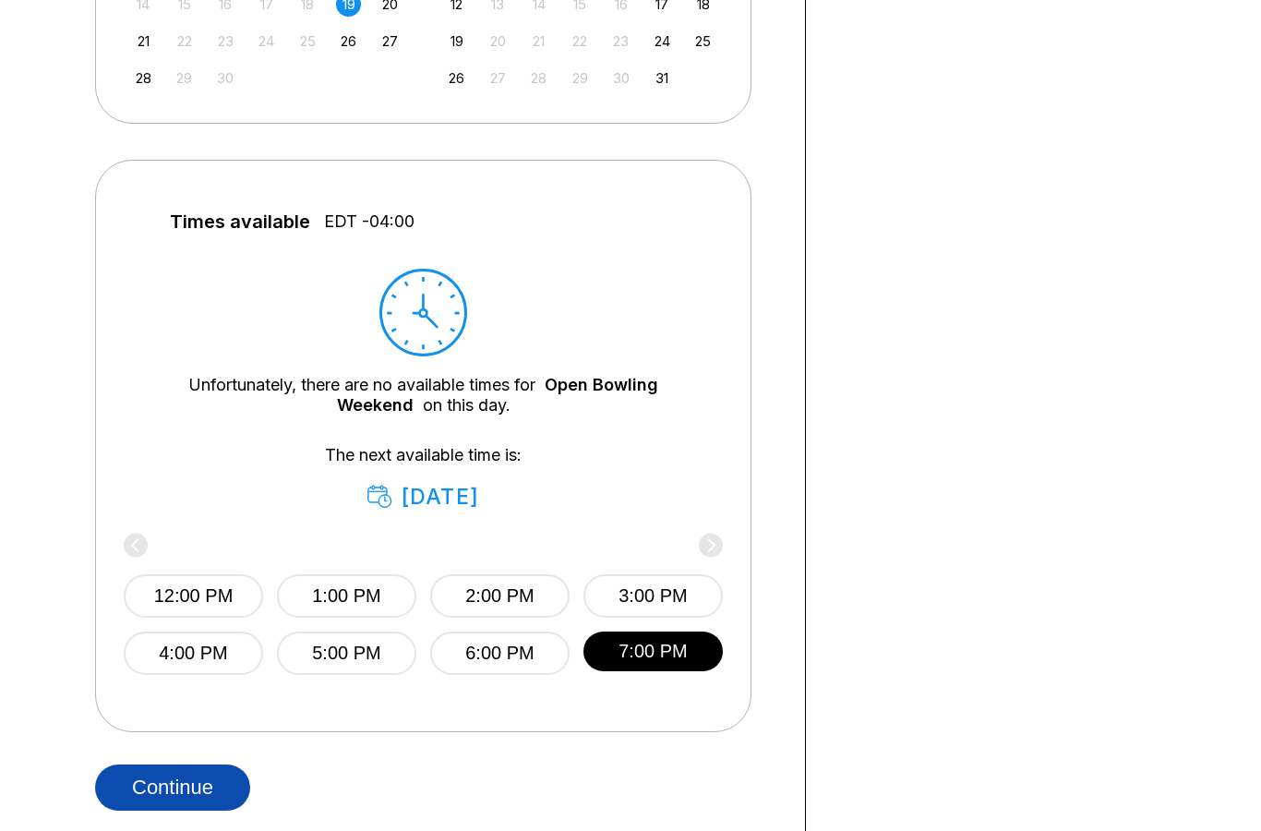
click at [176, 782] on button "Continue" at bounding box center [172, 787] width 155 height 46
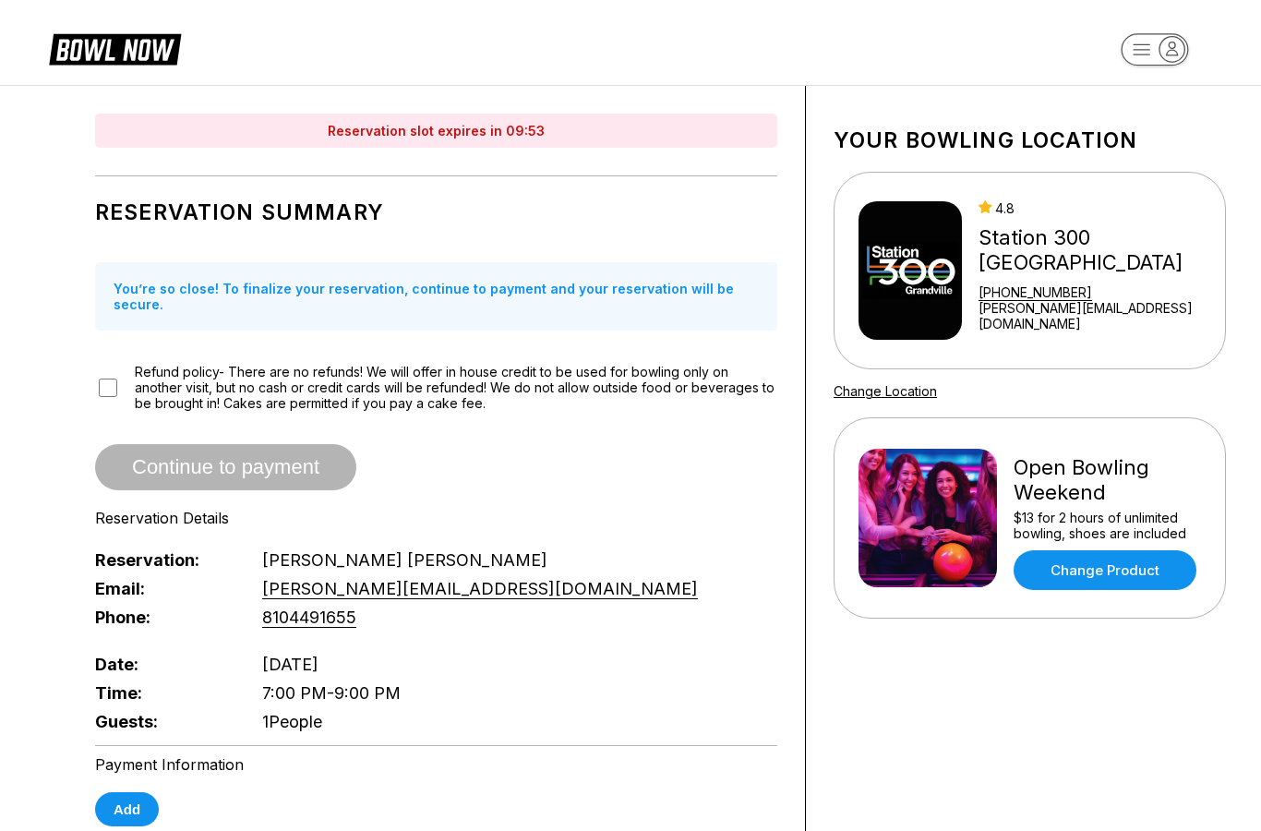
click at [215, 386] on span "Refund policy- There are no refunds! We will offer in house credit to be used f…" at bounding box center [456, 387] width 642 height 47
click at [105, 365] on div "Refund policy- There are no refunds! We will offer in house credit to be used f…" at bounding box center [436, 387] width 682 height 47
click at [118, 364] on div "Refund policy- There are no refunds! We will offer in house credit to be used f…" at bounding box center [436, 387] width 682 height 47
click at [97, 388] on div "Refund policy- There are no refunds! We will offer in house credit to be used f…" at bounding box center [436, 387] width 682 height 47
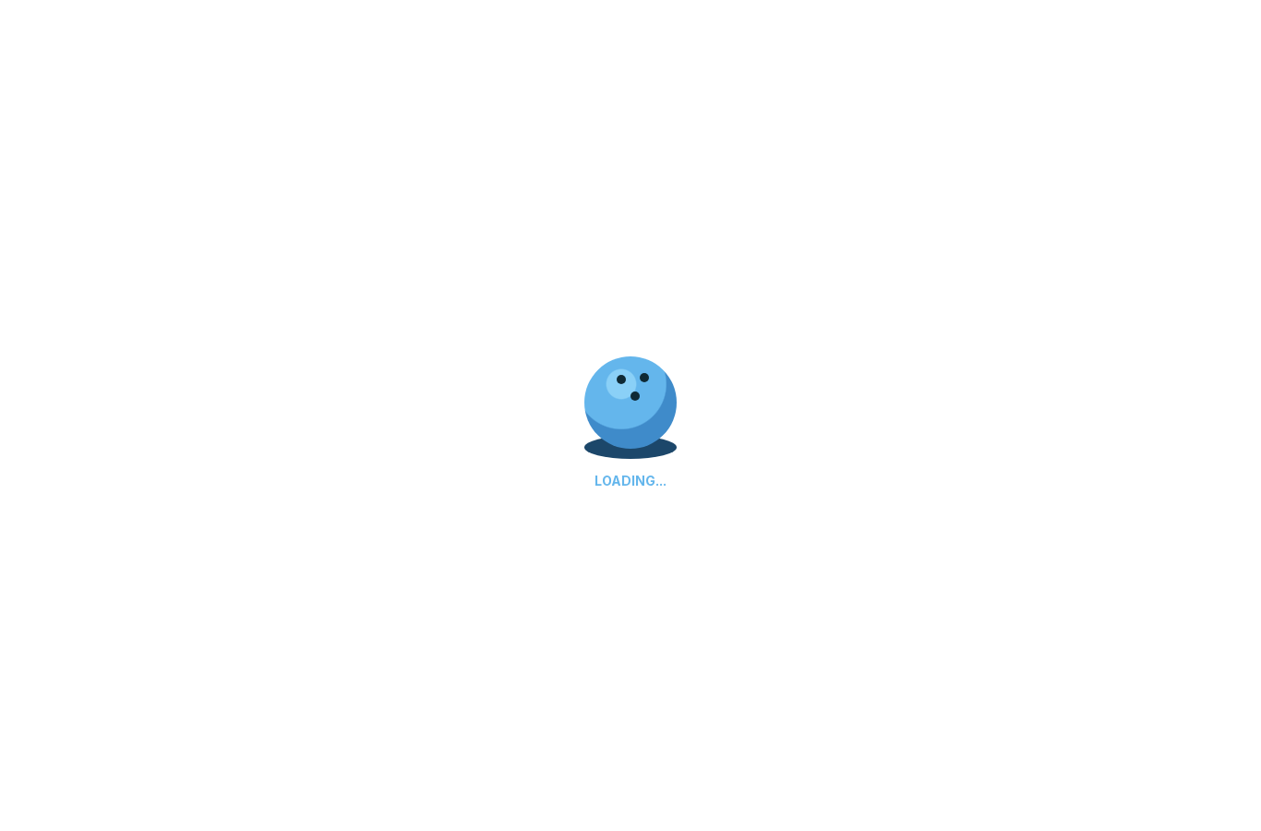
scroll to position [693, 0]
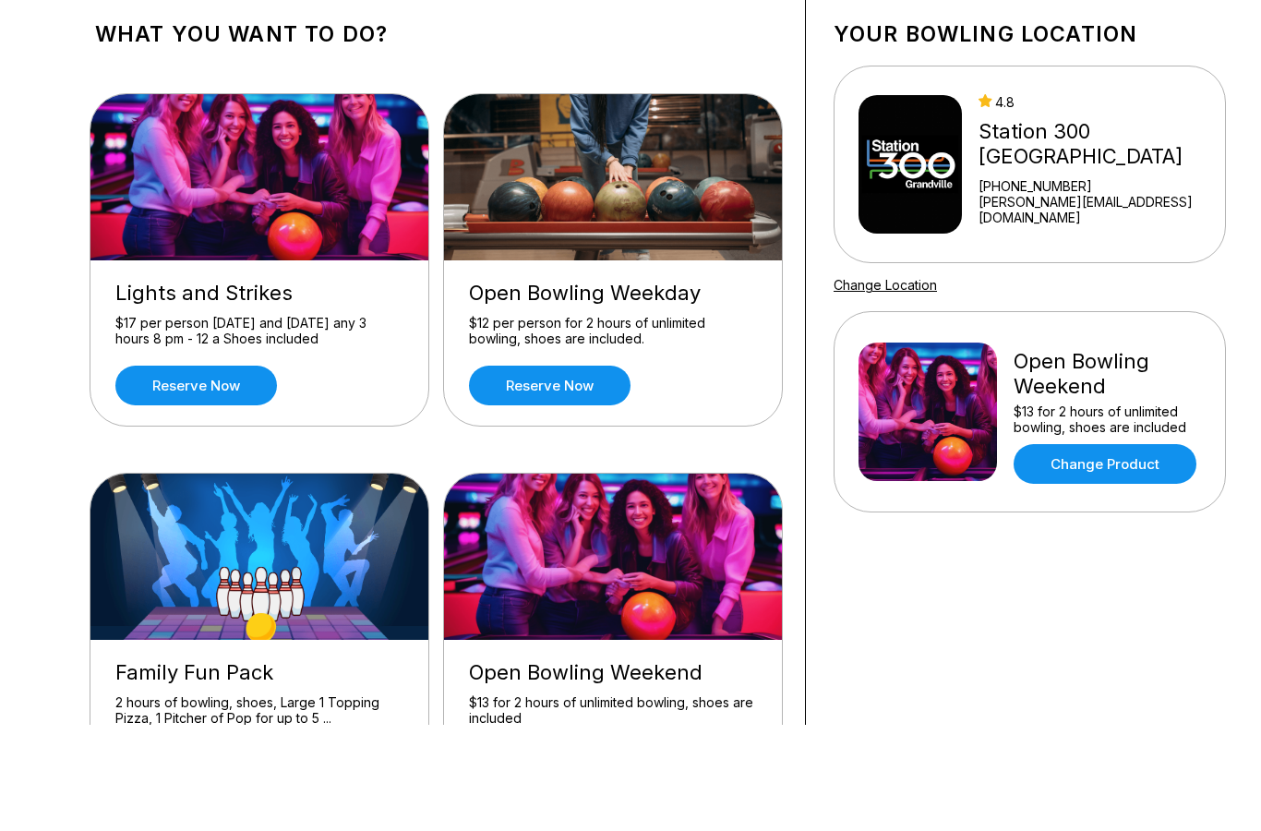
scroll to position [106, 0]
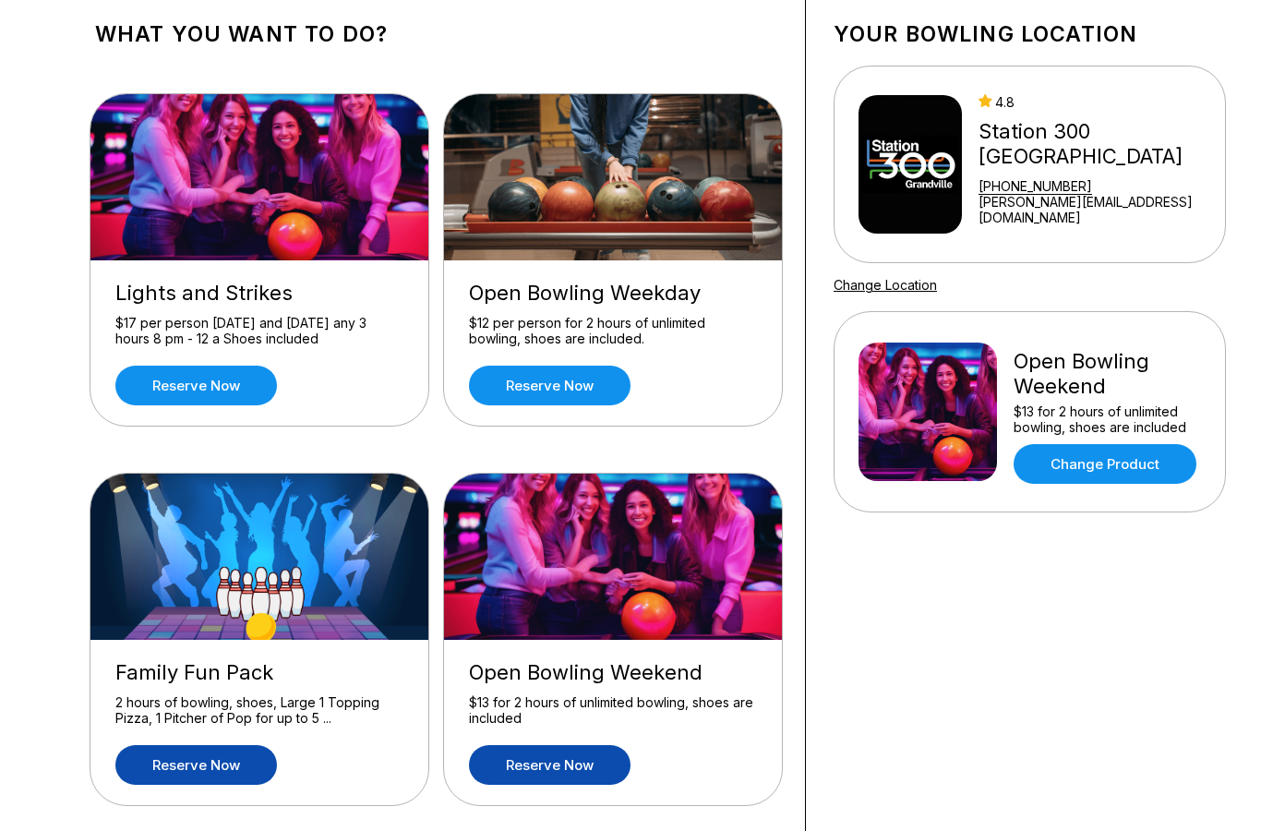
click at [164, 773] on link "Reserve now" at bounding box center [195, 765] width 161 height 40
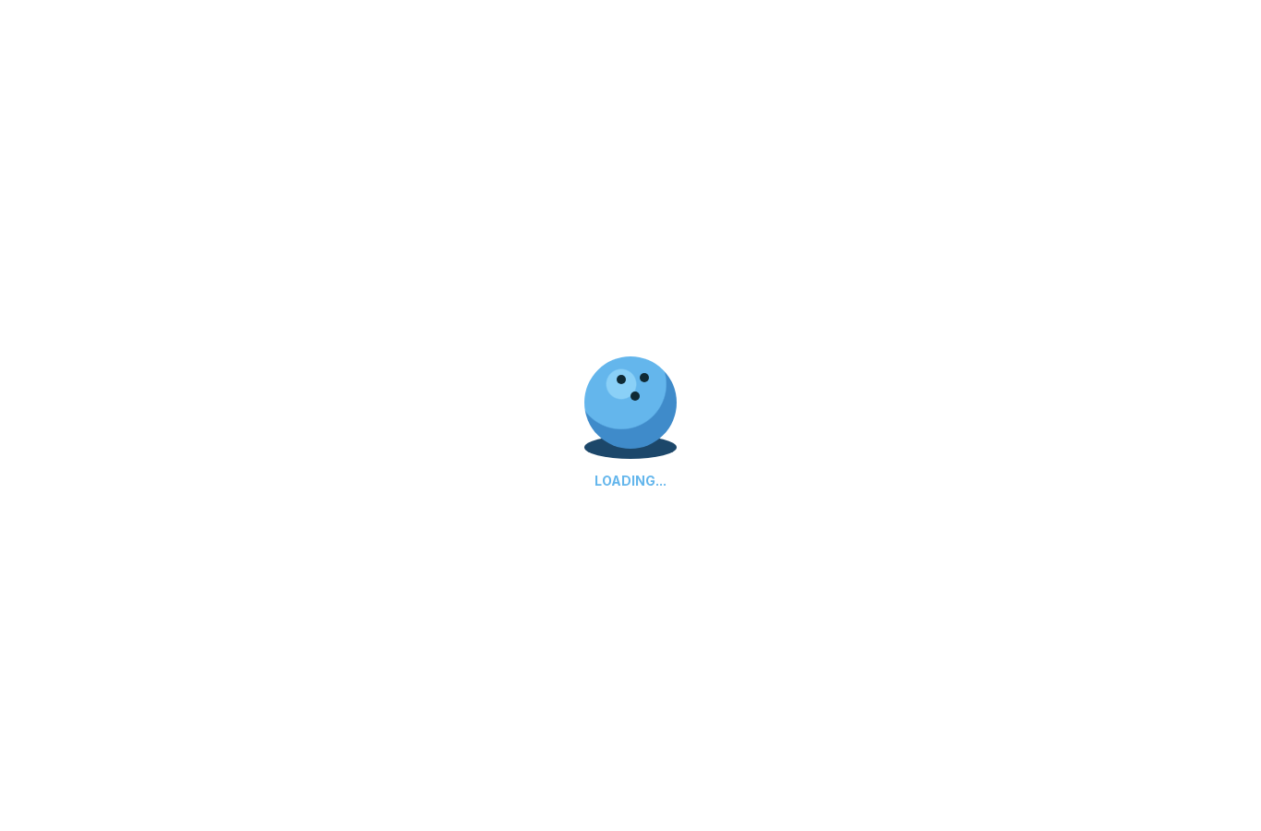
scroll to position [0, 0]
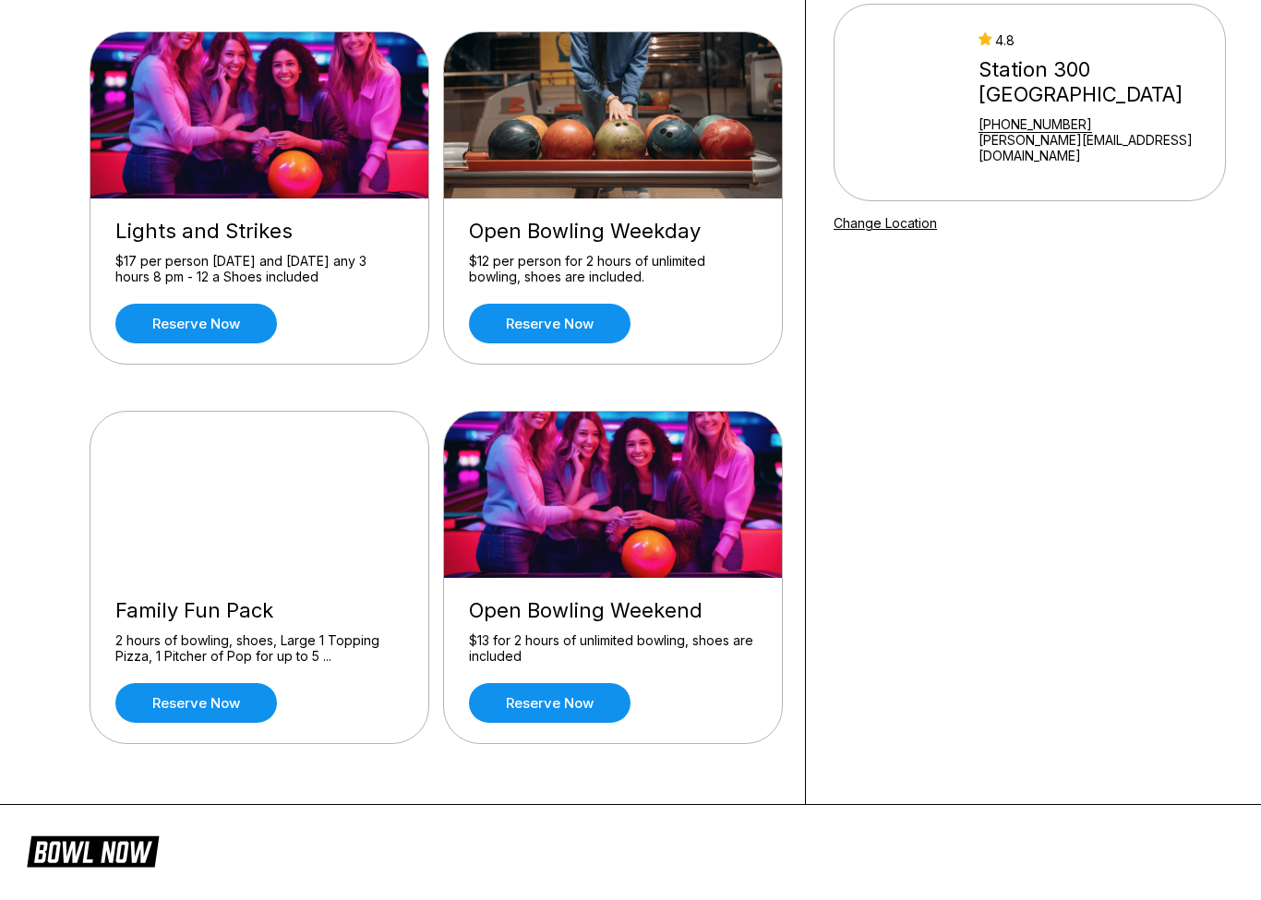
scroll to position [168, 0]
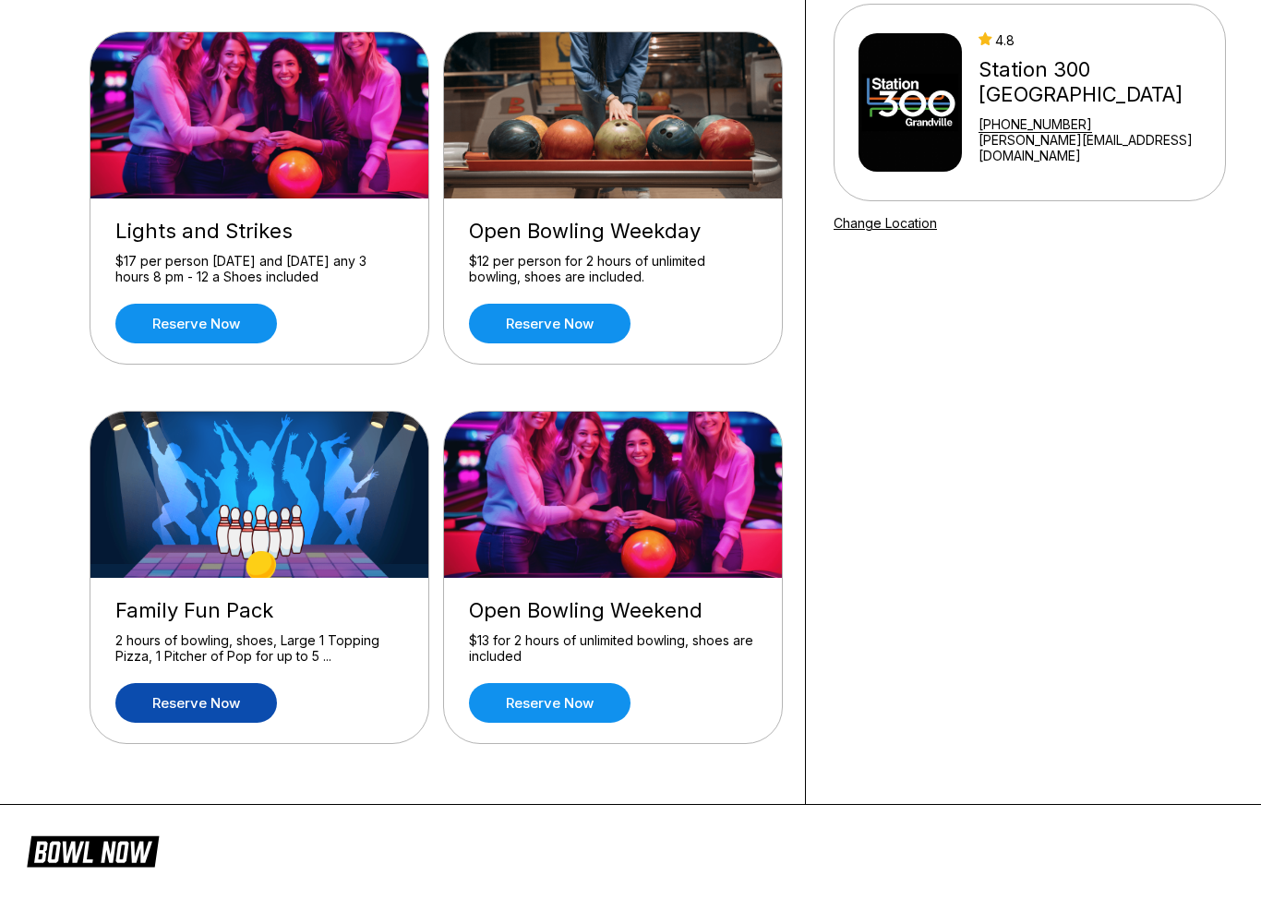
click at [172, 713] on link "Reserve now" at bounding box center [195, 703] width 161 height 40
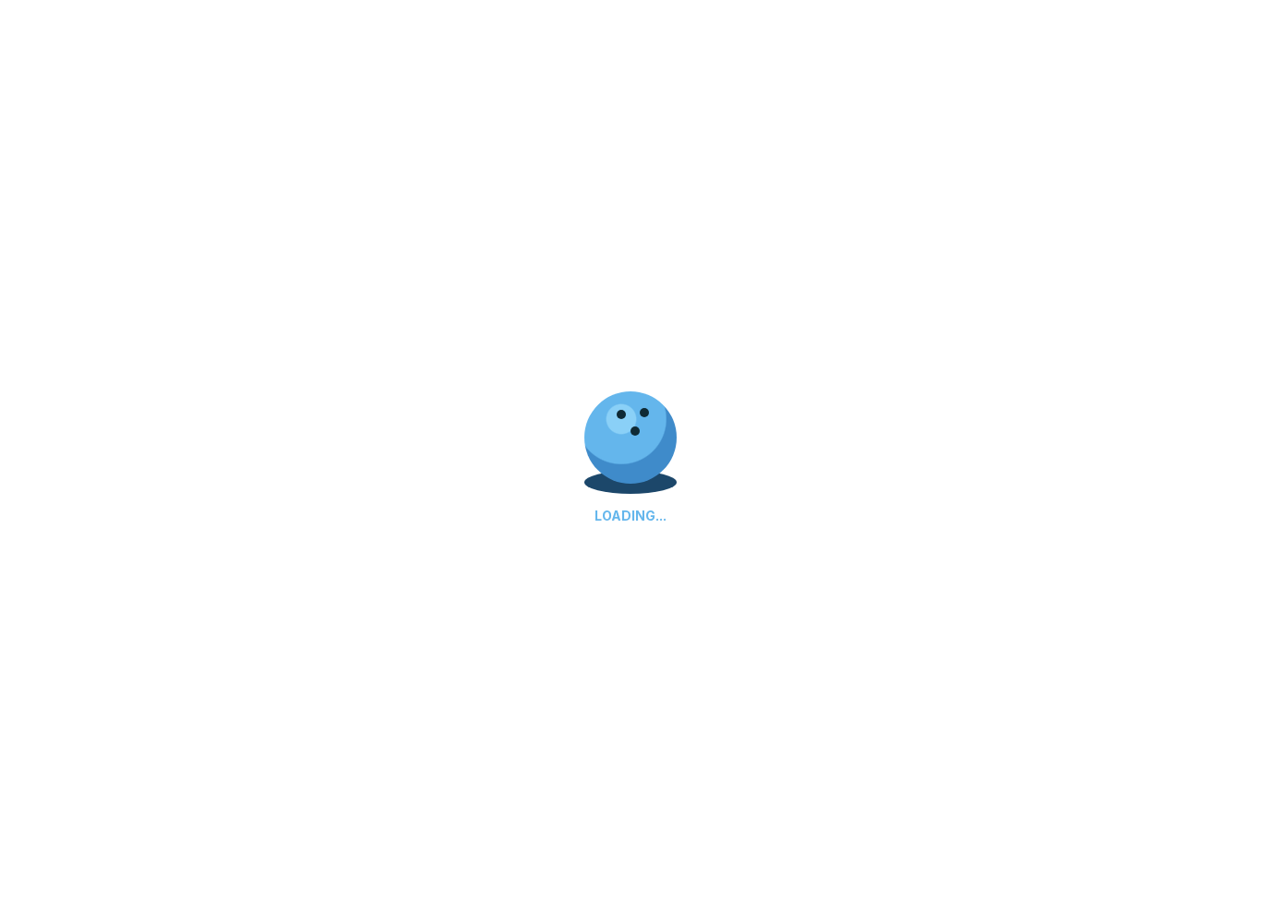
scroll to position [0, 0]
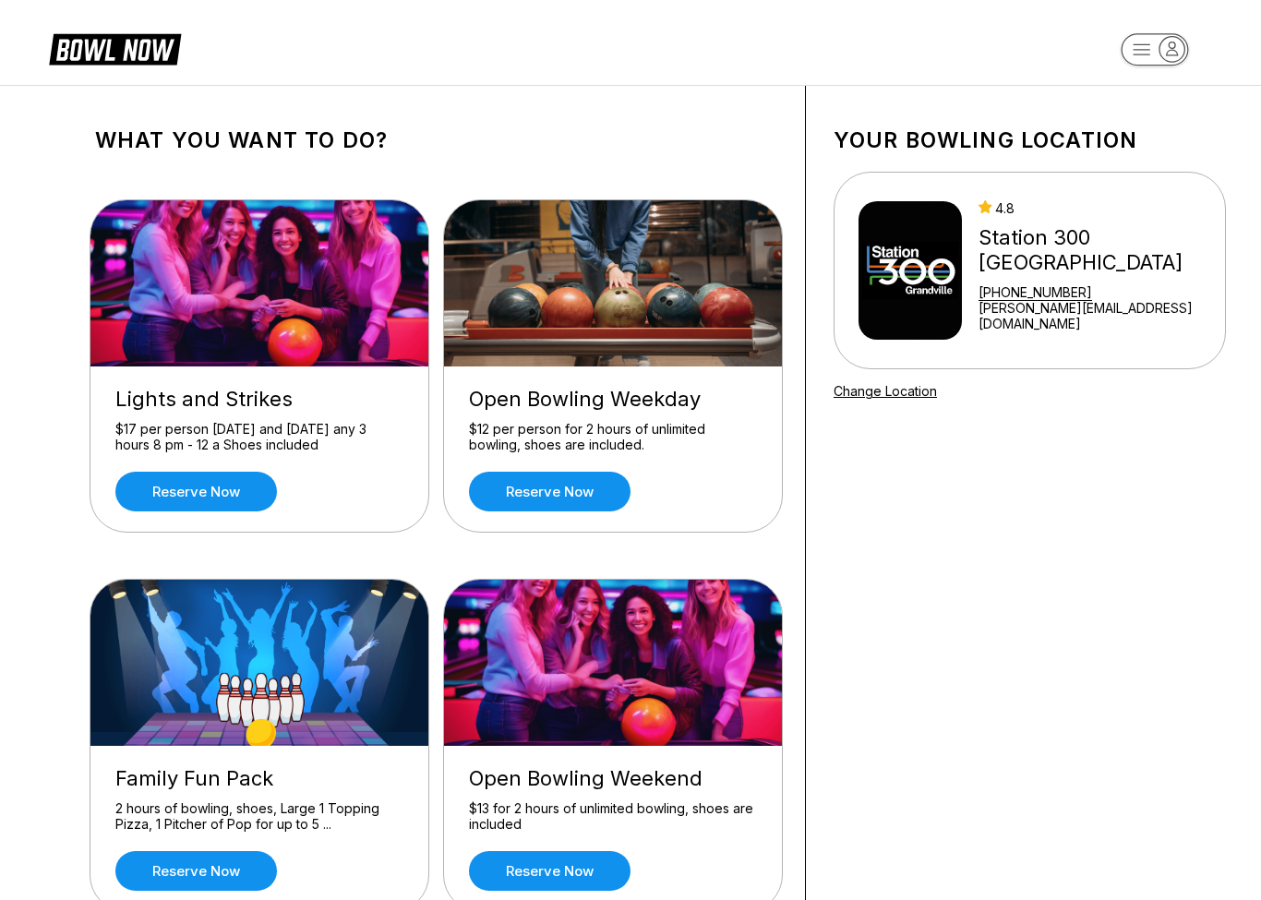
click at [627, 647] on img at bounding box center [614, 663] width 340 height 166
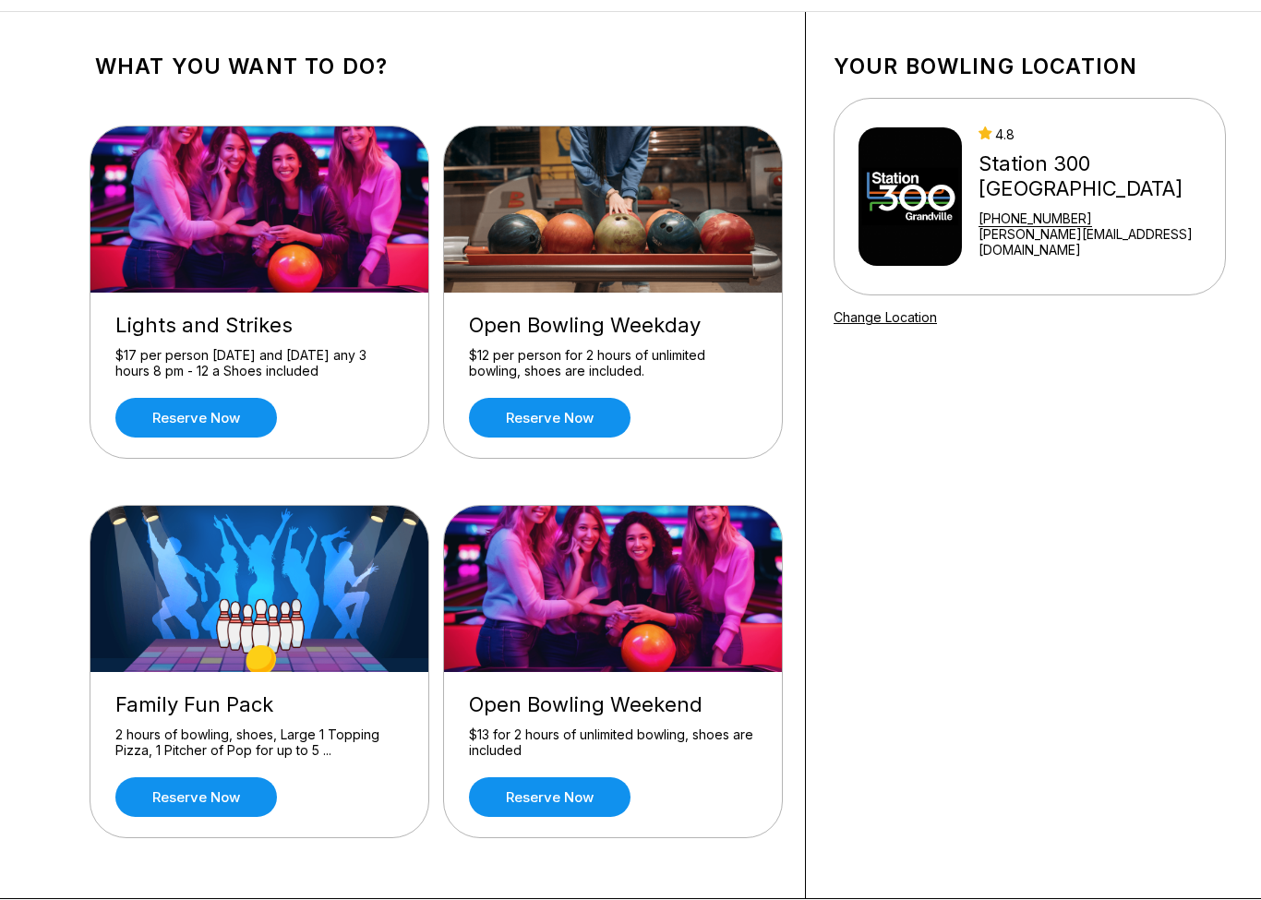
scroll to position [74, 0]
click at [523, 804] on link "Reserve now" at bounding box center [549, 797] width 161 height 40
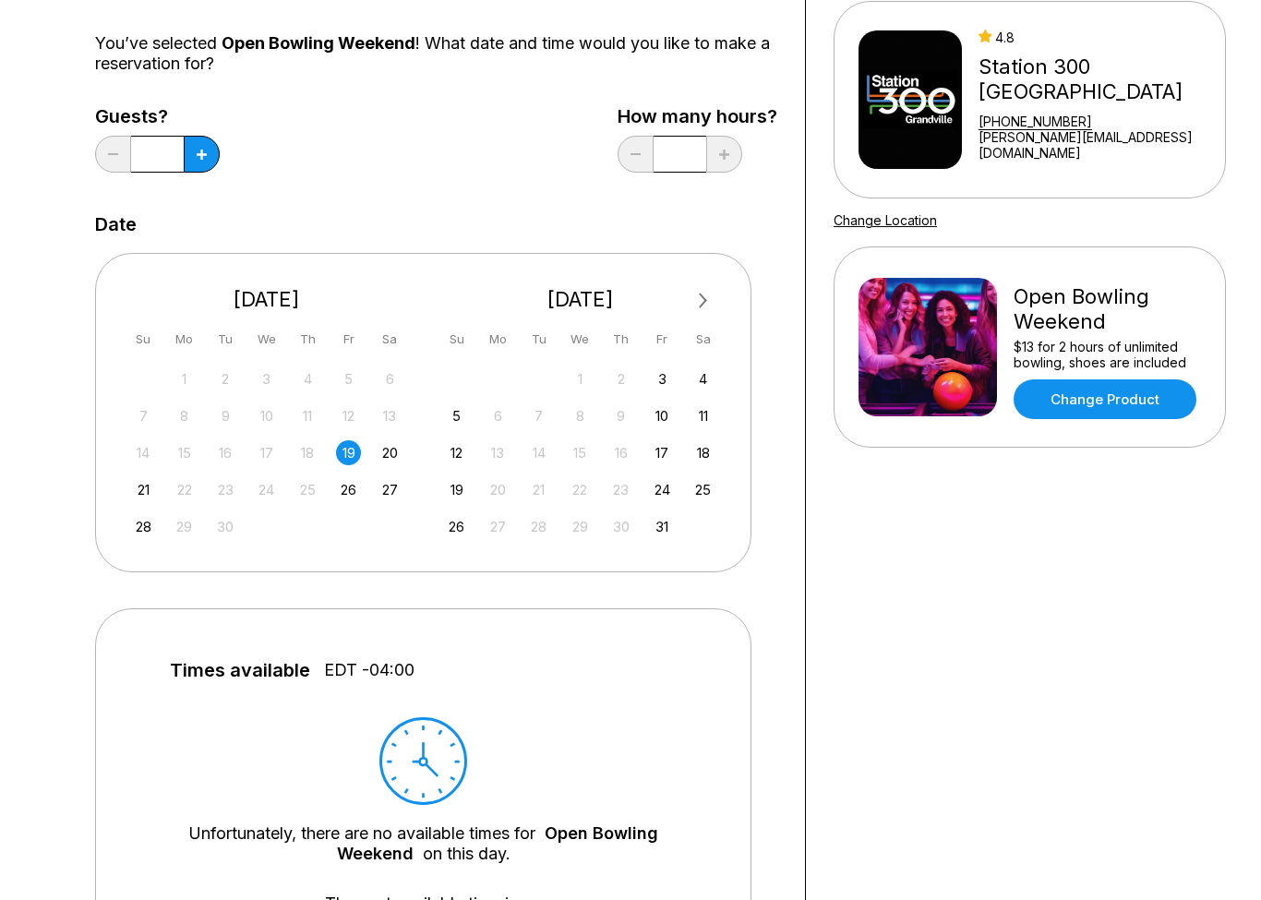
scroll to position [169, 0]
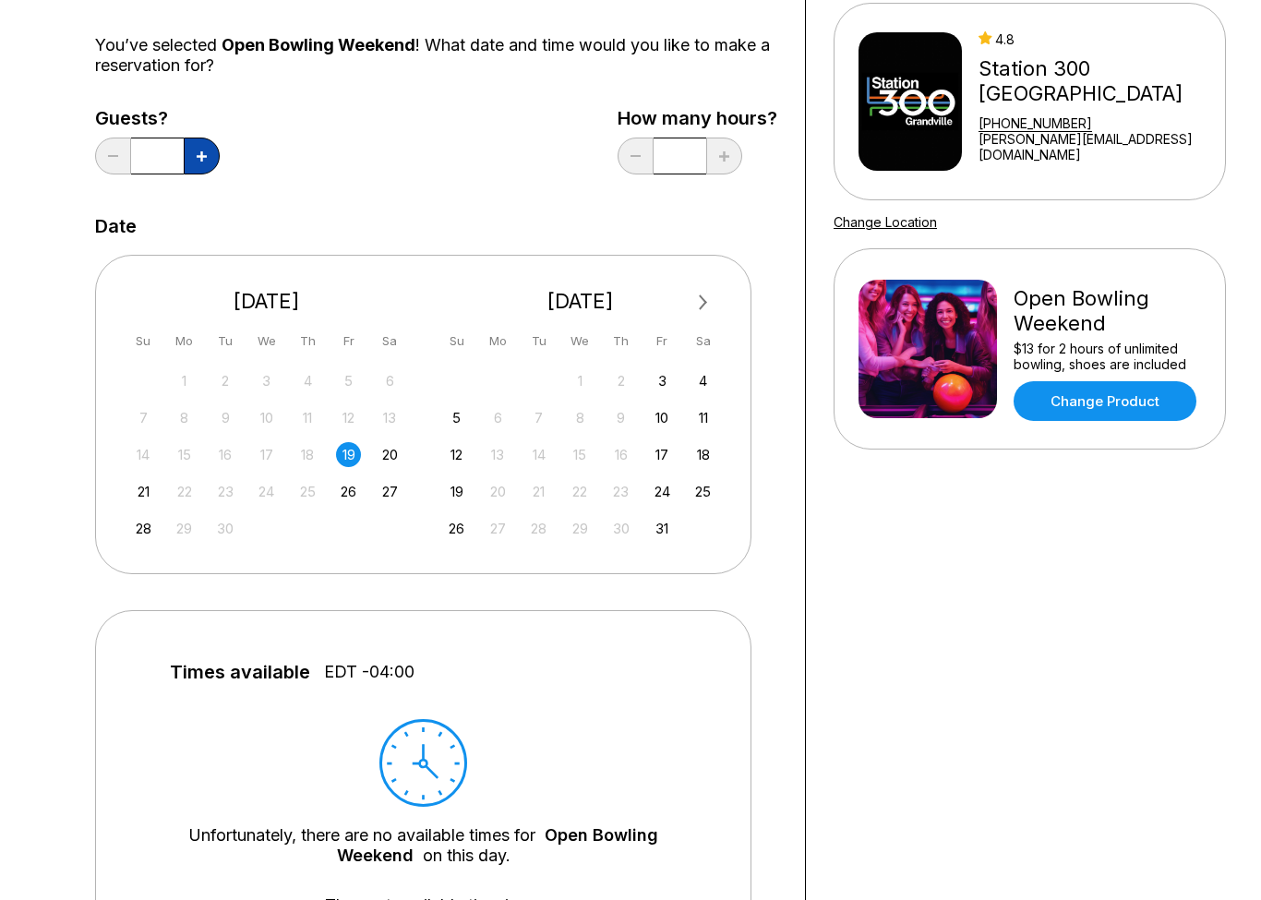
click at [208, 170] on button at bounding box center [202, 155] width 36 height 37
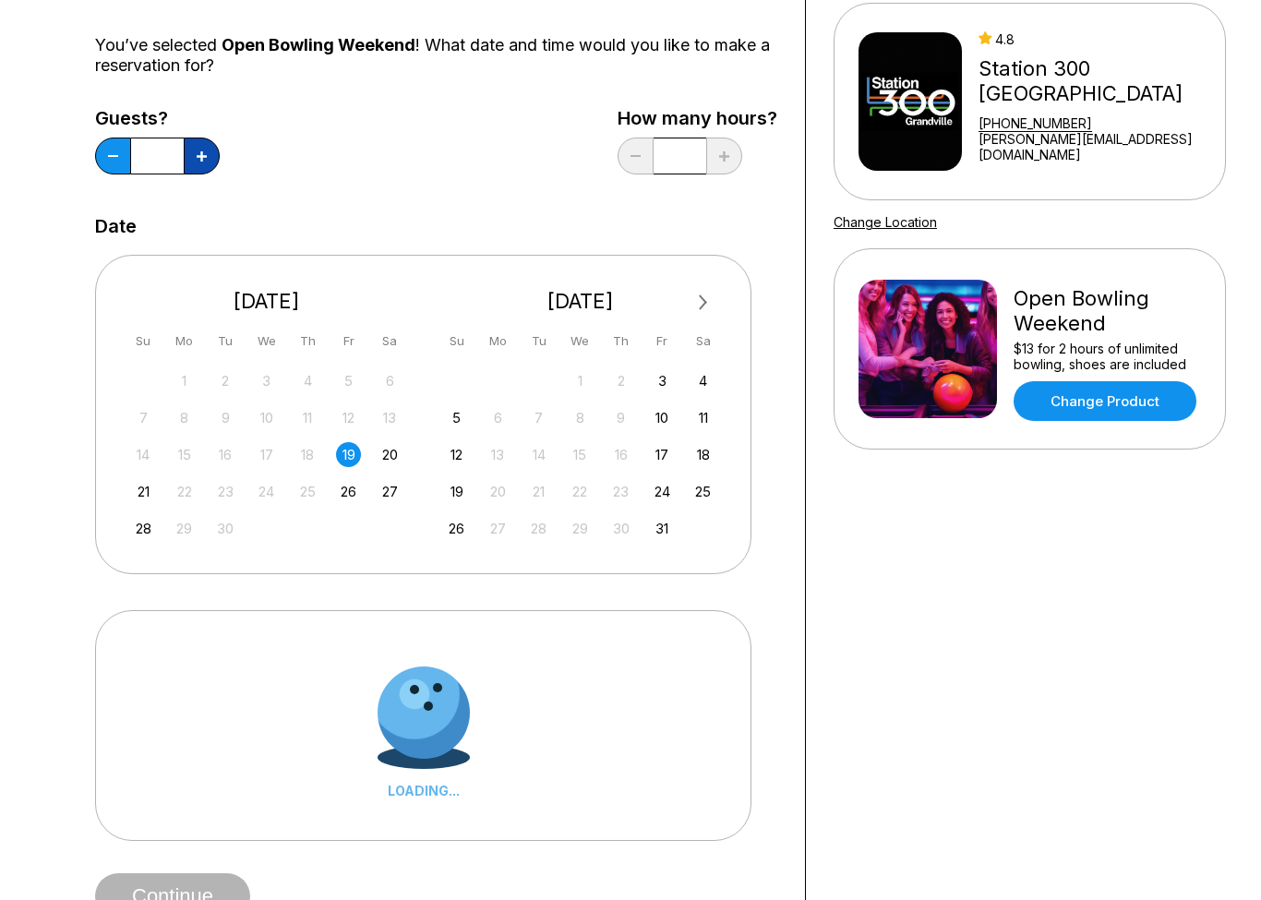
click at [211, 170] on button at bounding box center [202, 155] width 36 height 37
click at [211, 166] on button at bounding box center [202, 155] width 36 height 37
type input "*"
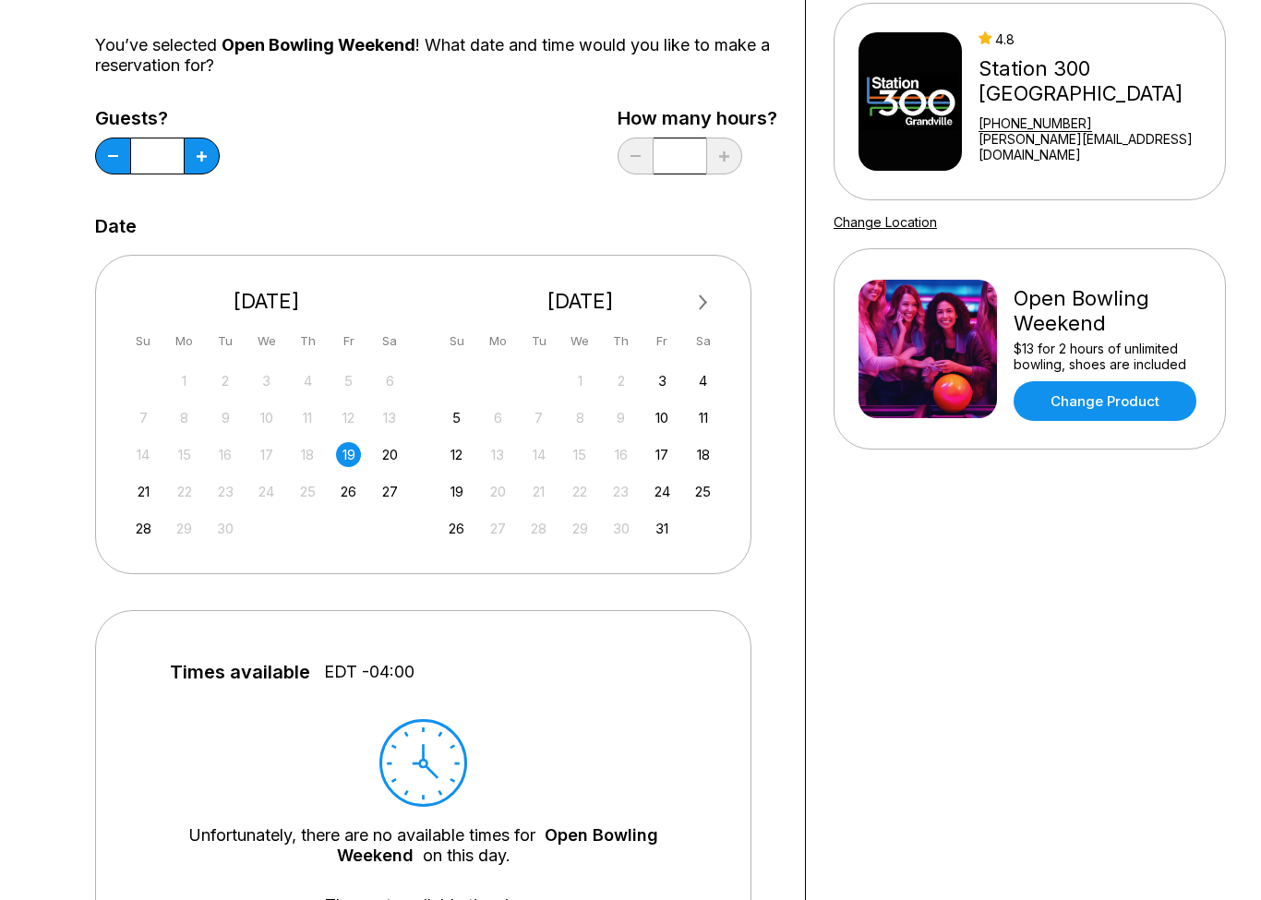
click at [438, 185] on div "Choose your Date and time You’ve selected Open Bowling Weekend ! What date and …" at bounding box center [436, 603] width 682 height 1316
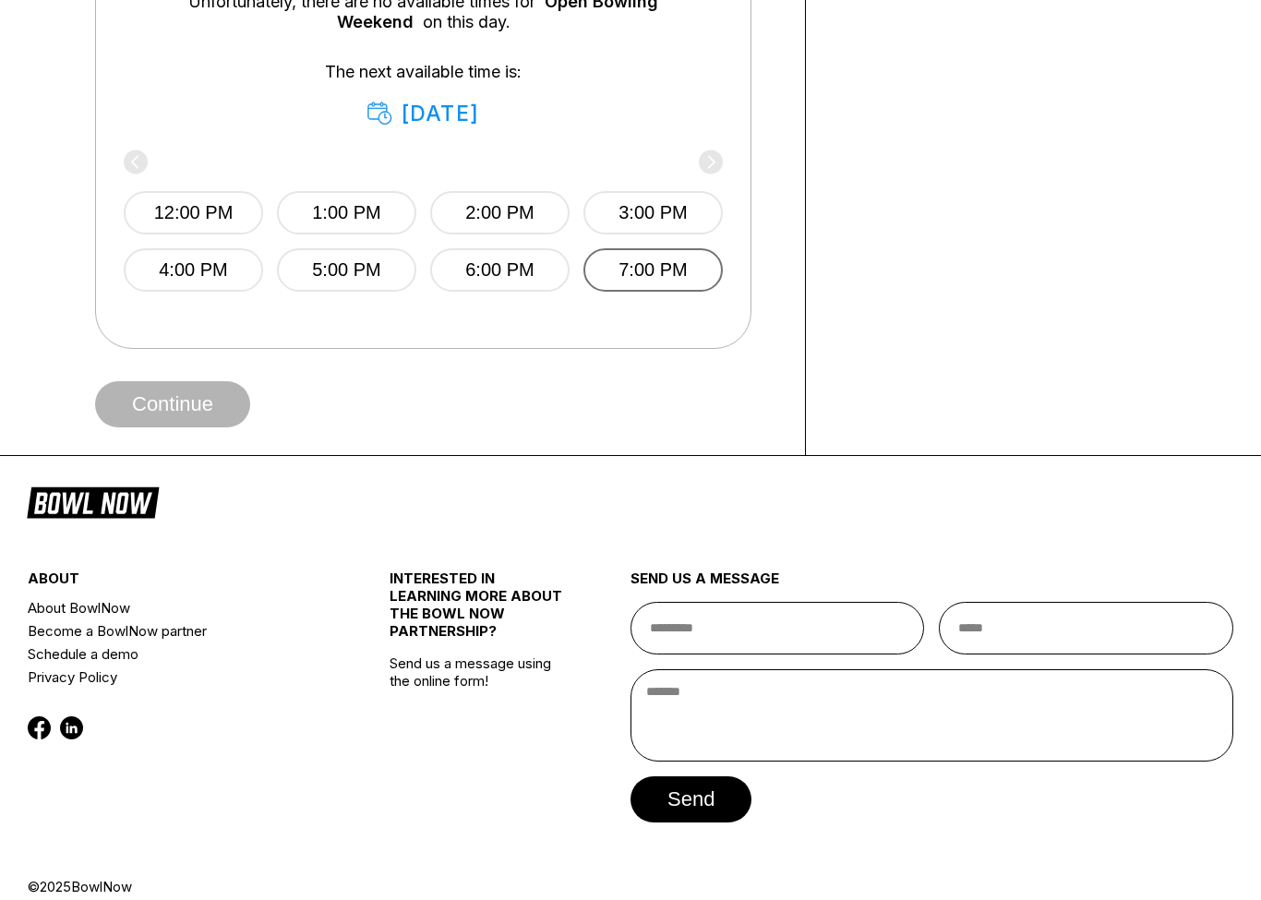
click at [629, 289] on button "7:00 PM" at bounding box center [652, 270] width 139 height 43
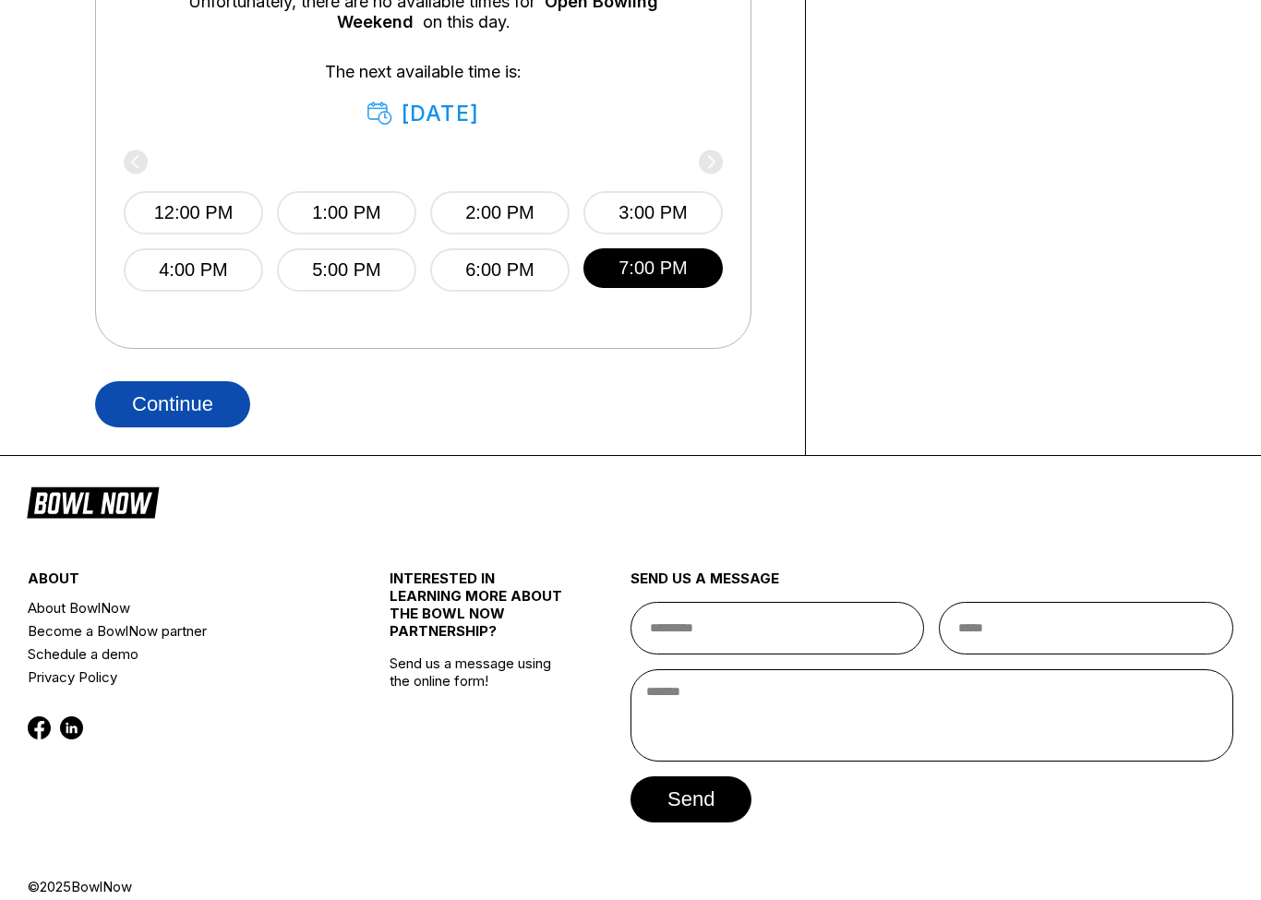
click at [127, 402] on button "Continue" at bounding box center [172, 404] width 155 height 46
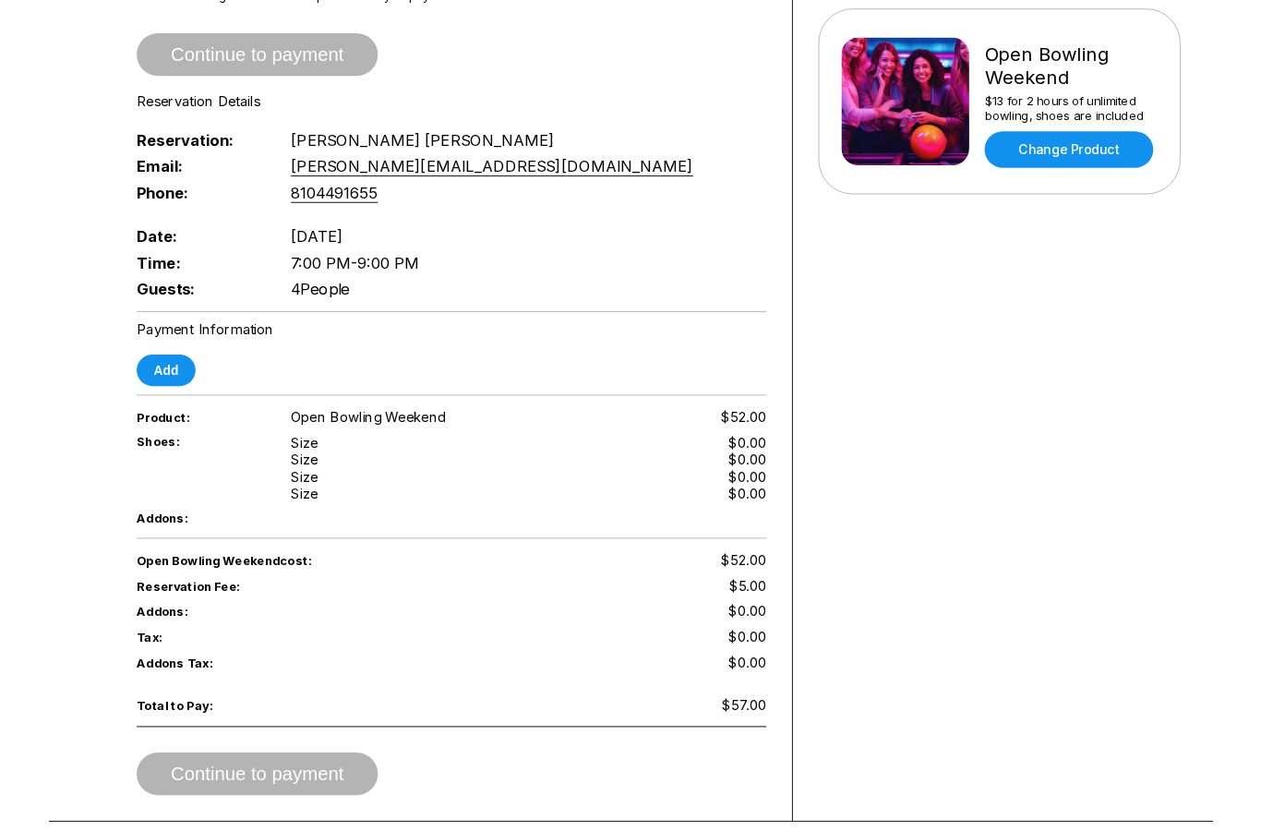
scroll to position [409, 0]
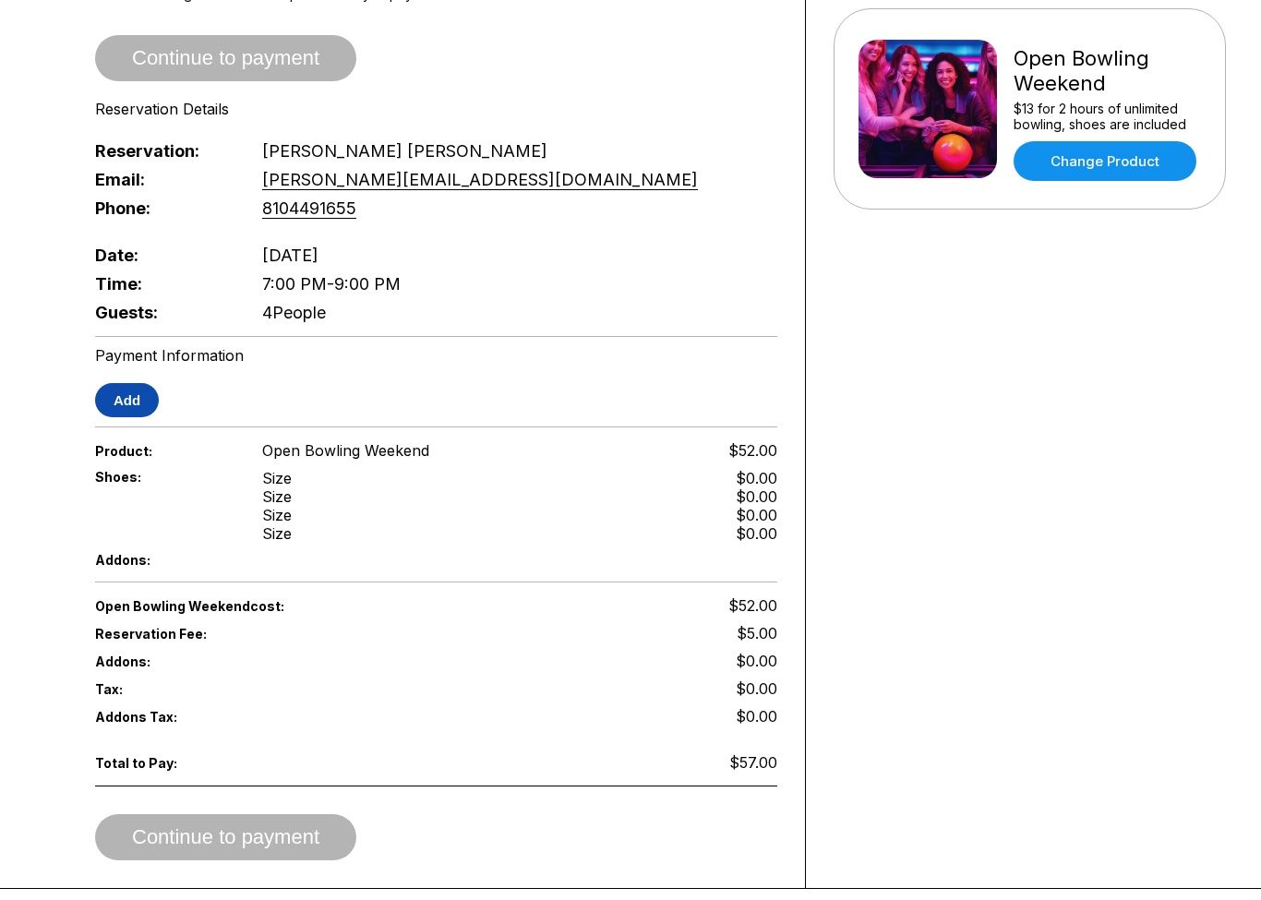
click at [124, 396] on button "Add" at bounding box center [127, 400] width 64 height 34
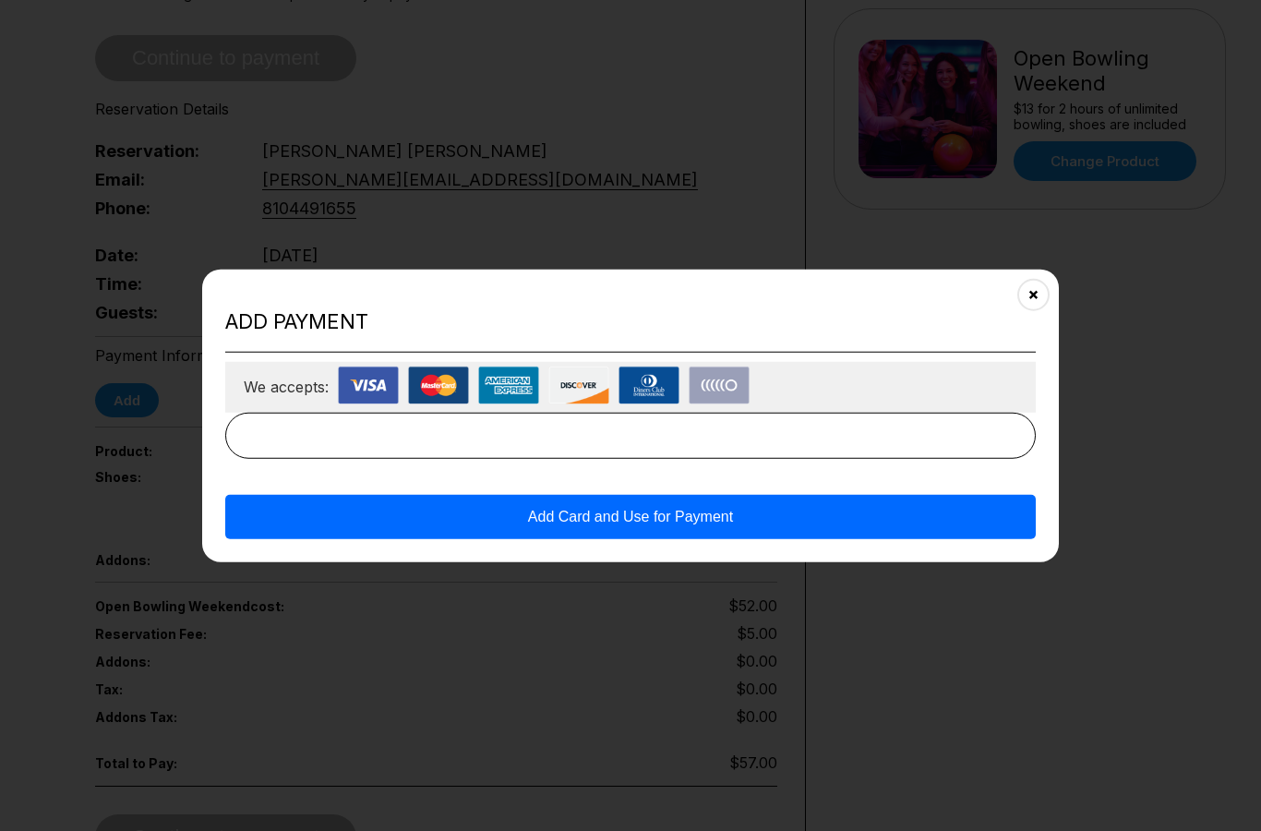
click at [348, 531] on button "Add Card and Use for Payment" at bounding box center [630, 516] width 810 height 44
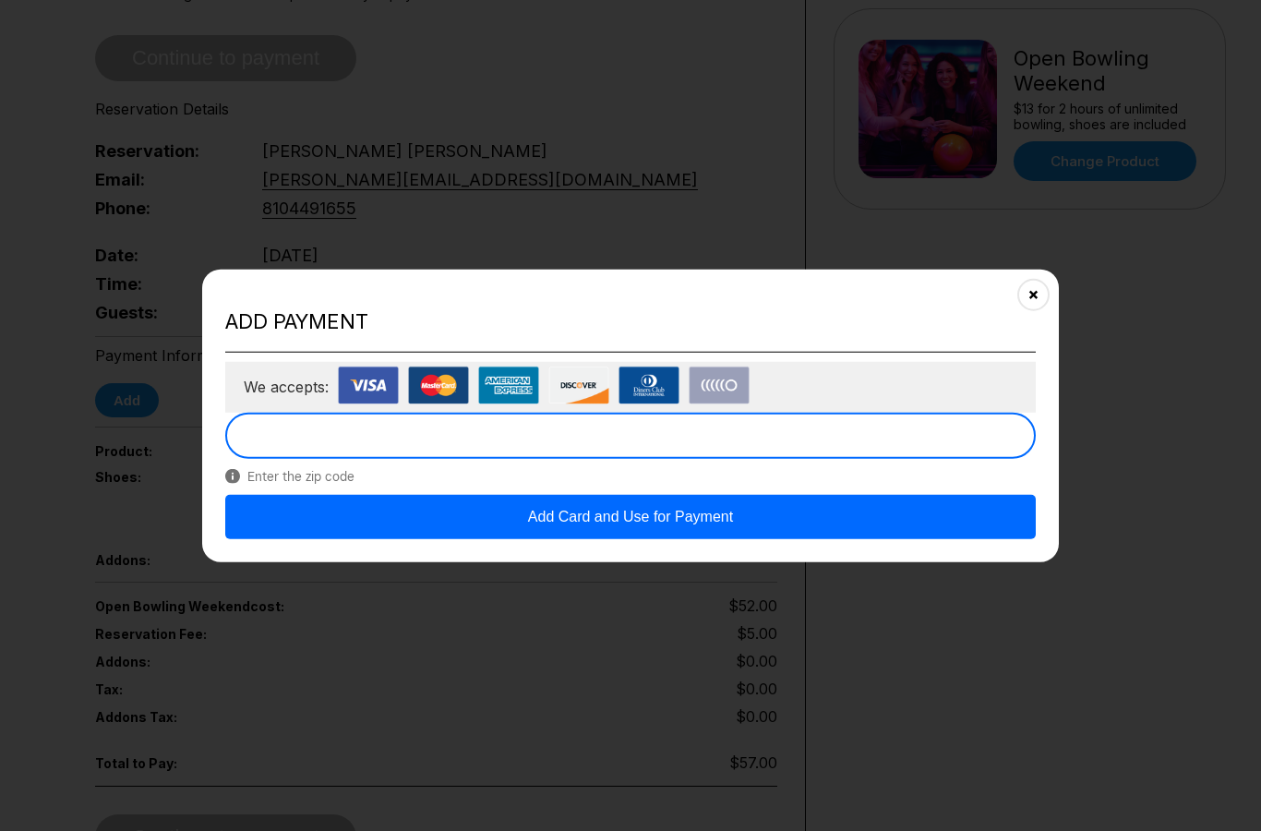
click at [662, 538] on button "Add Card and Use for Payment" at bounding box center [630, 516] width 810 height 44
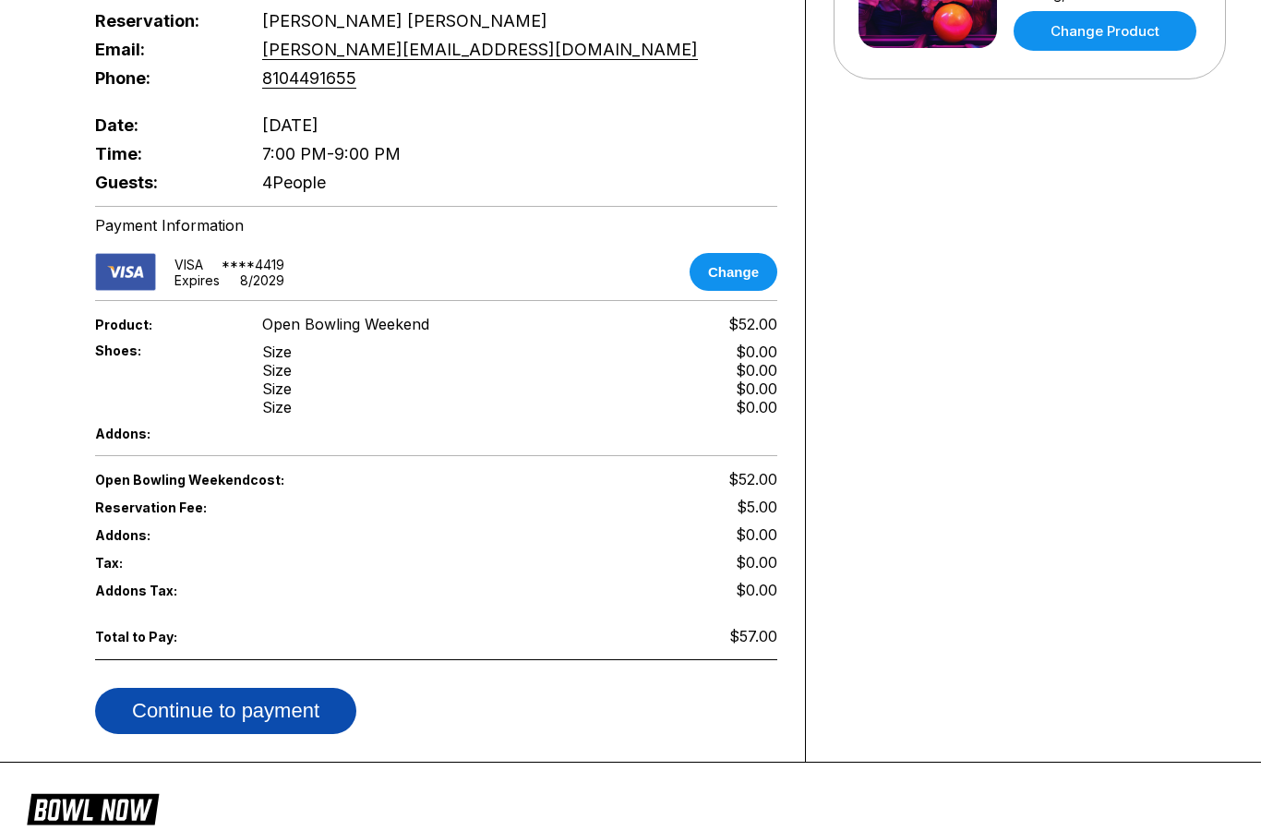
scroll to position [539, 0]
click at [293, 719] on button "Continue to payment" at bounding box center [225, 710] width 261 height 46
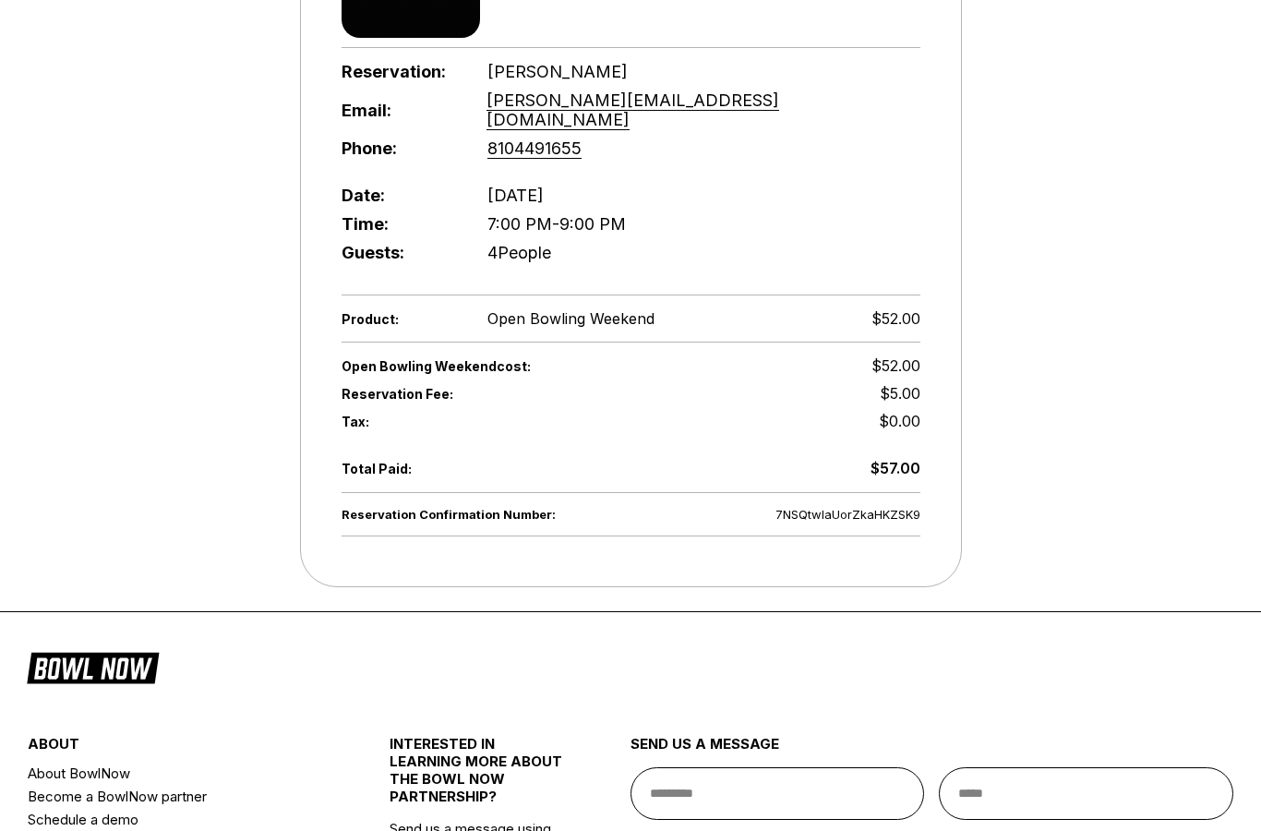
scroll to position [434, 0]
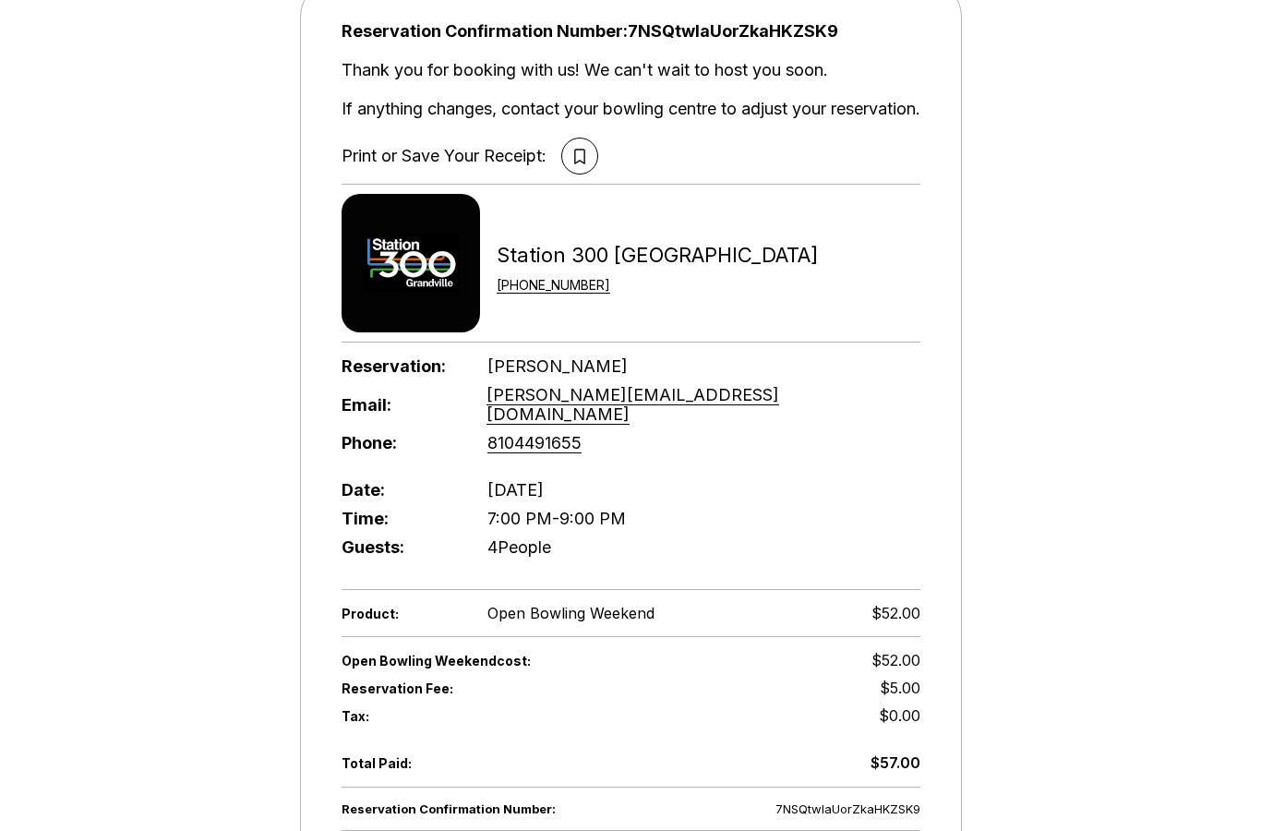
scroll to position [0, 0]
